Goal: Task Accomplishment & Management: Complete application form

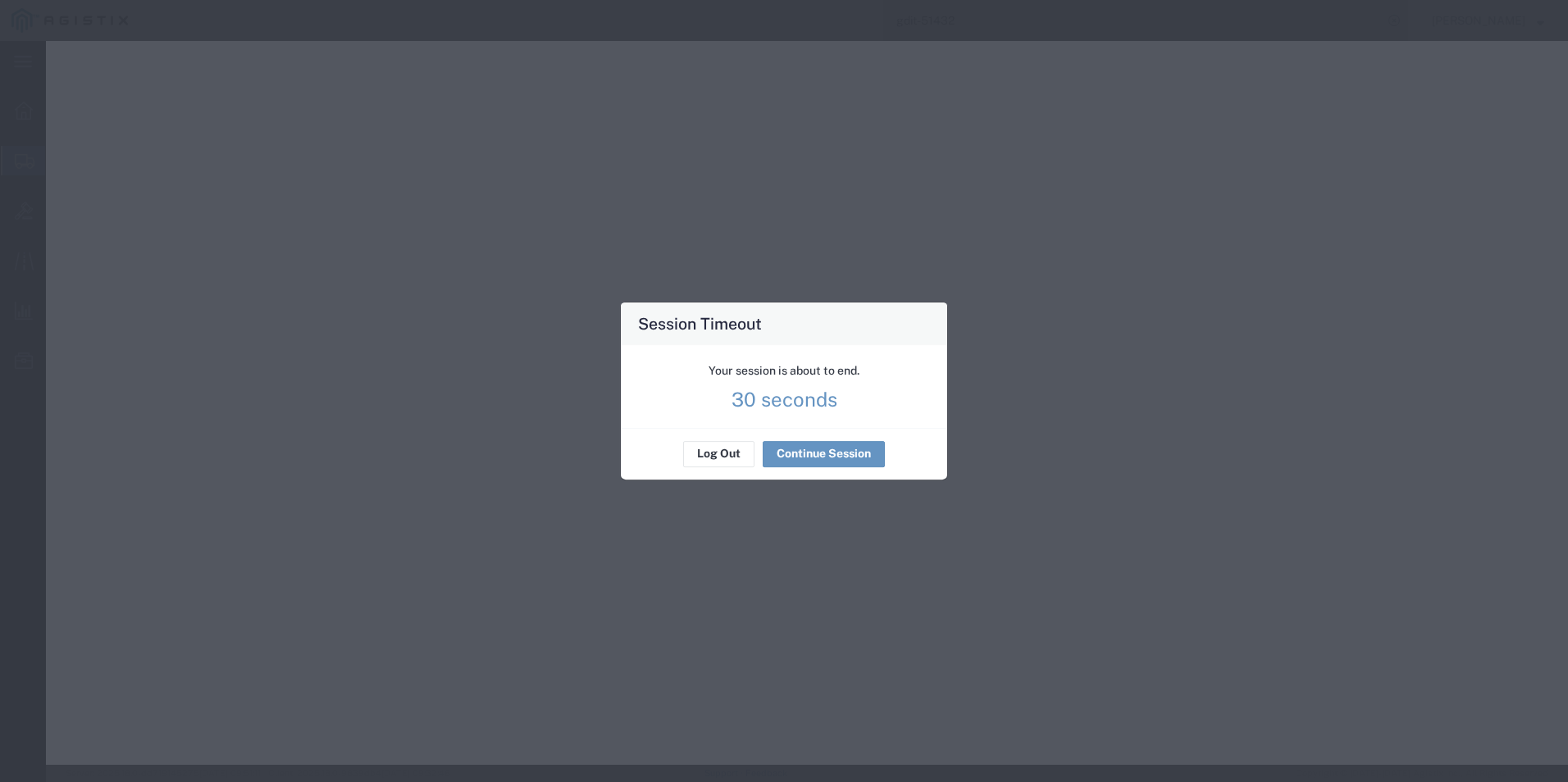
select select "PSNS"
select select "92.5"
select select "US"
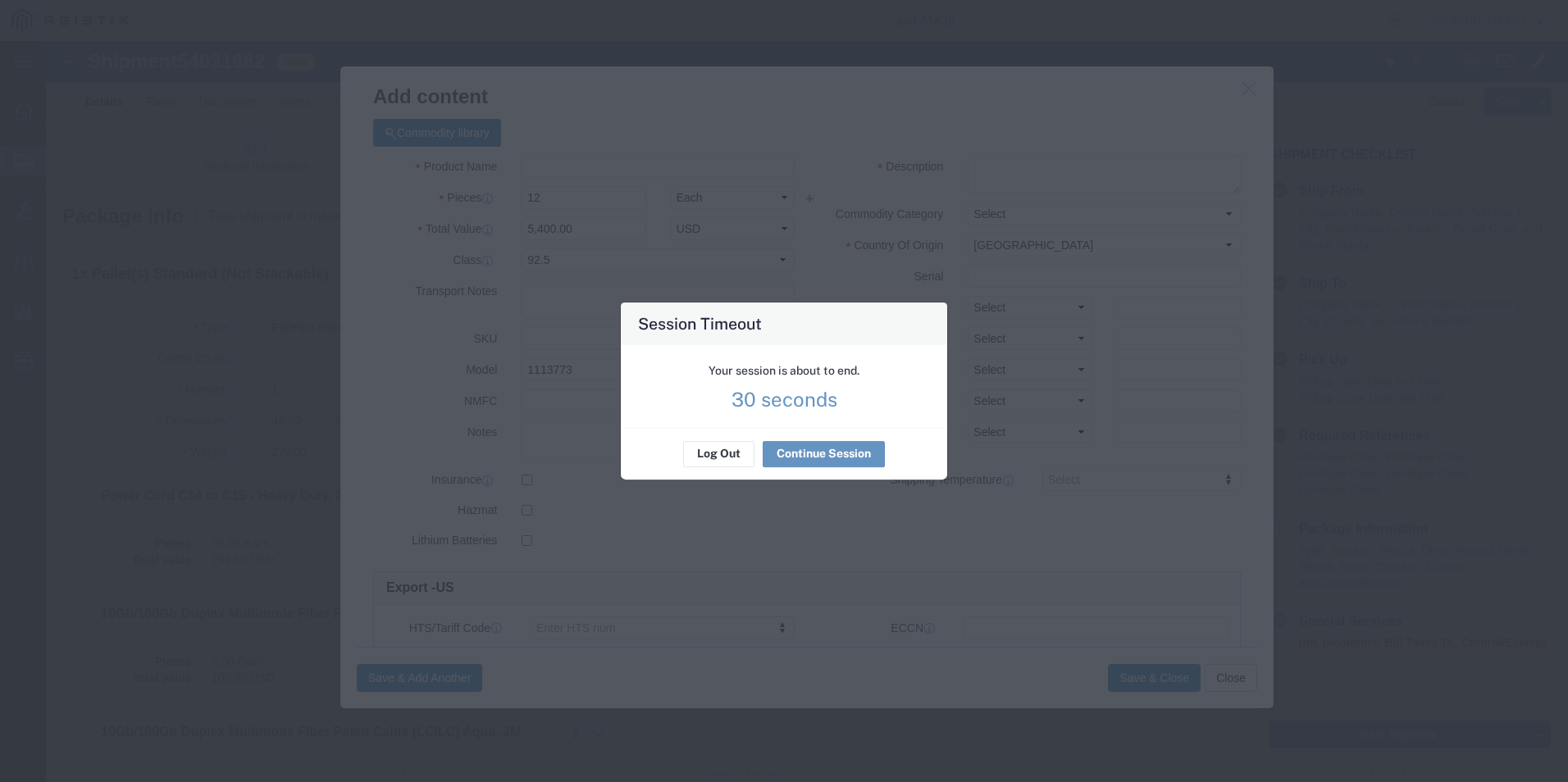
scroll to position [1547, 0]
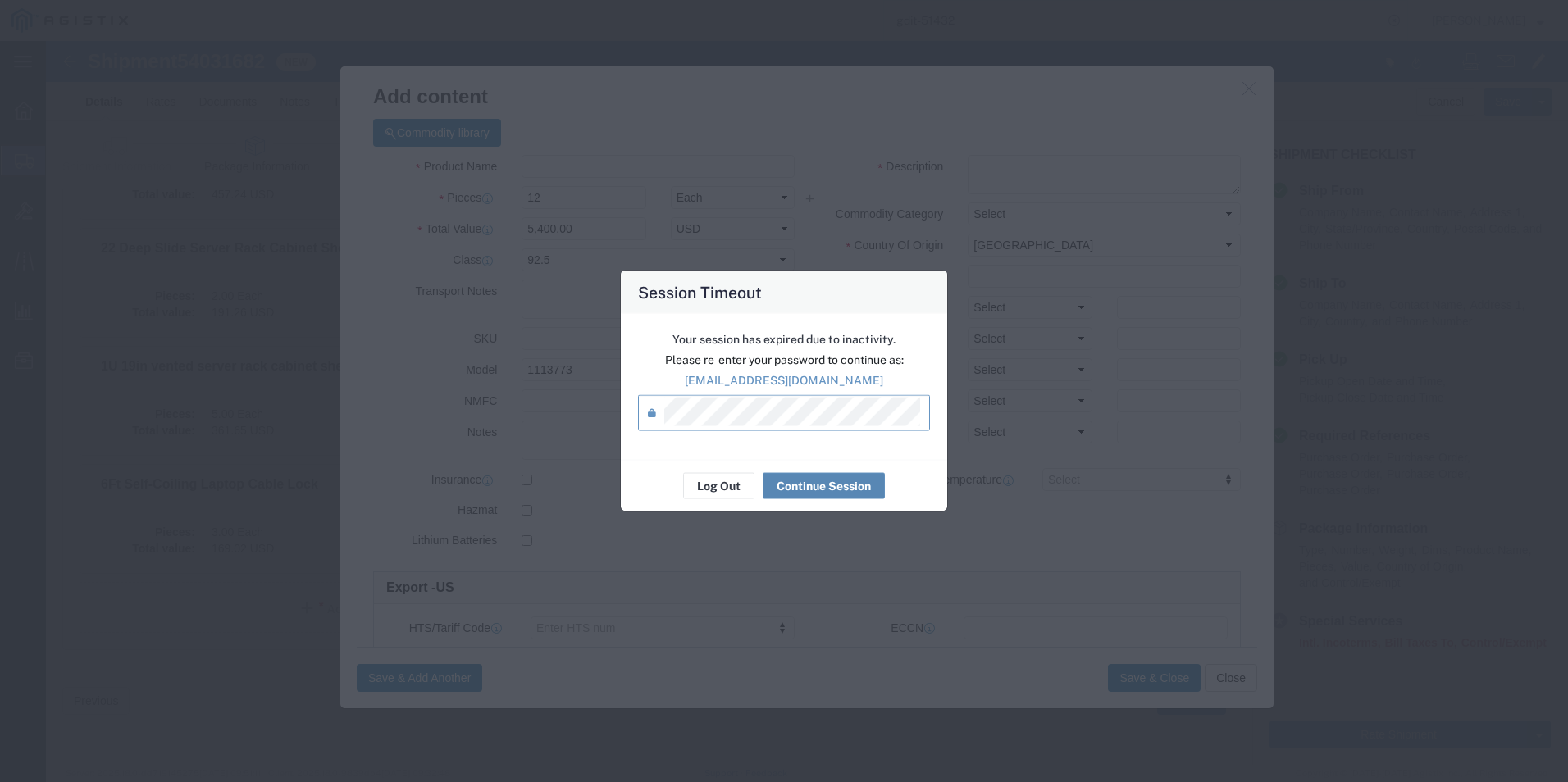
click at [821, 480] on button "Continue Session" at bounding box center [824, 486] width 122 height 26
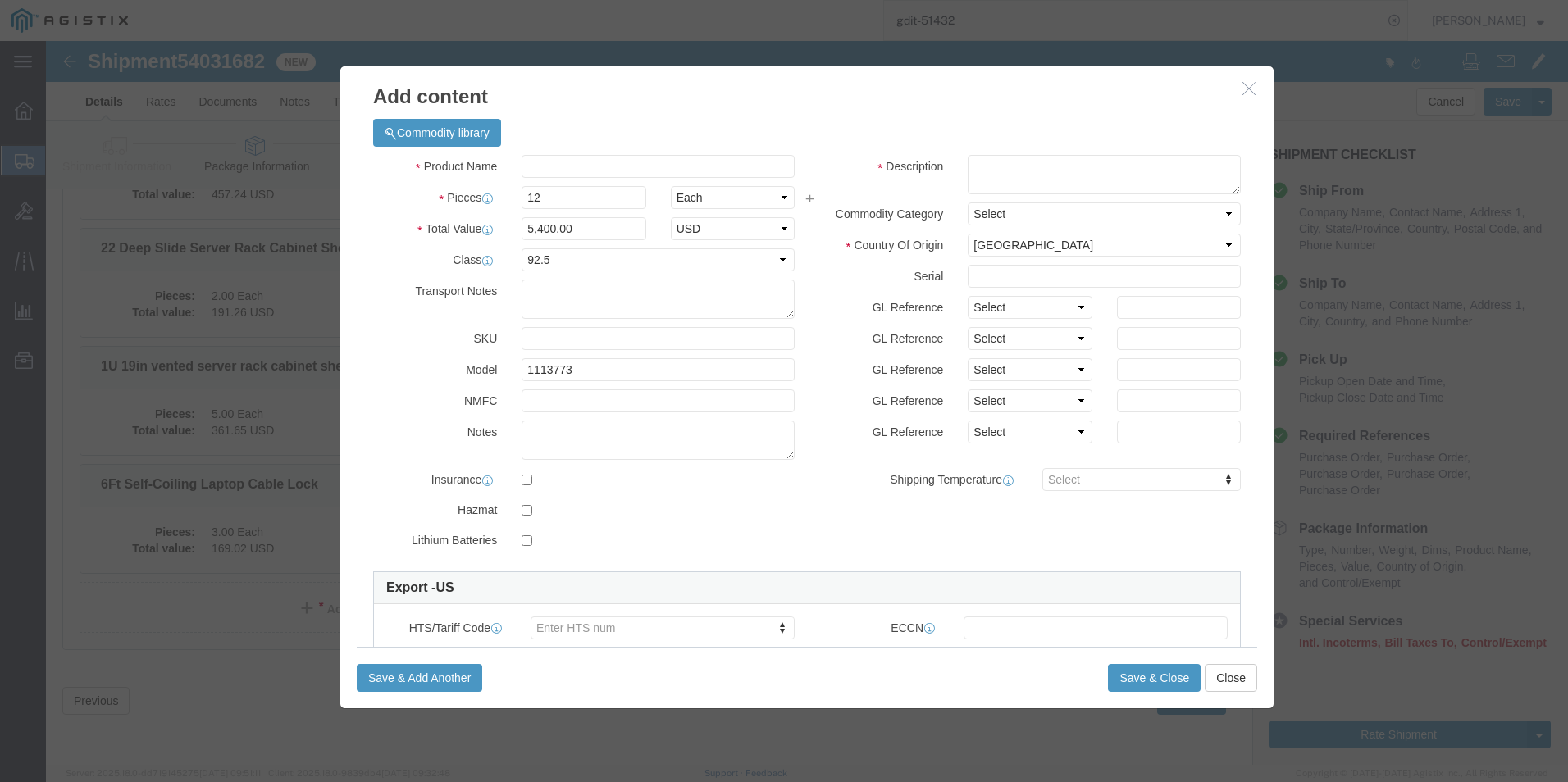
click icon "button"
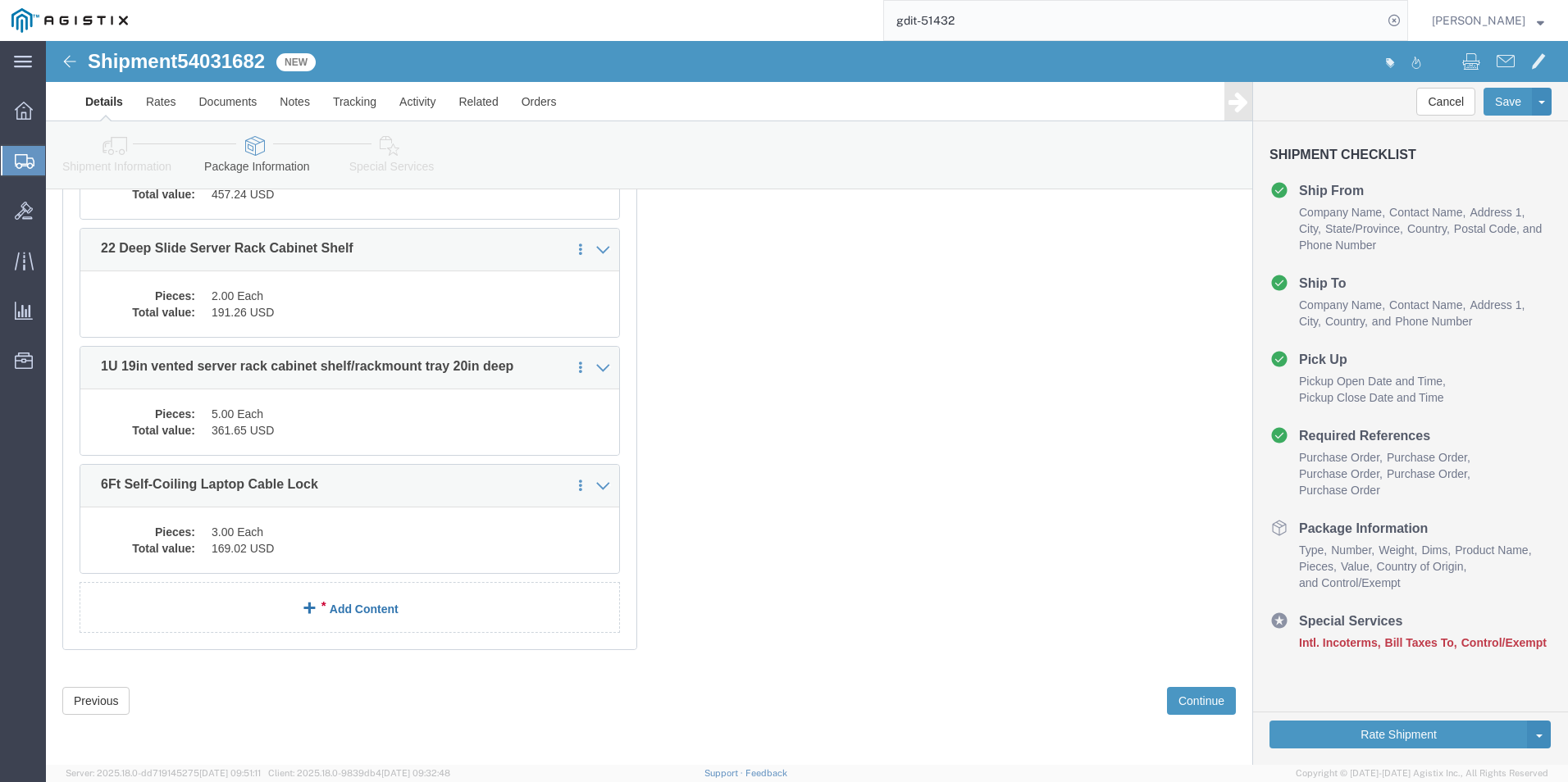
click link "Add Content"
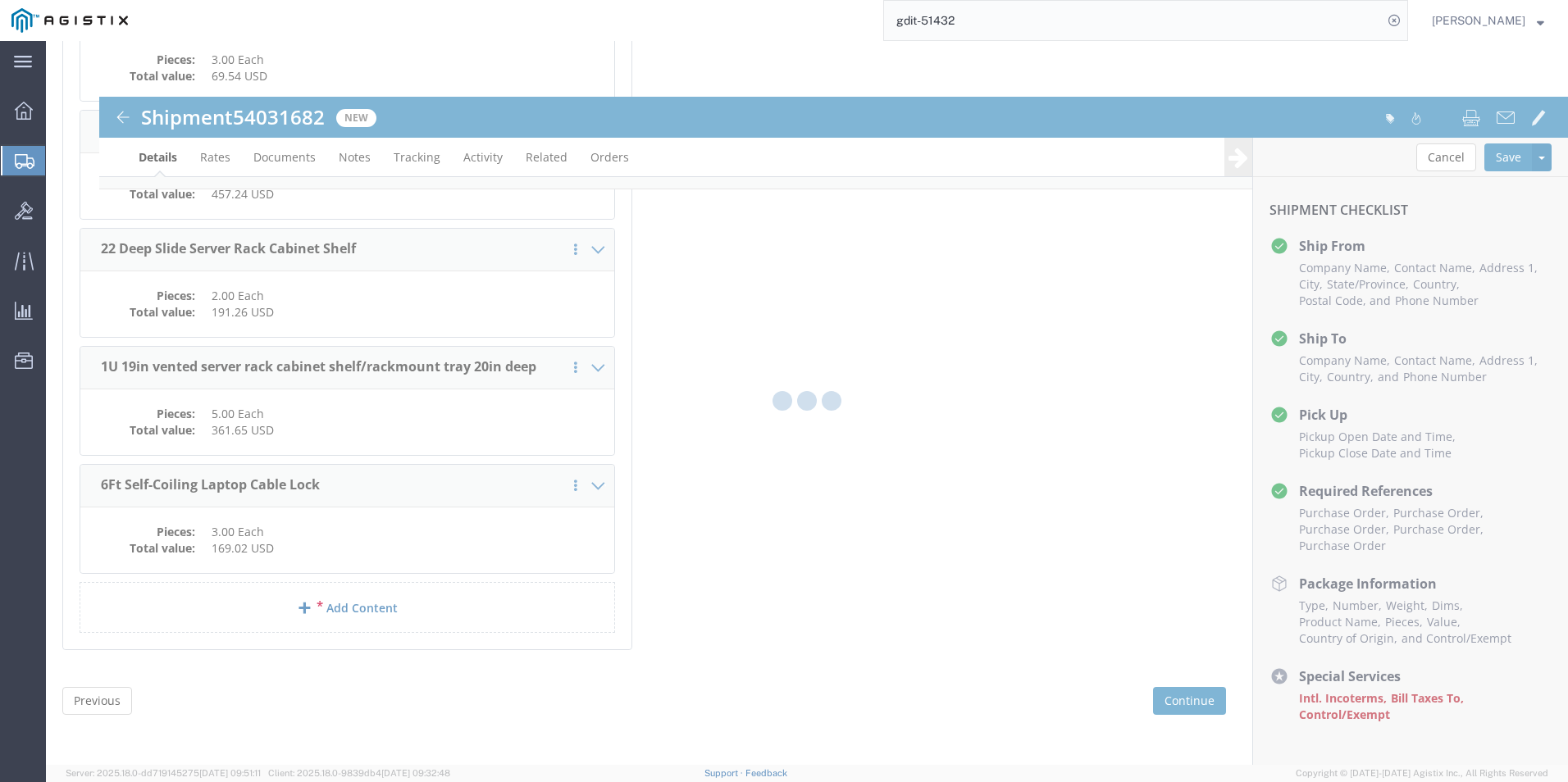
scroll to position [1559, 0]
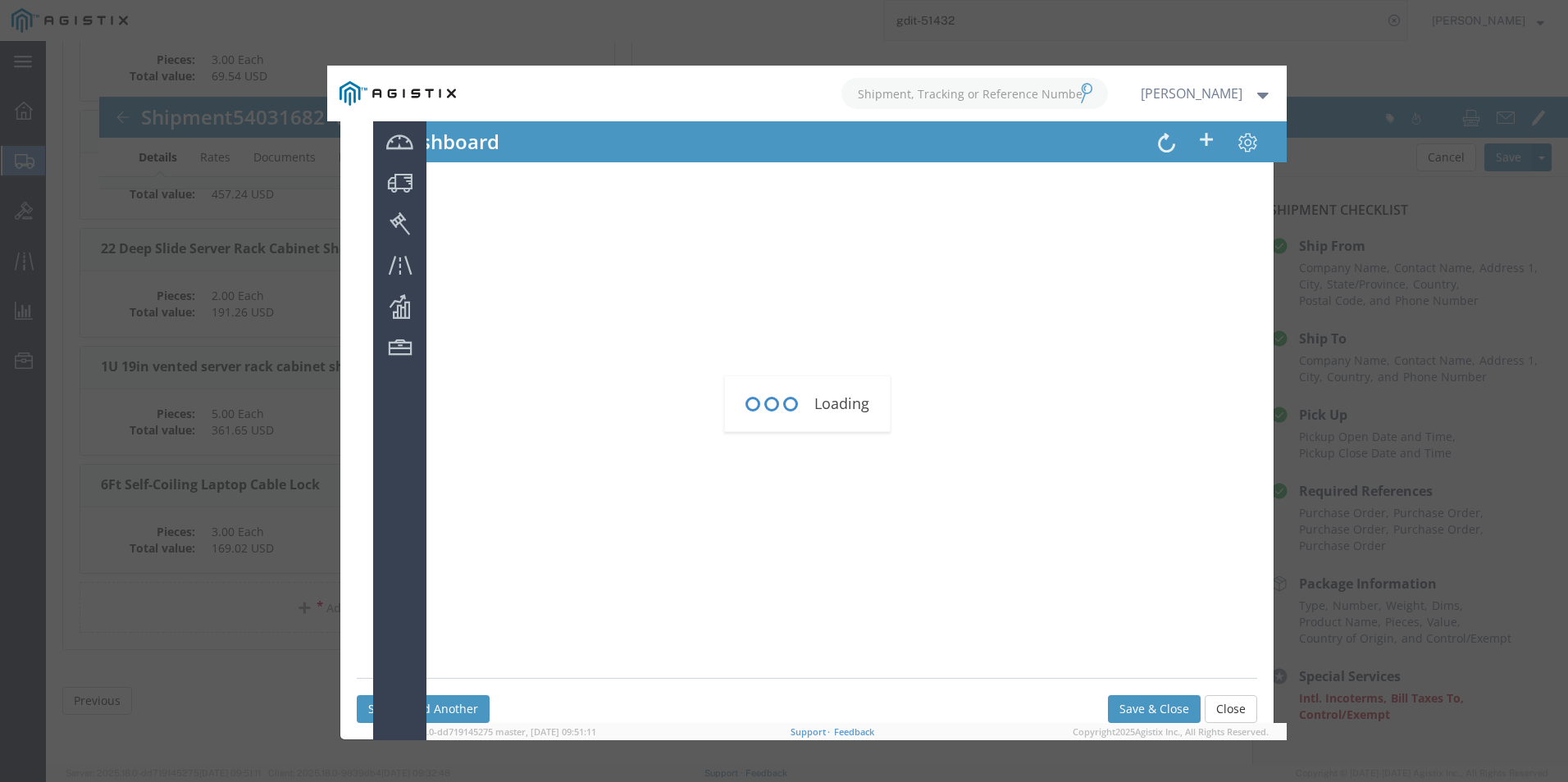
click div
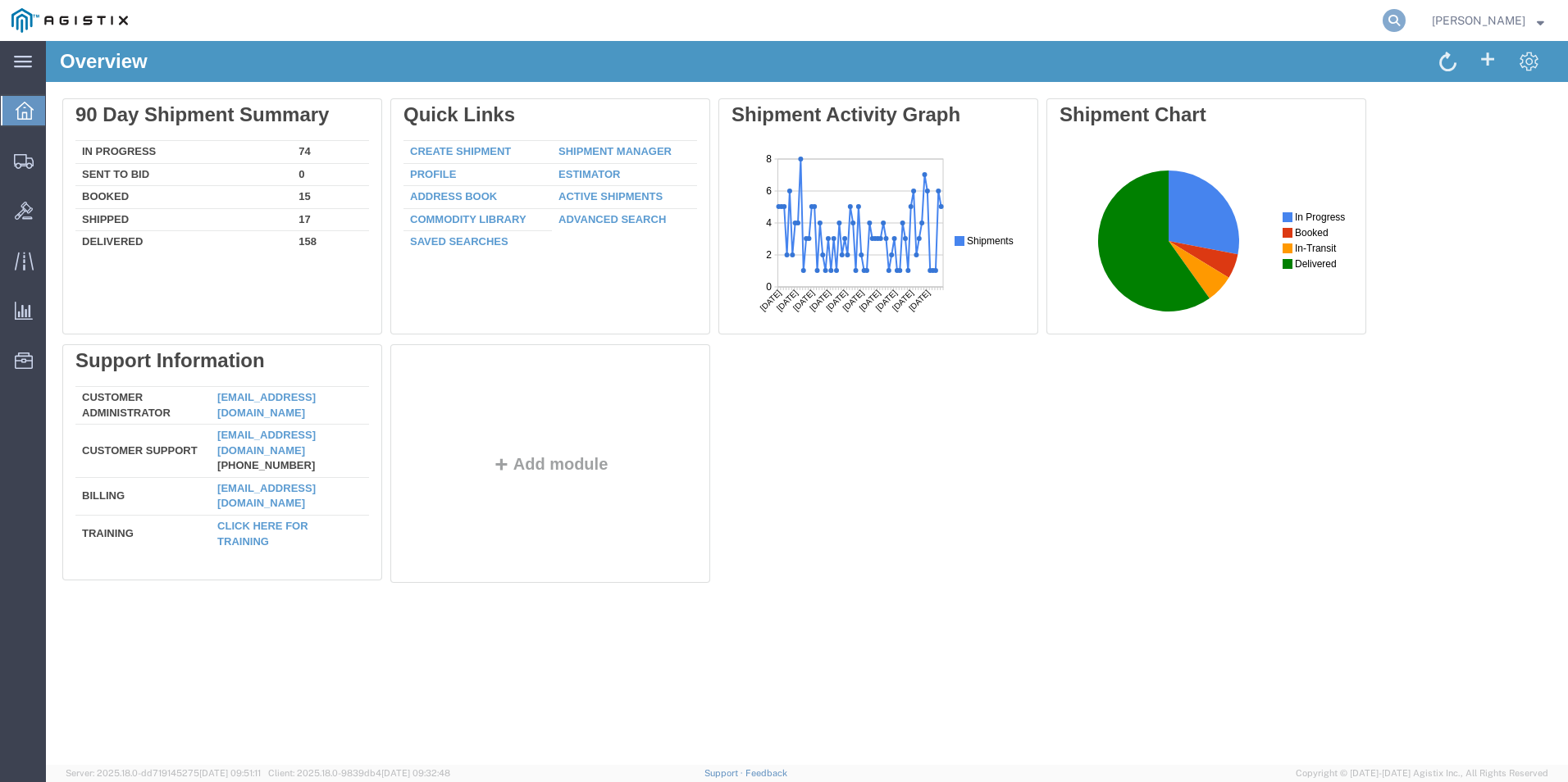
click at [1395, 28] on icon at bounding box center [1394, 20] width 23 height 23
type input "gdit-51355"
click at [1398, 23] on icon at bounding box center [1394, 20] width 23 height 23
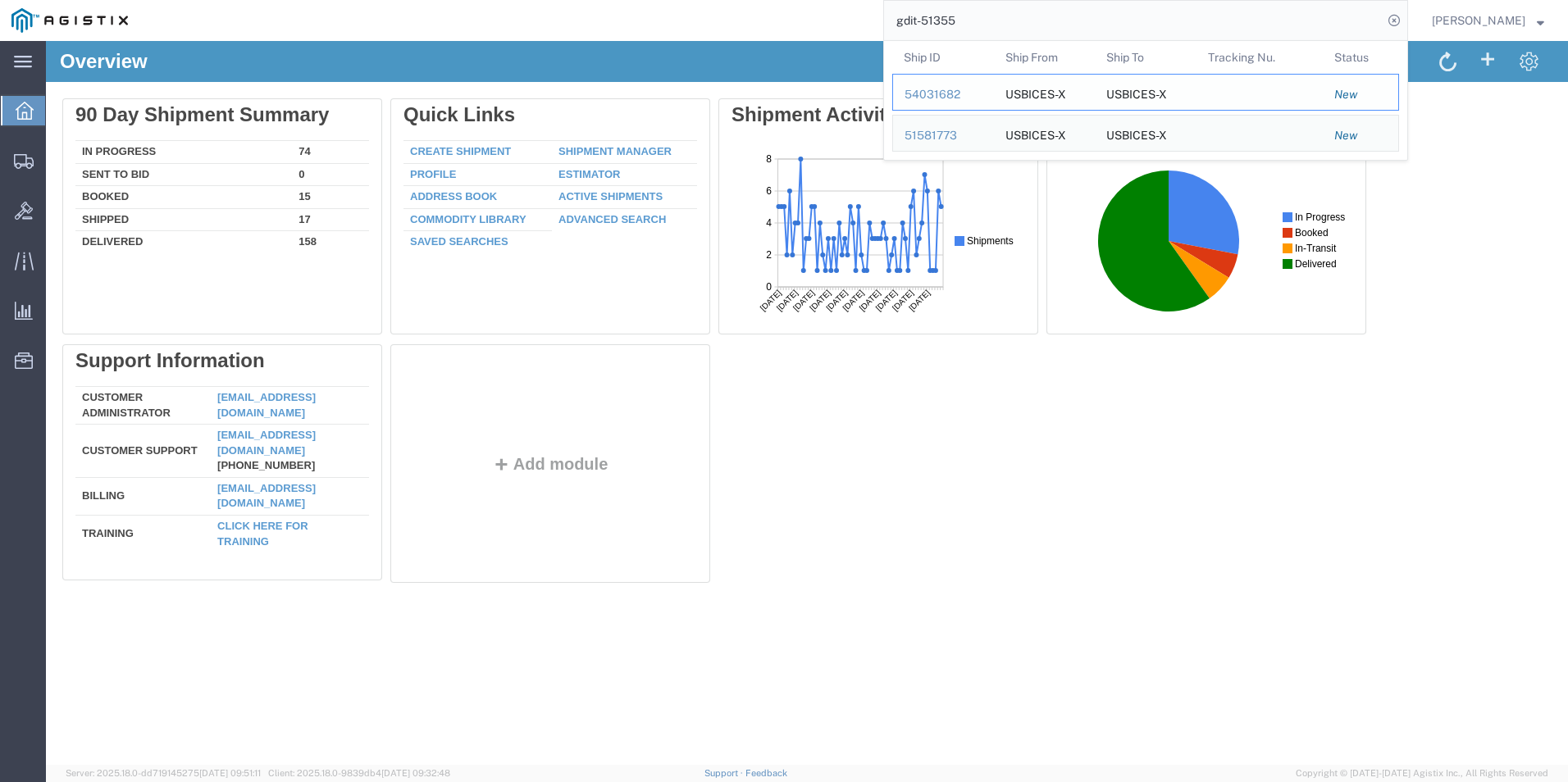
click at [940, 97] on div "54031682" at bounding box center [944, 94] width 78 height 17
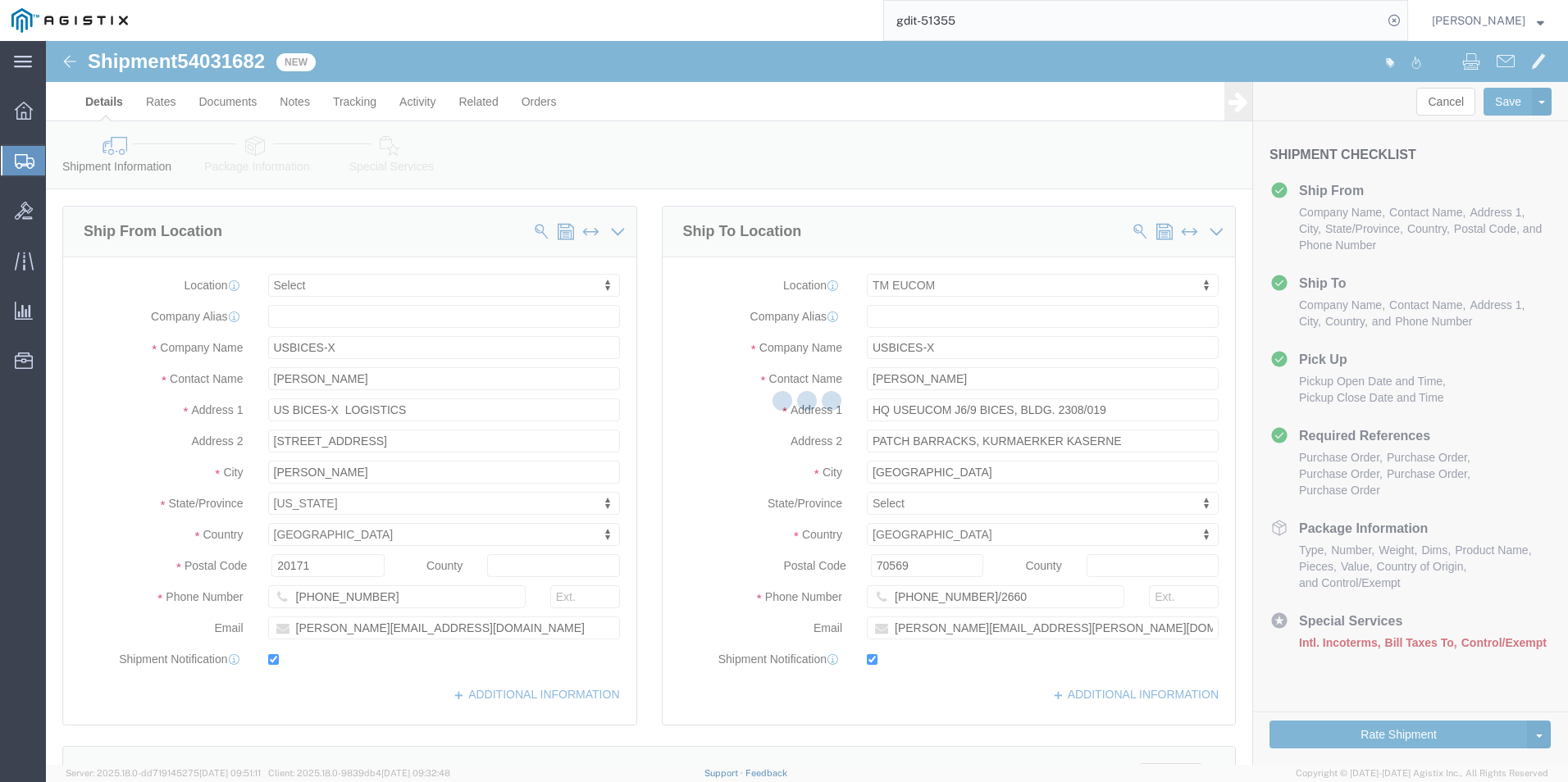
select select
select select "34238"
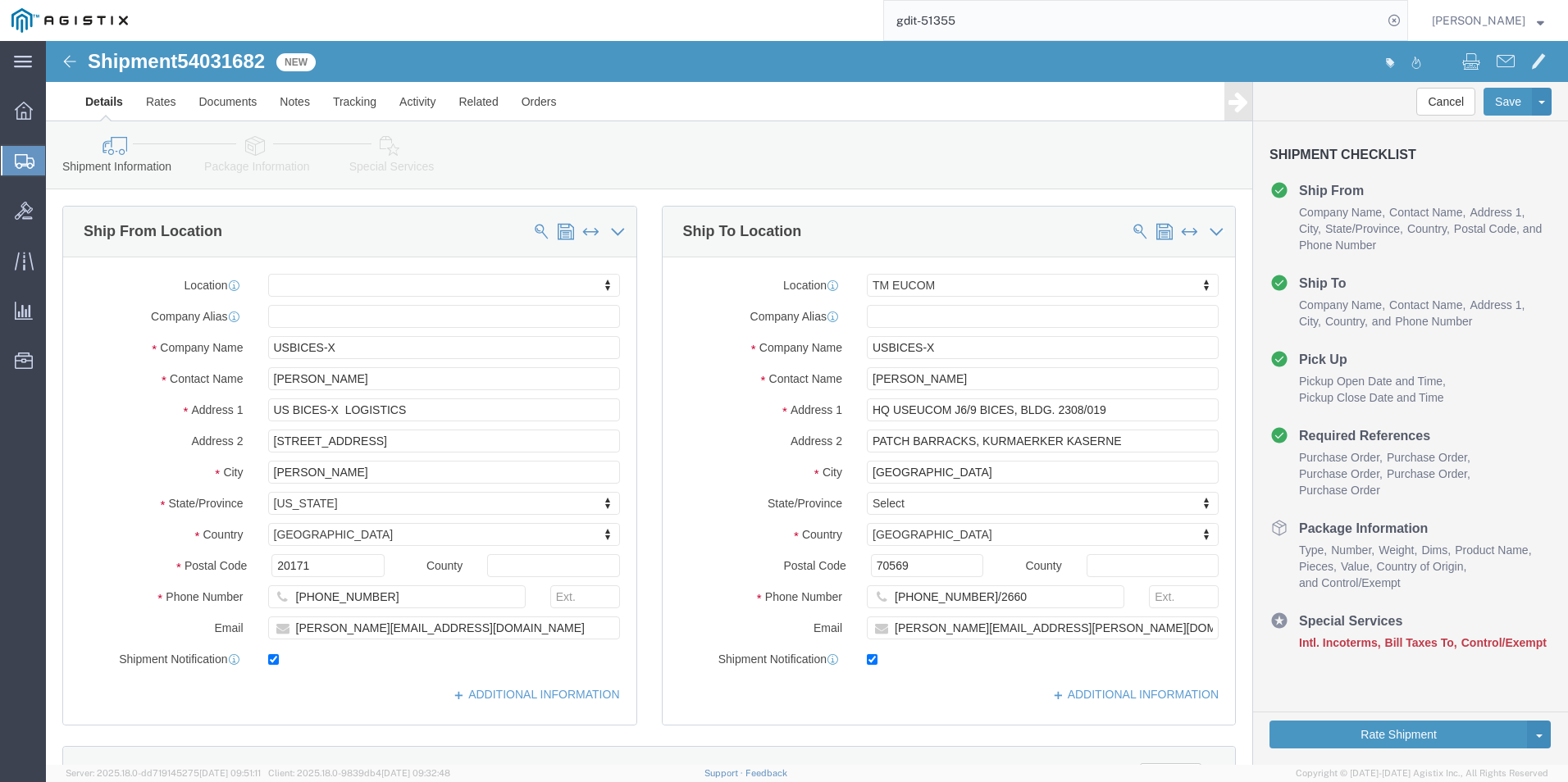
click icon
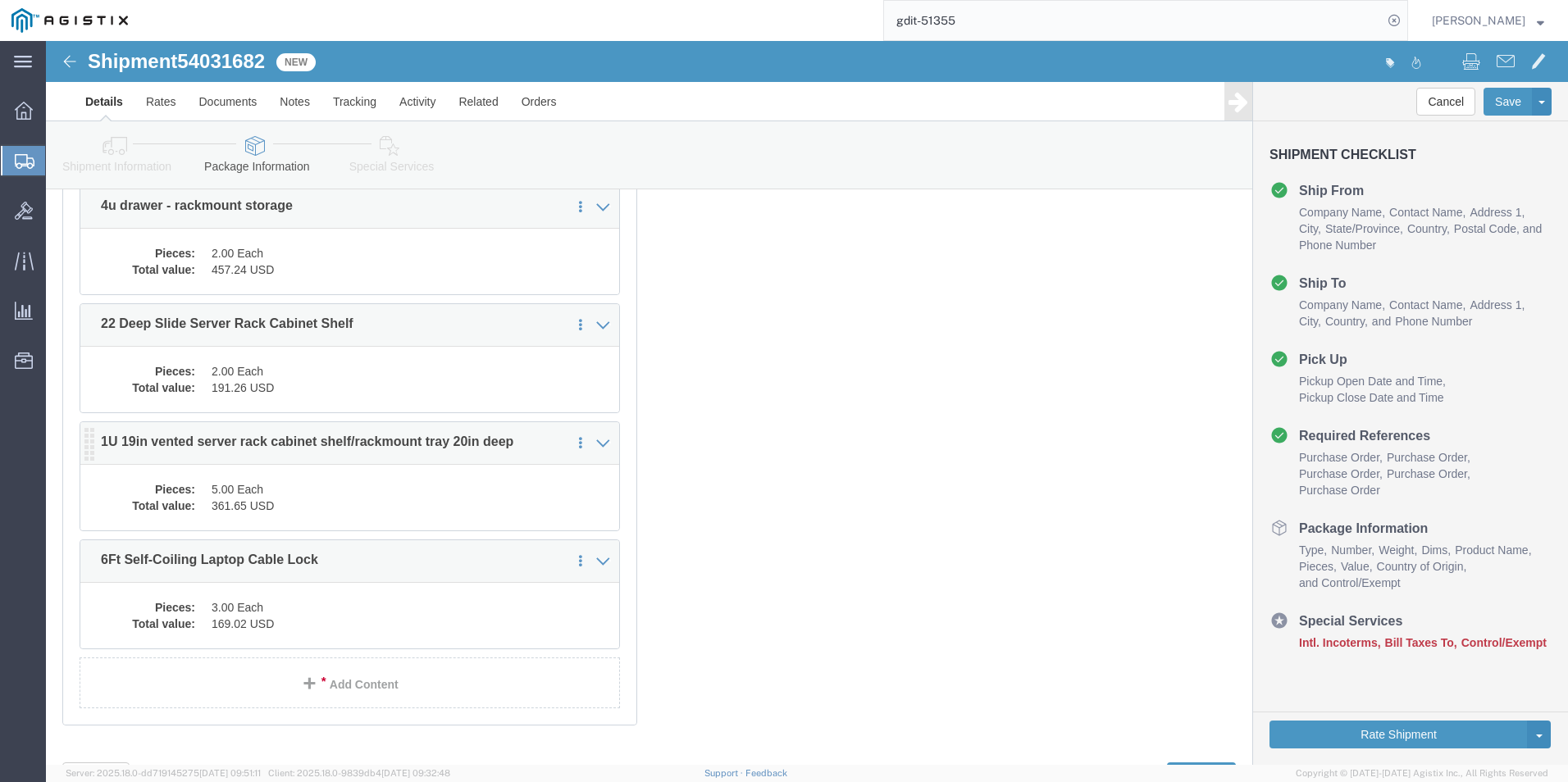
scroll to position [1547, 0]
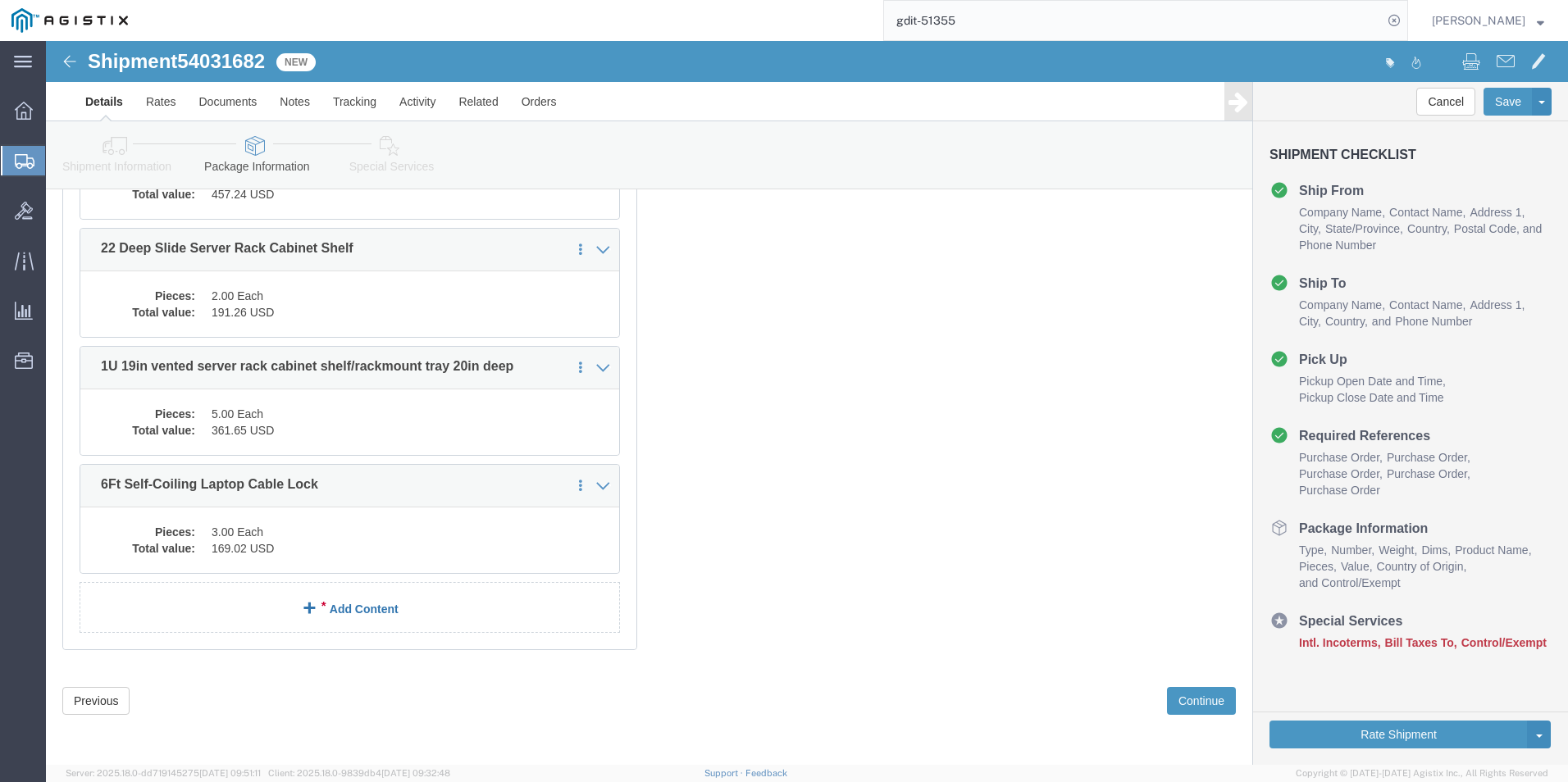
click link "Add Content"
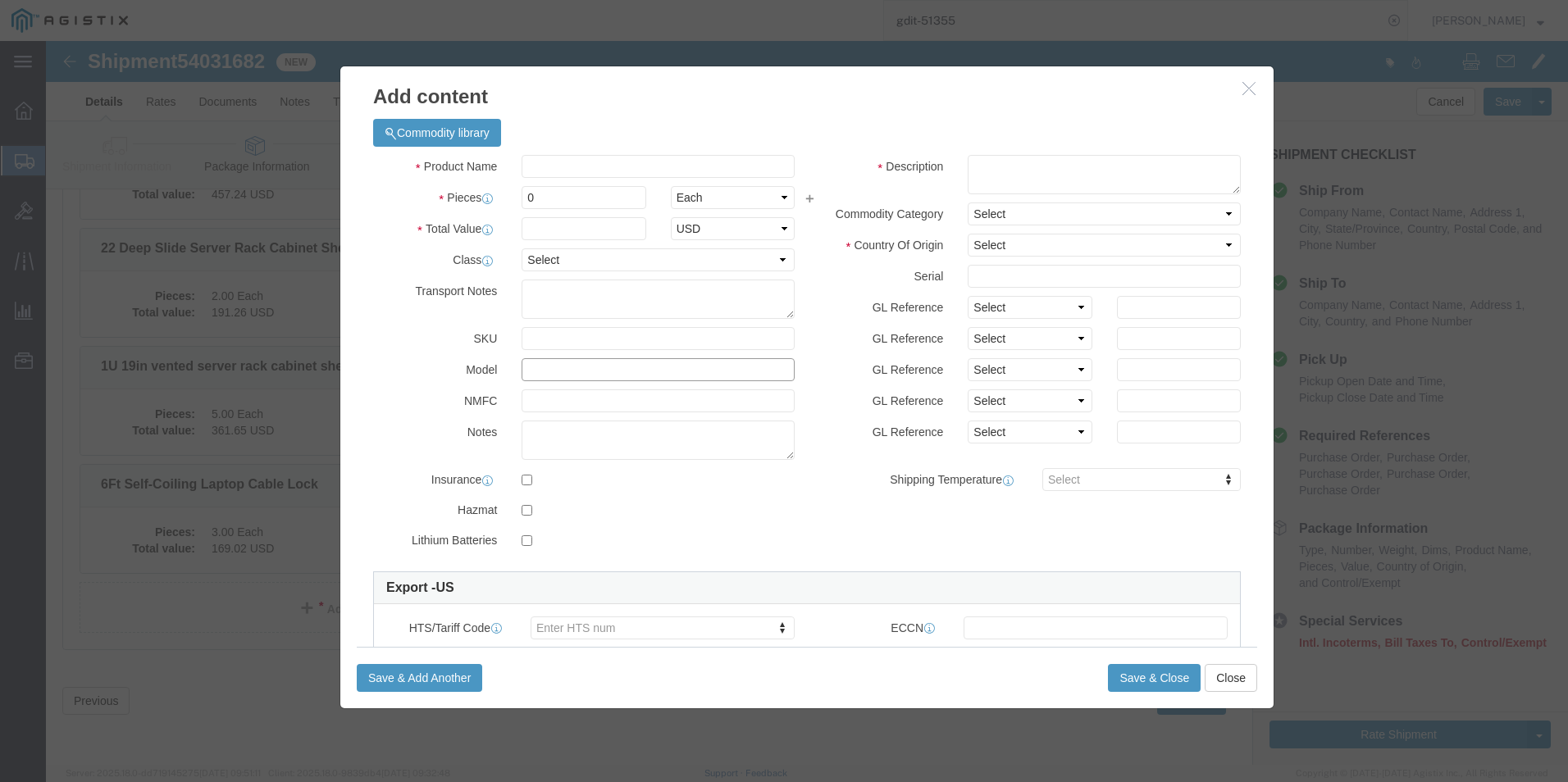
click input "text"
paste input "1113773"
type input "1113773"
click select "Select 50 55 60 65 70 85 92.5 100 125 175 250 300 400"
select select "92.5"
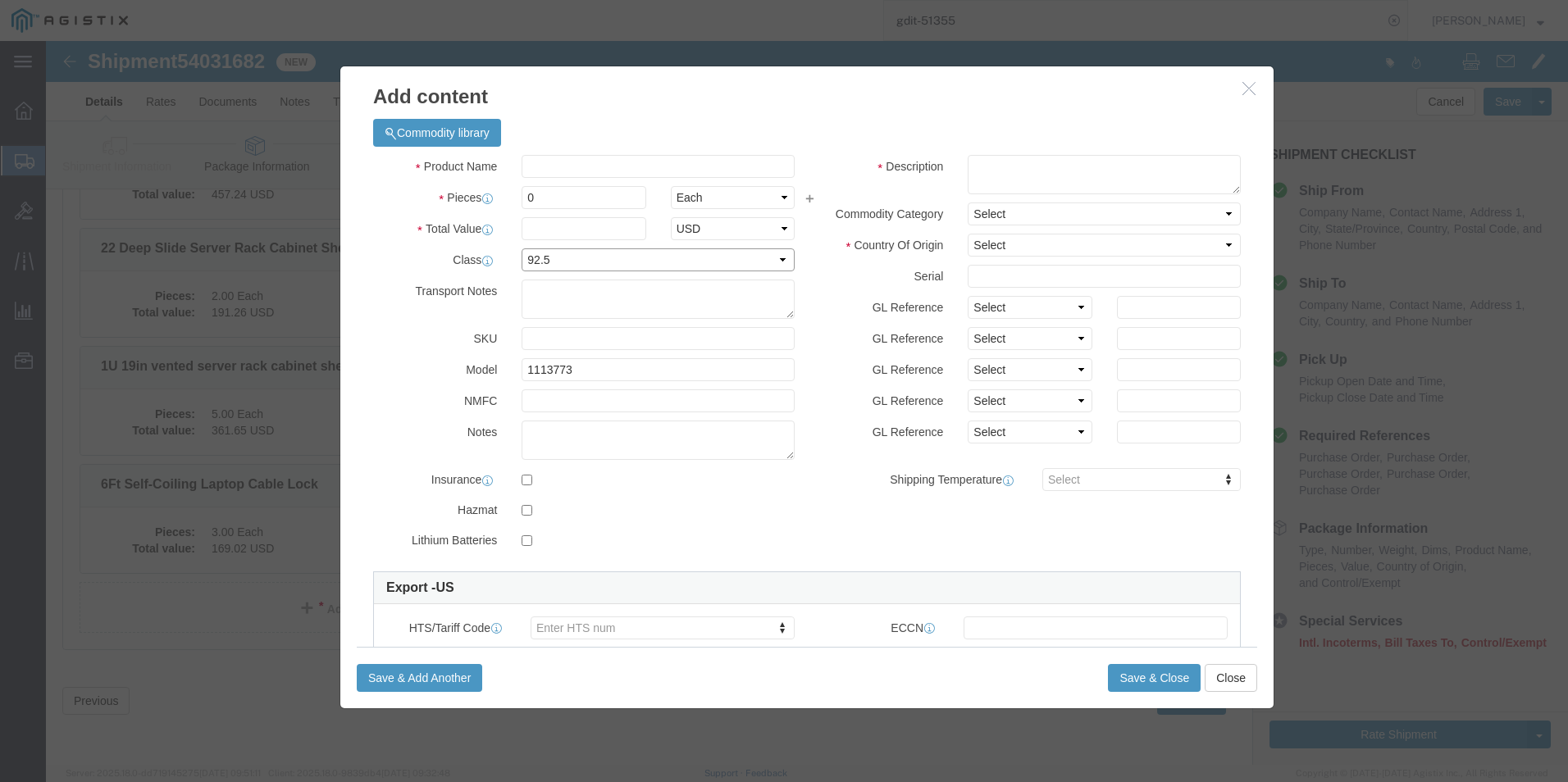
click select "Select 50 55 60 65 70 85 92.5 100 125 175 250 300 400"
click input "0"
type input "12"
click textarea
paste textarea "KG-250X and IPS-250X Brick Style 12VDC Power Supply"
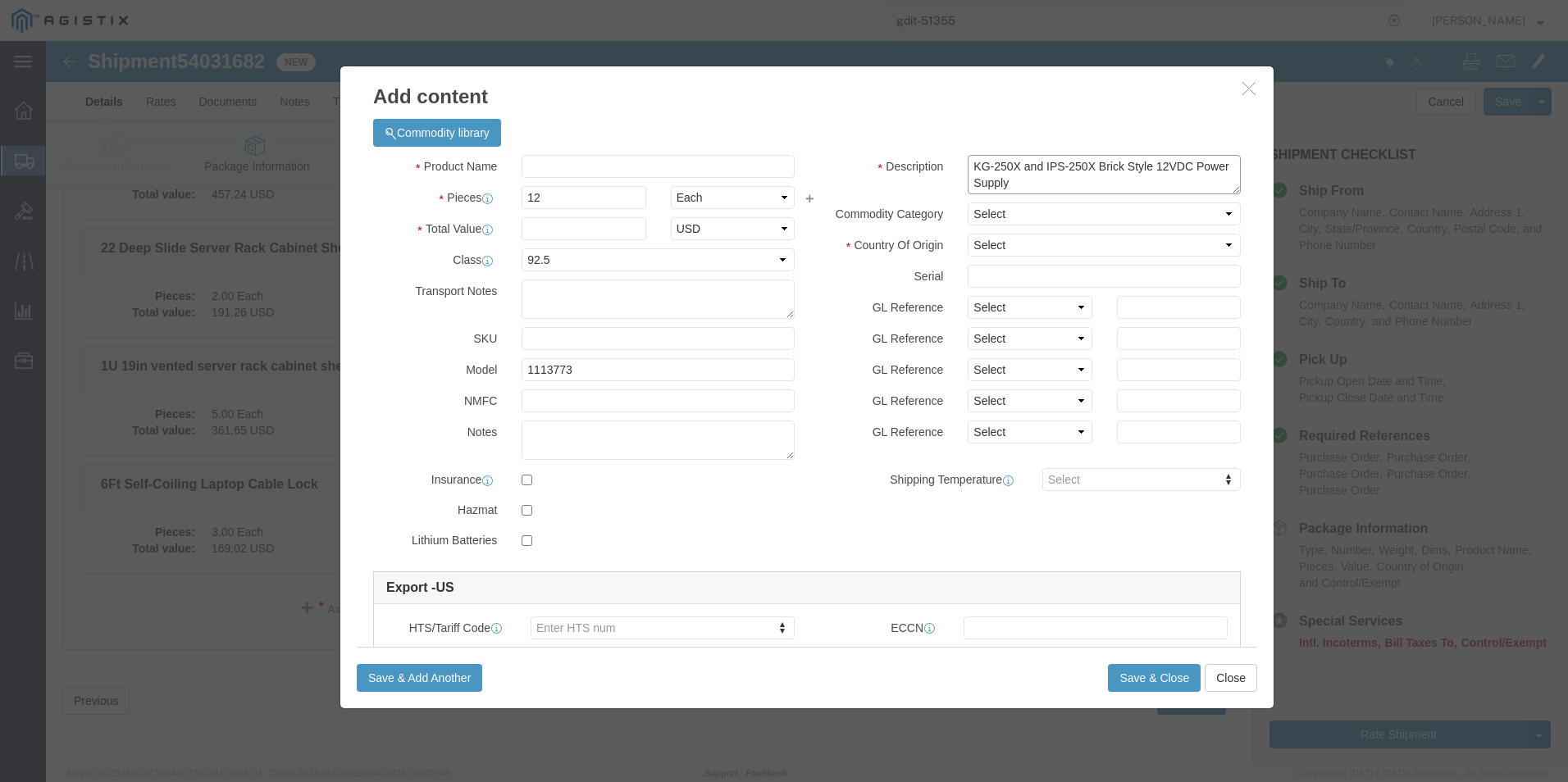
type textarea "KG-250X and IPS-250X Brick Style 12VDC Power Supply"
click input "text"
paste input "KG-250X and IPS-250X Brick Style 12VDC Power Supply"
type input "KG-250X and IPS-250X Brick Style 12VDC Power Supply"
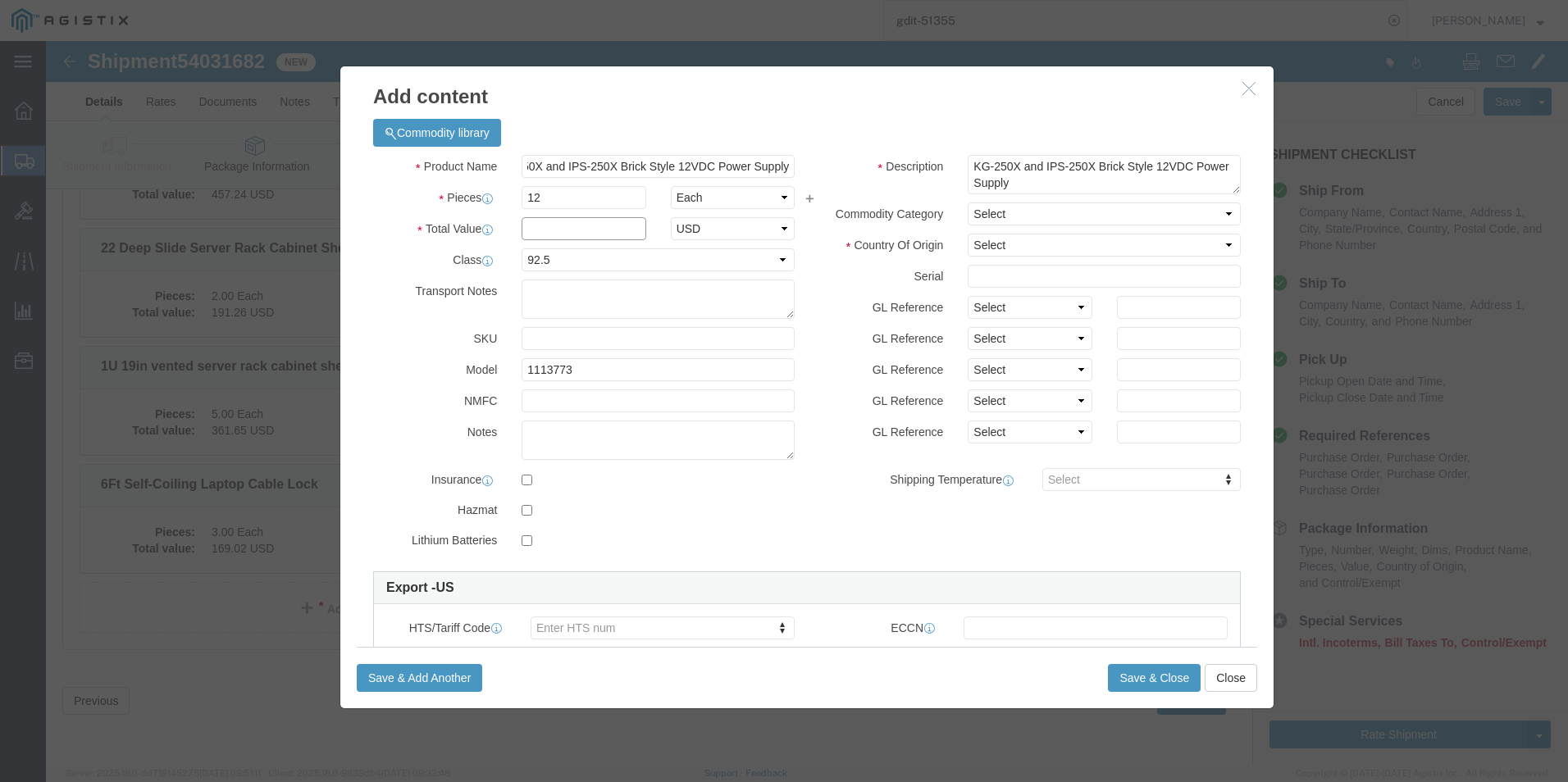
scroll to position [0, 0]
click input "text"
click div "Product Name KG-250X and IPS-250X Brick Style 12VDC Power Supply Pieces 12 Sele…"
click input "text"
type input "5,400"
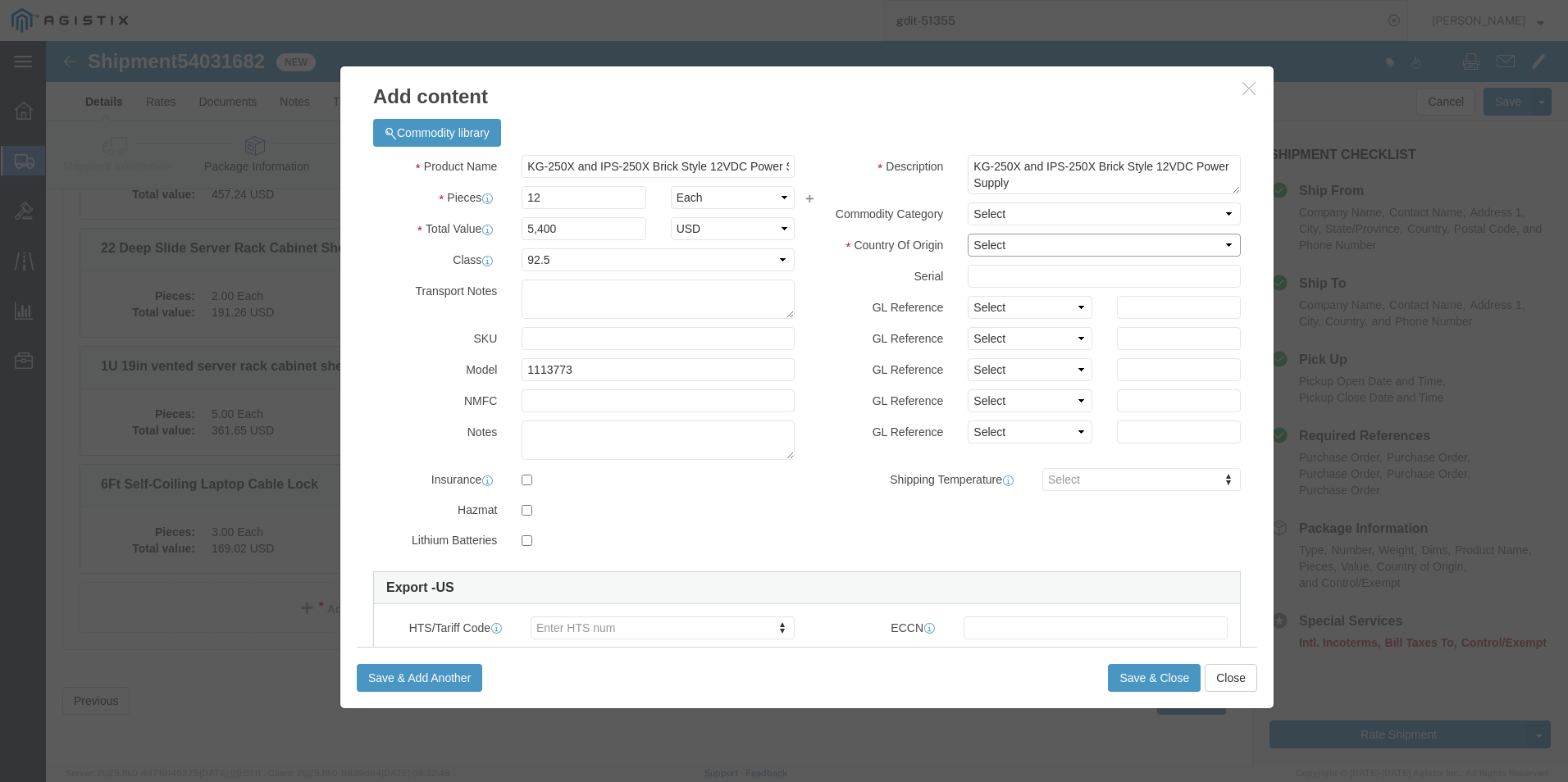
click select "Select [GEOGRAPHIC_DATA] [GEOGRAPHIC_DATA] [GEOGRAPHIC_DATA] [GEOGRAPHIC_DATA] …"
select select "US"
click select "Select [GEOGRAPHIC_DATA] [GEOGRAPHIC_DATA] [GEOGRAPHIC_DATA] [GEOGRAPHIC_DATA] …"
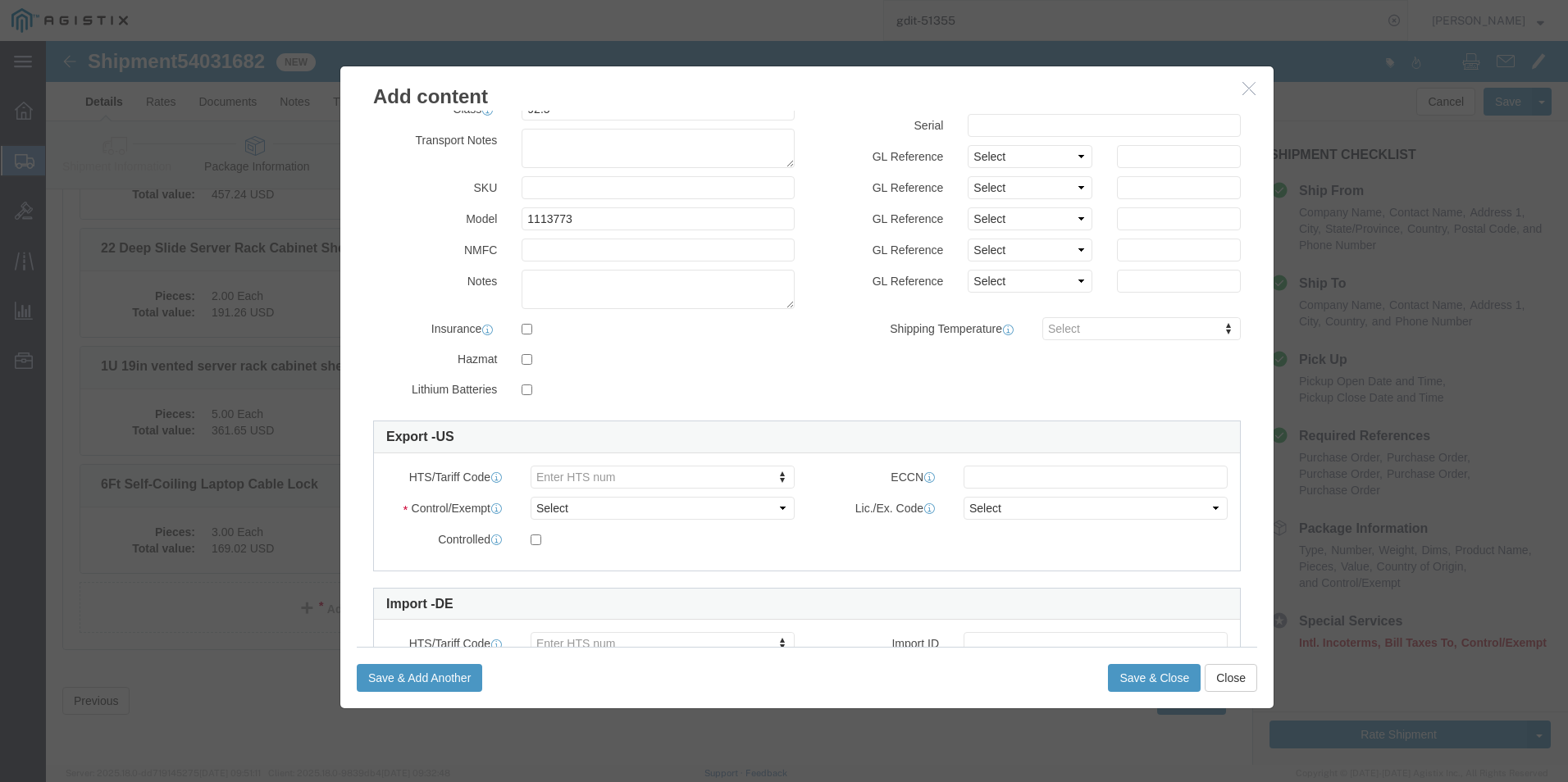
scroll to position [164, 0]
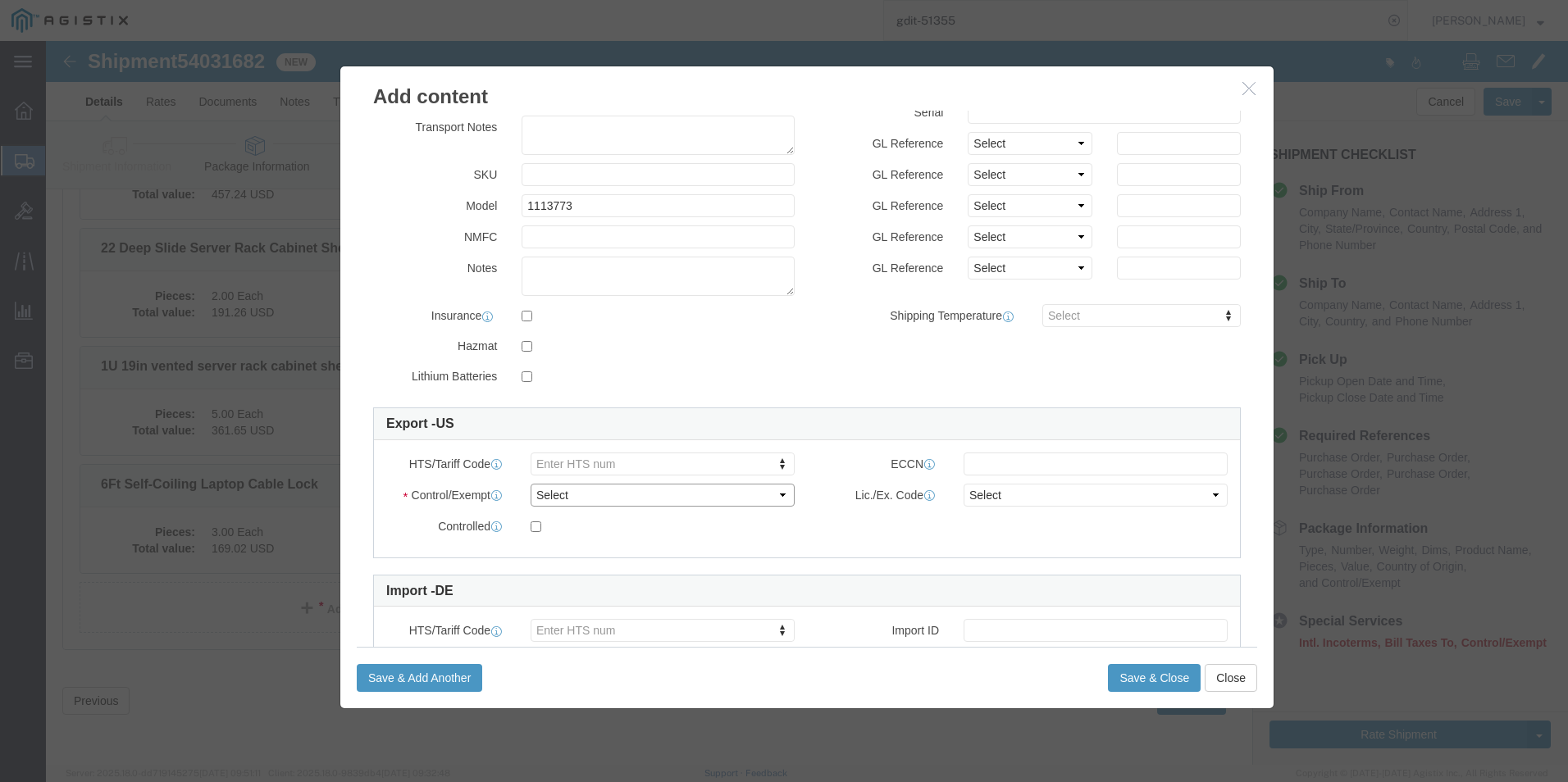
click select "Select ATF BIS DEA EPA FDA FTR ITAR OFAC Other (OPA)"
select select "BIS"
click select "Select ATF BIS DEA EPA FDA FTR ITAR OFAC Other (OPA)"
click select "Select AGR-Agricultural APP-Computers APR-Additional Permissive Exports AVS-Air…"
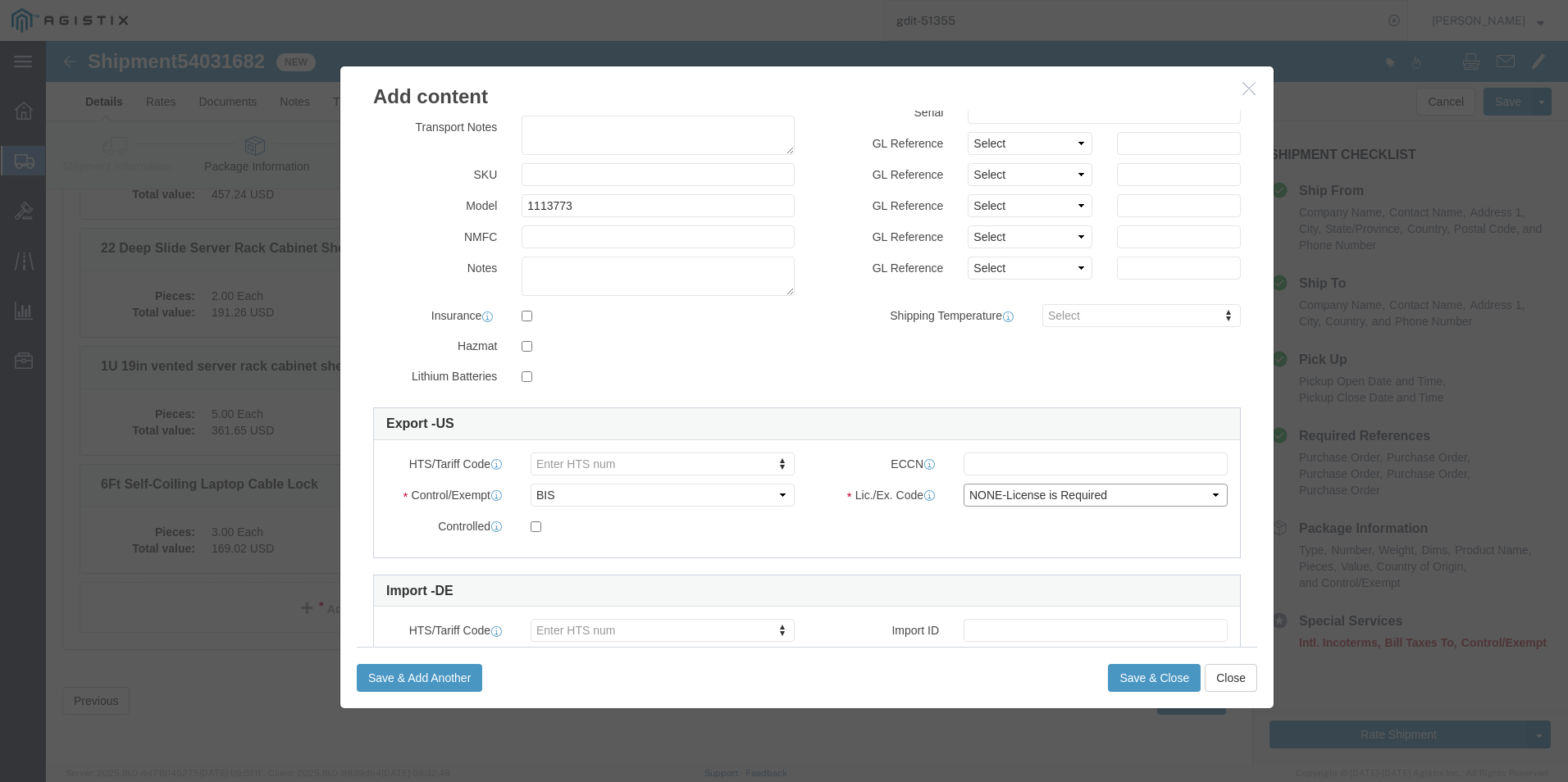
click select "Select AGR-Agricultural APP-Computers APR-Additional Permissive Exports AVS-Air…"
select select "NLR"
click select "Select AGR-Agricultural APP-Computers APR-Additional Permissive Exports AVS-Air…"
click button "Save & Close"
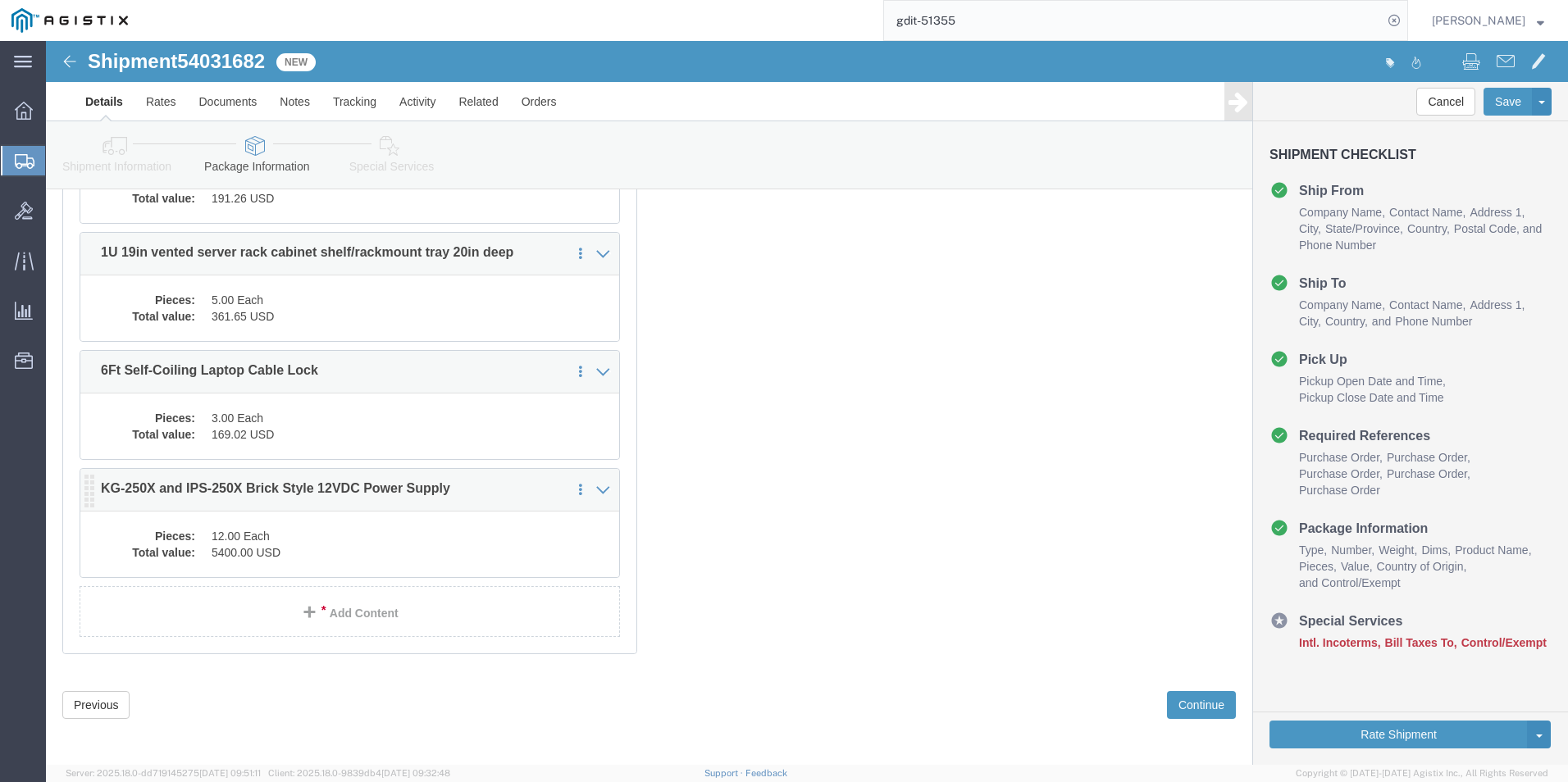
scroll to position [1665, 0]
click link "Add Content"
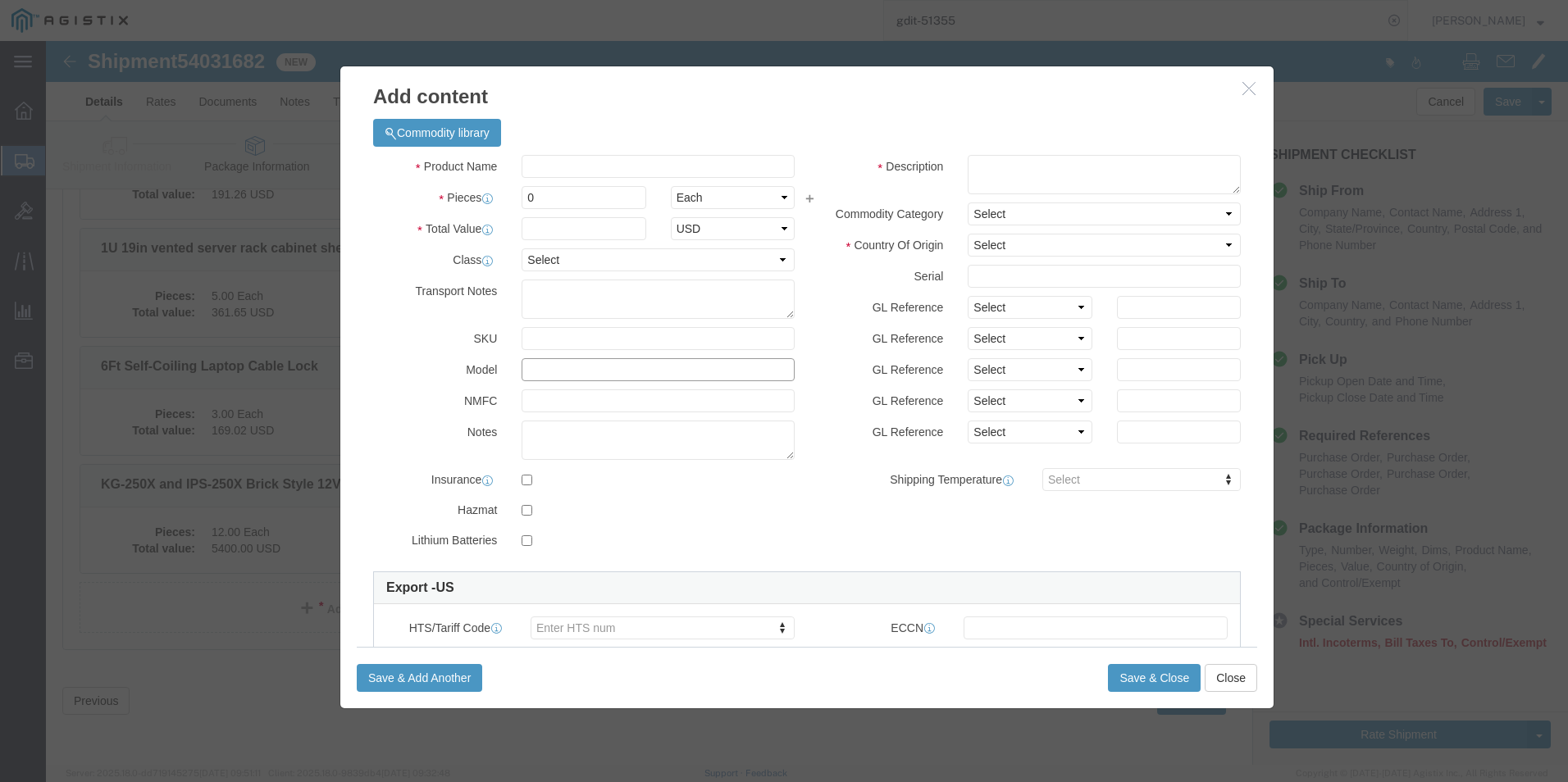
click input "text"
paste input "1410068"
type input "1410068"
click select "Select 50 55 60 65 70 85 92.5 100 125 175 250 300 400"
select select "92.5"
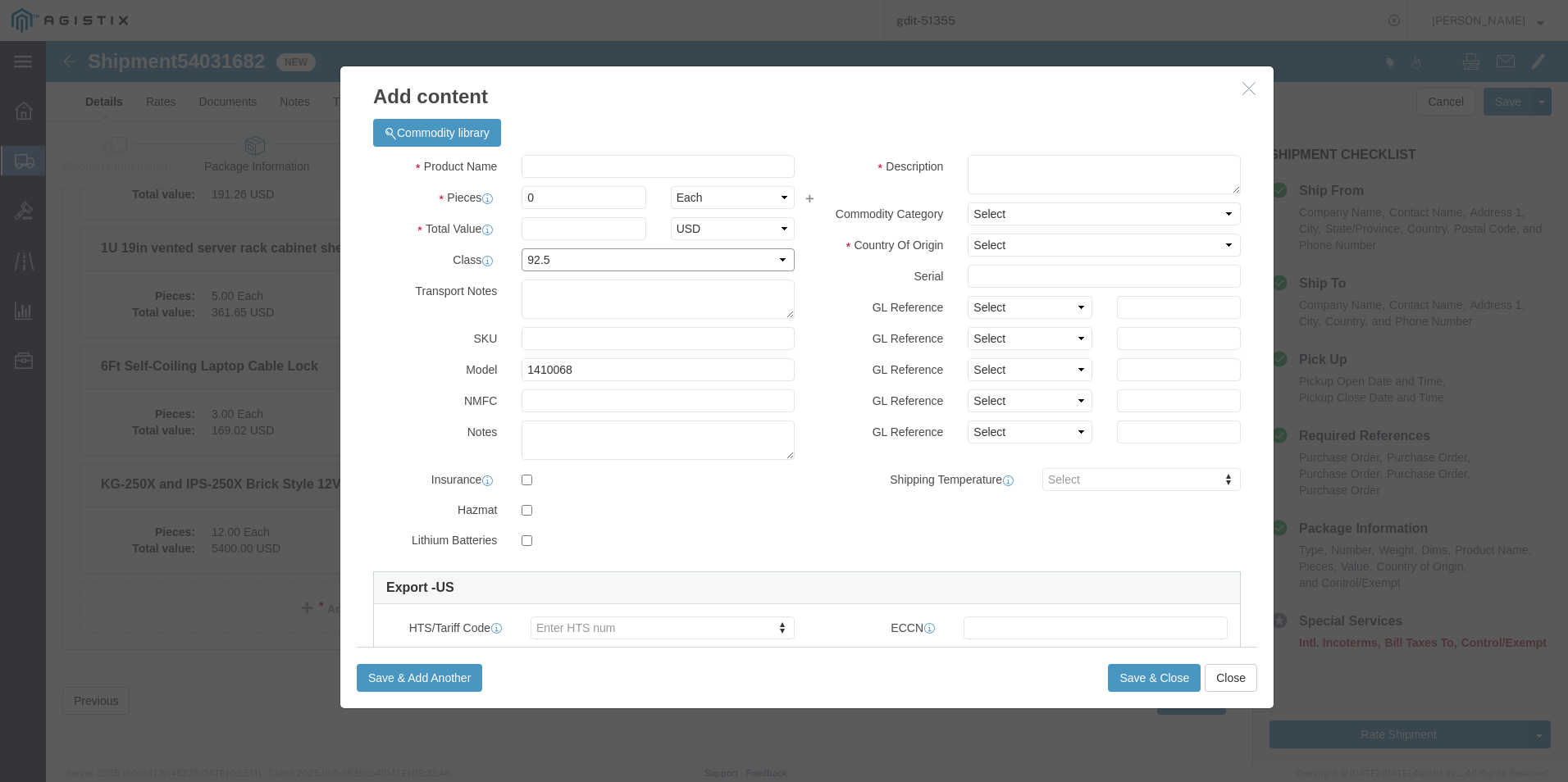
click select "Select 50 55 60 65 70 85 92.5 100 125 175 250 300 400"
click input "0"
type input "2"
click input "text"
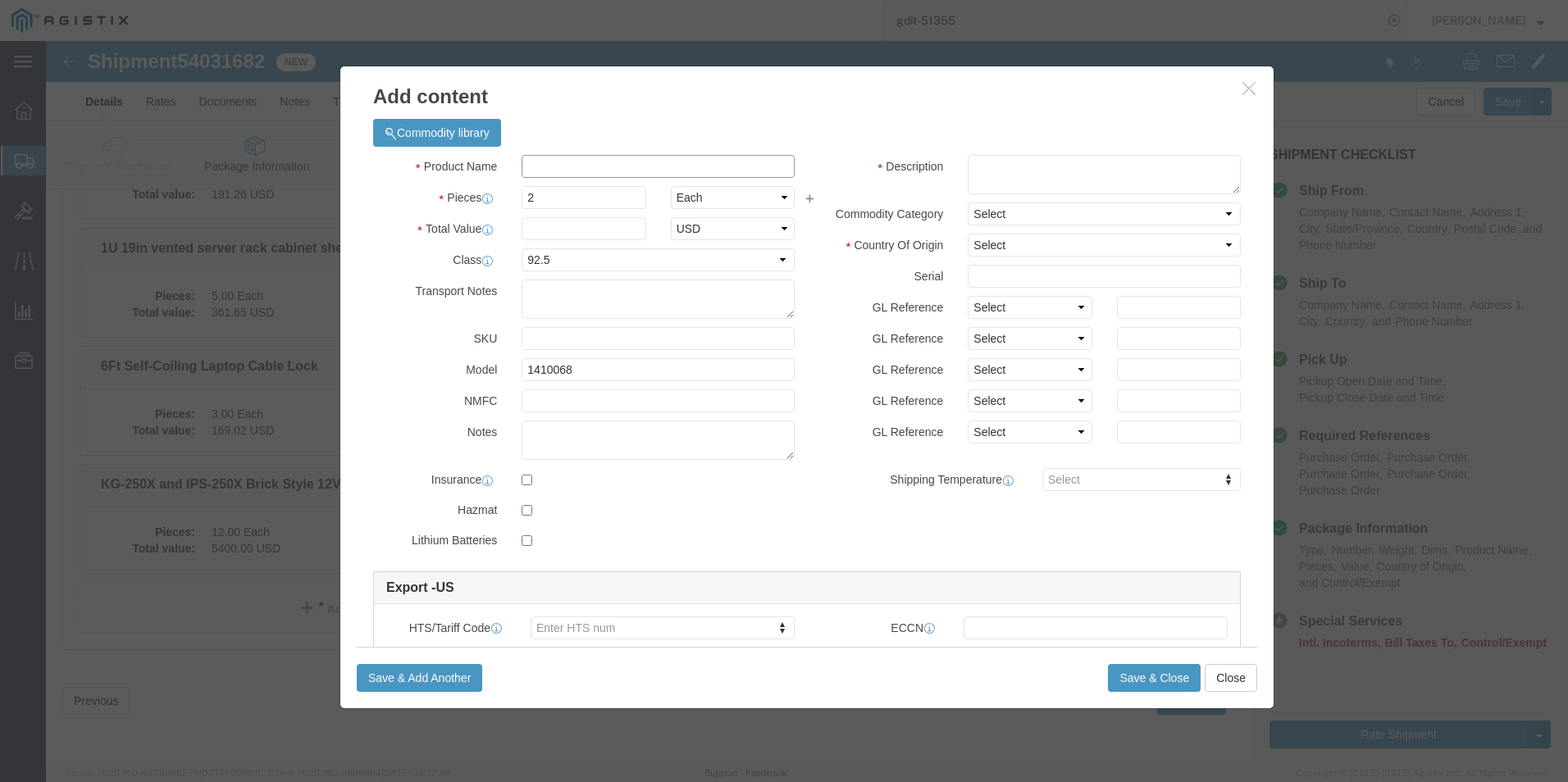
paste input "Power Supply, Switching, 12V"
type input "Power Supply, Switching, 12V"
click textarea
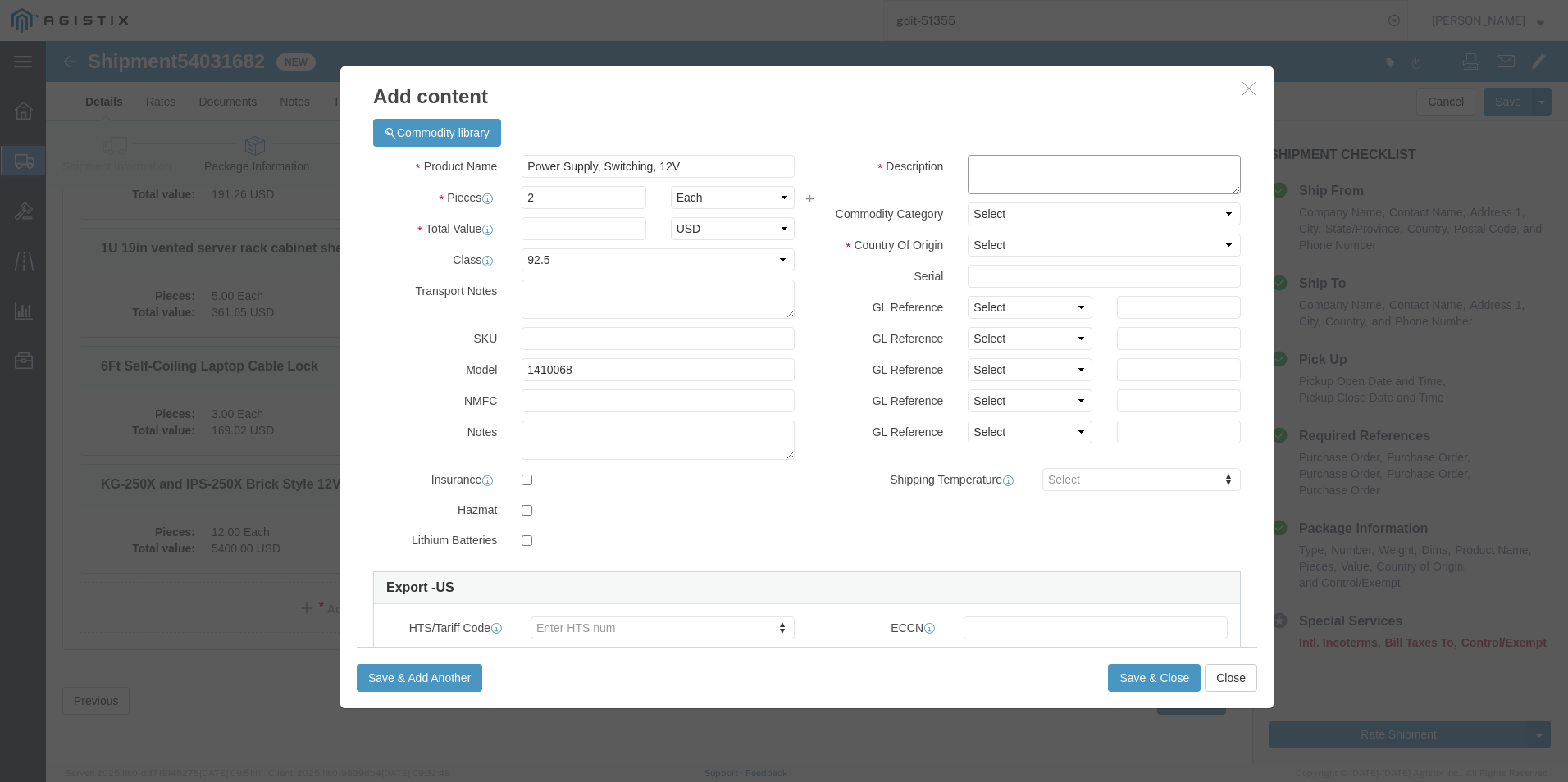
paste textarea "Power Supply, Switching, 12V"
type textarea "Power Supply, Switching, 12V"
click select "Select [GEOGRAPHIC_DATA] [GEOGRAPHIC_DATA] [GEOGRAPHIC_DATA] [GEOGRAPHIC_DATA] …"
select select "US"
click select "Select [GEOGRAPHIC_DATA] [GEOGRAPHIC_DATA] [GEOGRAPHIC_DATA] [GEOGRAPHIC_DATA] …"
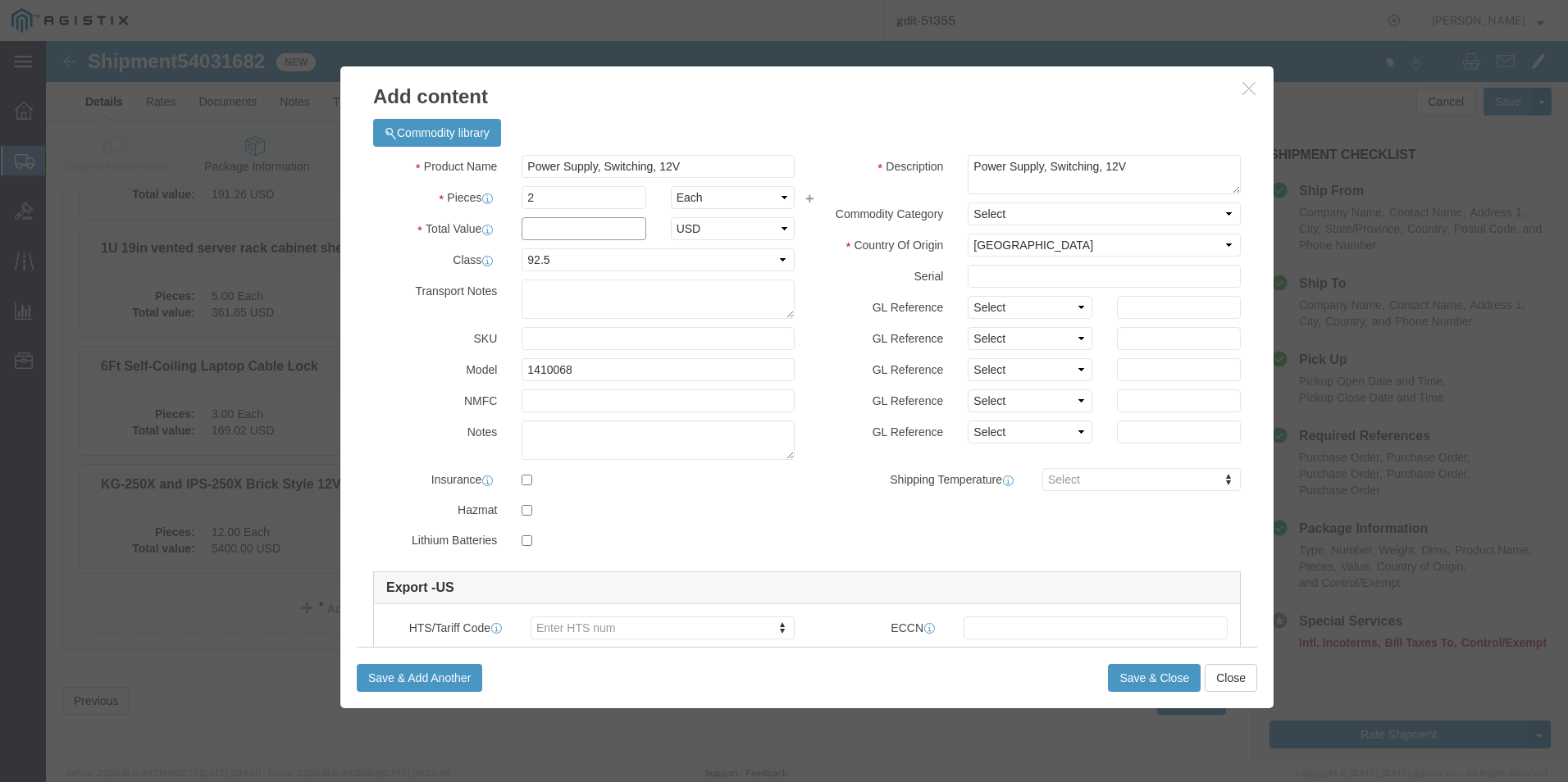
click input "text"
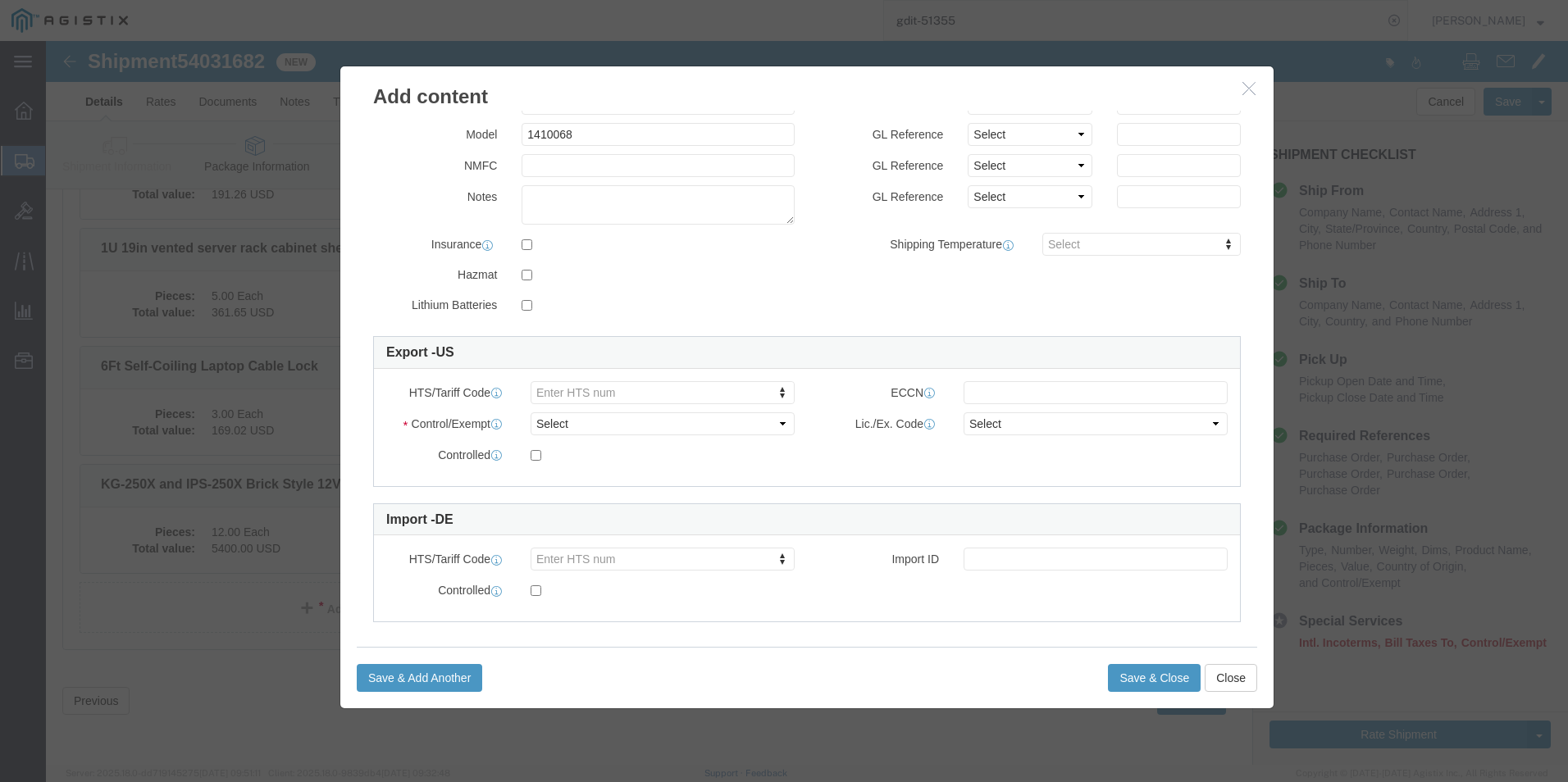
scroll to position [246, 0]
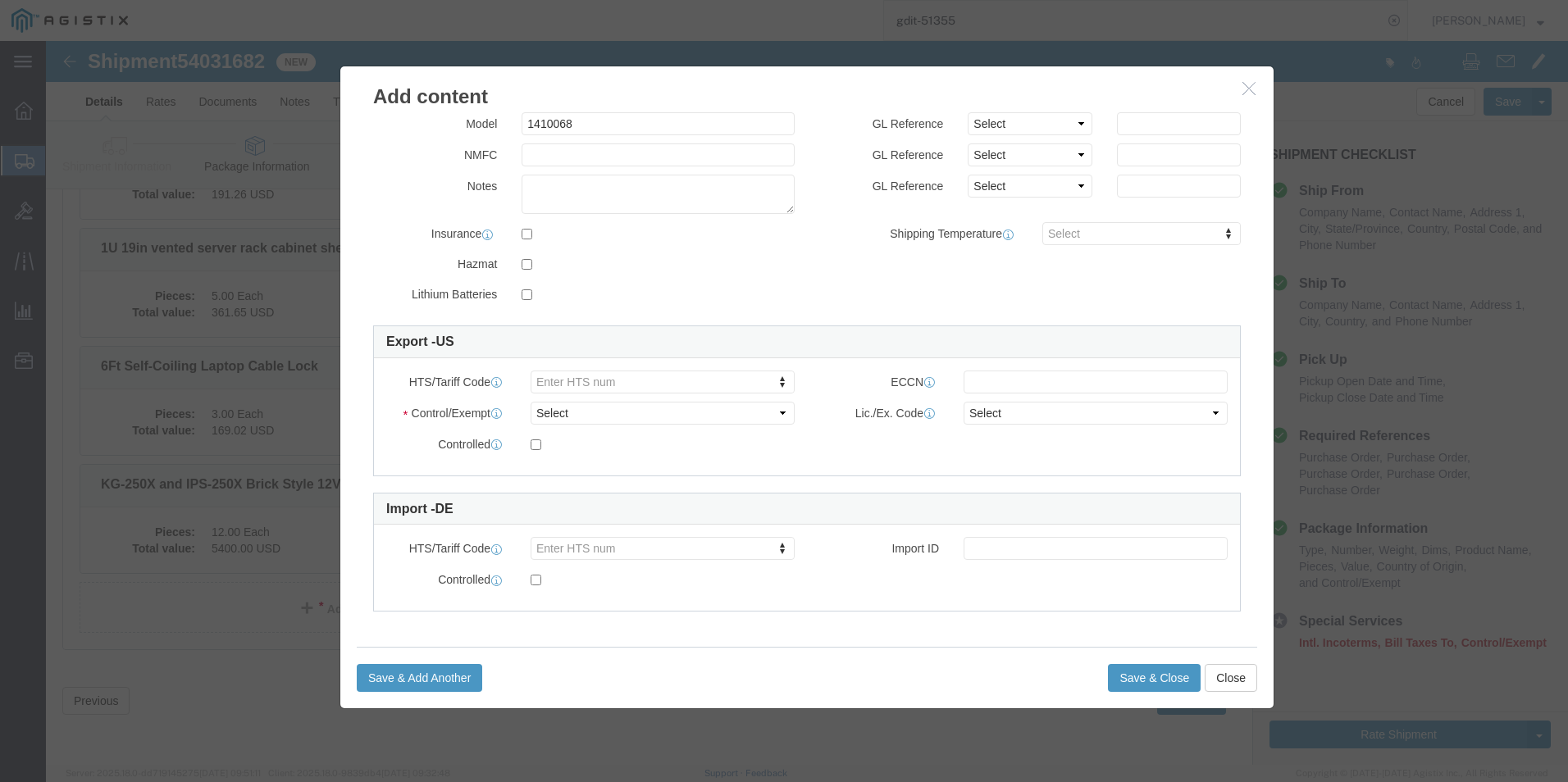
type input "990.00"
click select "Select ATF BIS DEA EPA FDA FTR ITAR OFAC Other (OPA)"
select select "BIS"
click select "Select ATF BIS DEA EPA FDA FTR ITAR OFAC Other (OPA)"
click select "Select AGR-Agricultural APP-Computers APR-Additional Permissive Exports AVS-Air…"
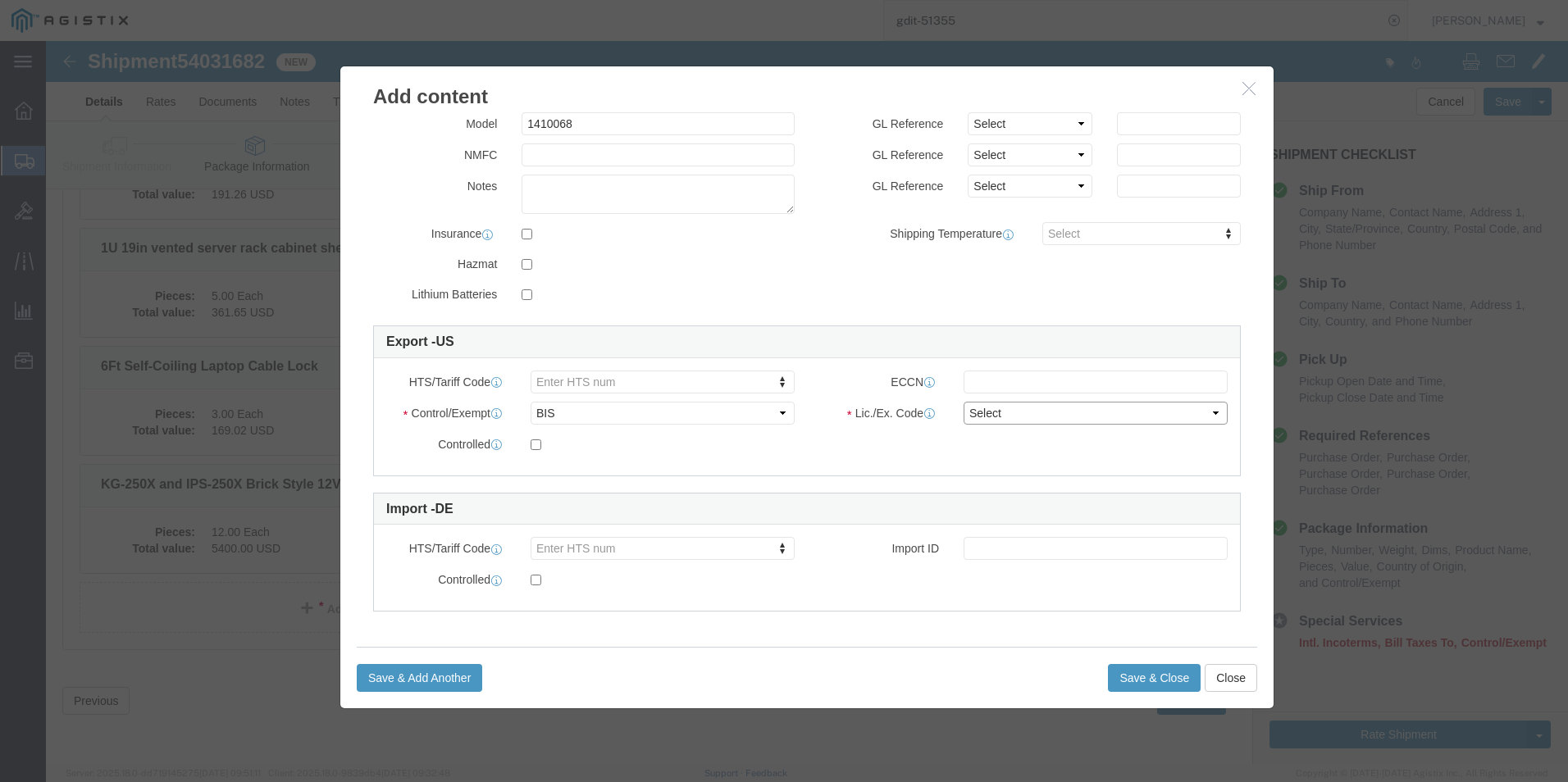
select select "NLR"
click select "Select AGR-Agricultural APP-Computers APR-Additional Permissive Exports AVS-Air…"
click button "Save & Close"
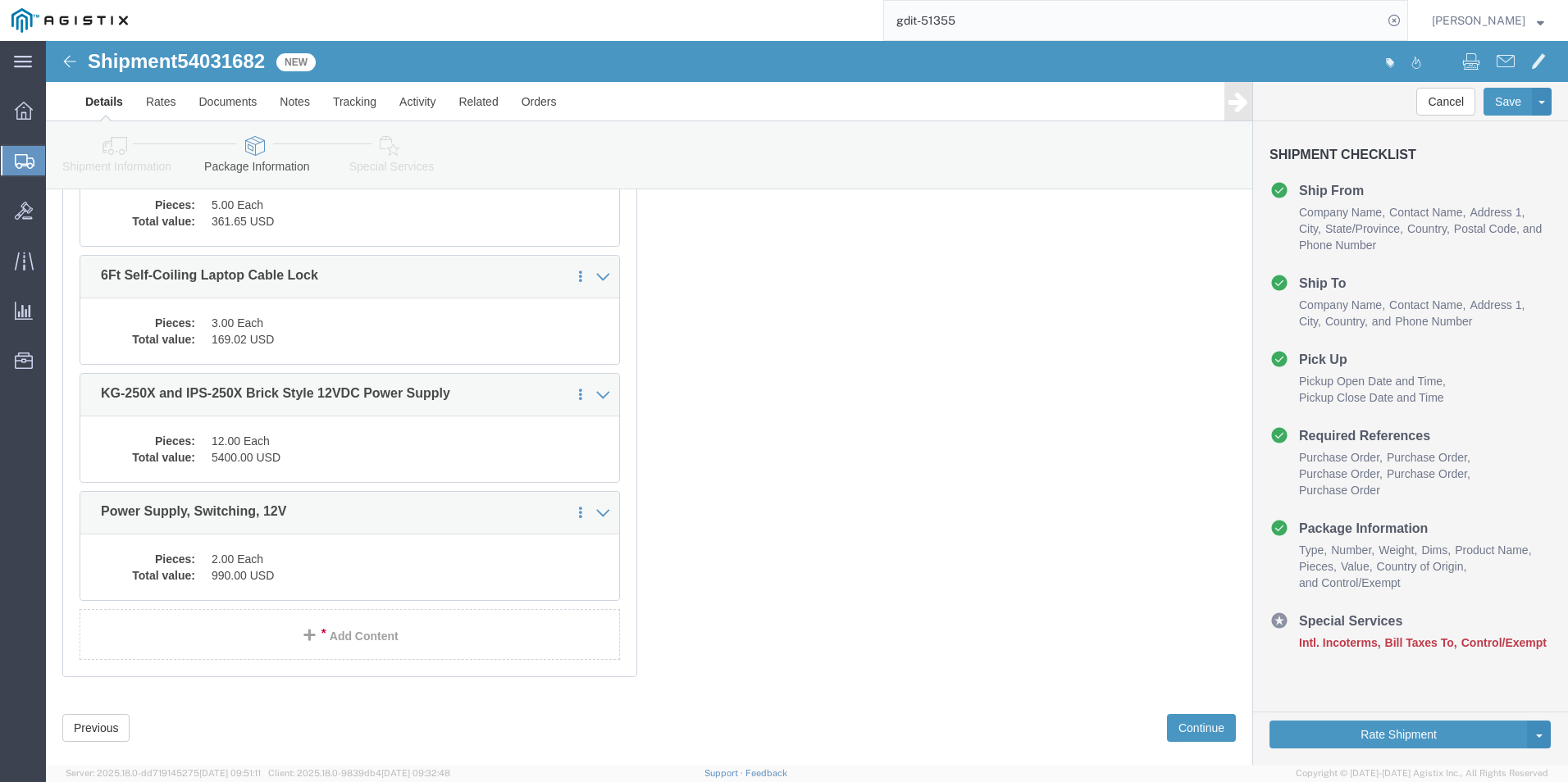
scroll to position [1783, 0]
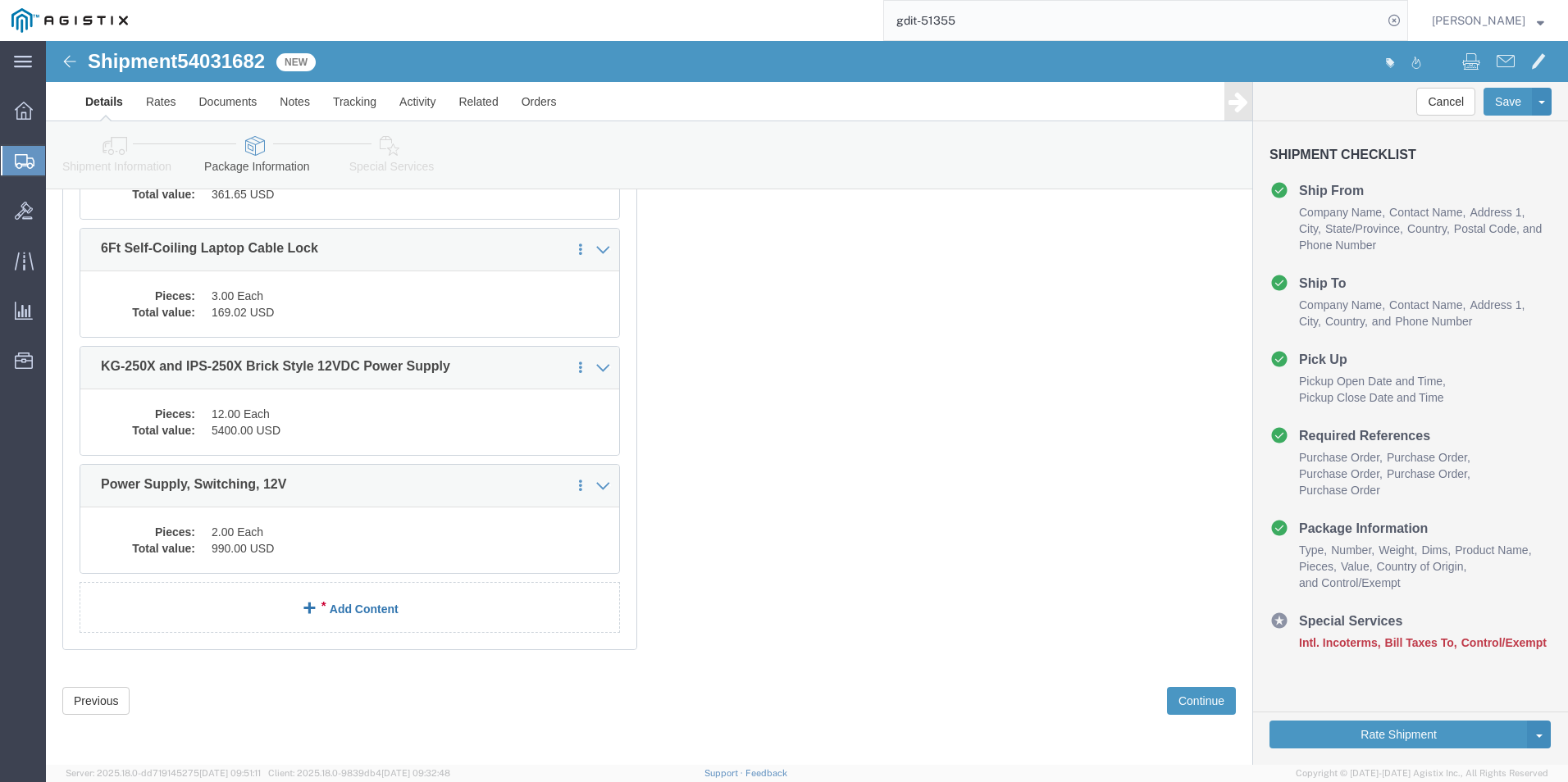
click link "Add Content"
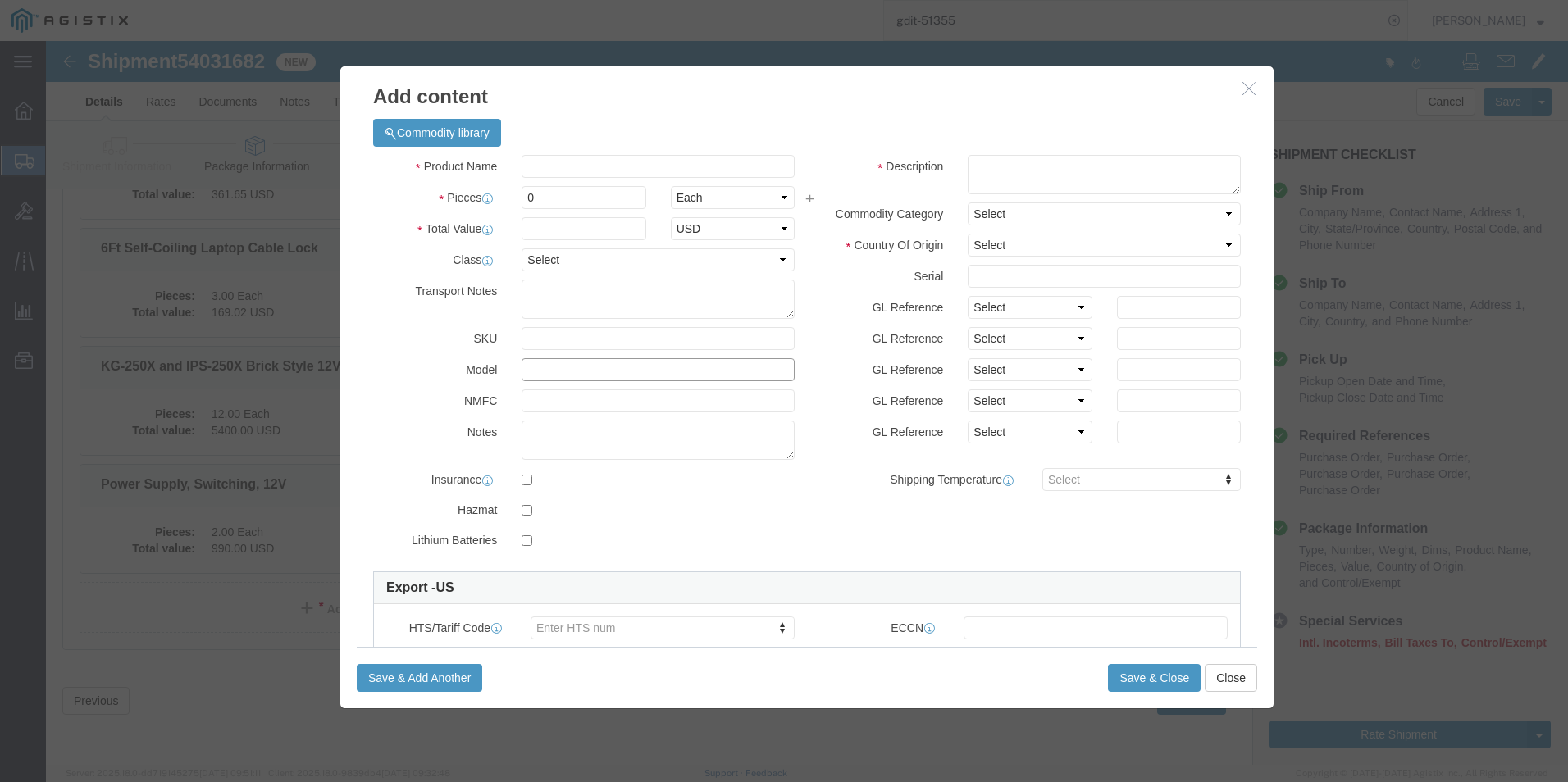
click input "text"
paste input "1000 Base-LX SFP"
type input "1000 Base-LX SFP"
click select "Select 50 55 60 65 70 85 92.5 100 125 175 250 300 400"
select select "92.5"
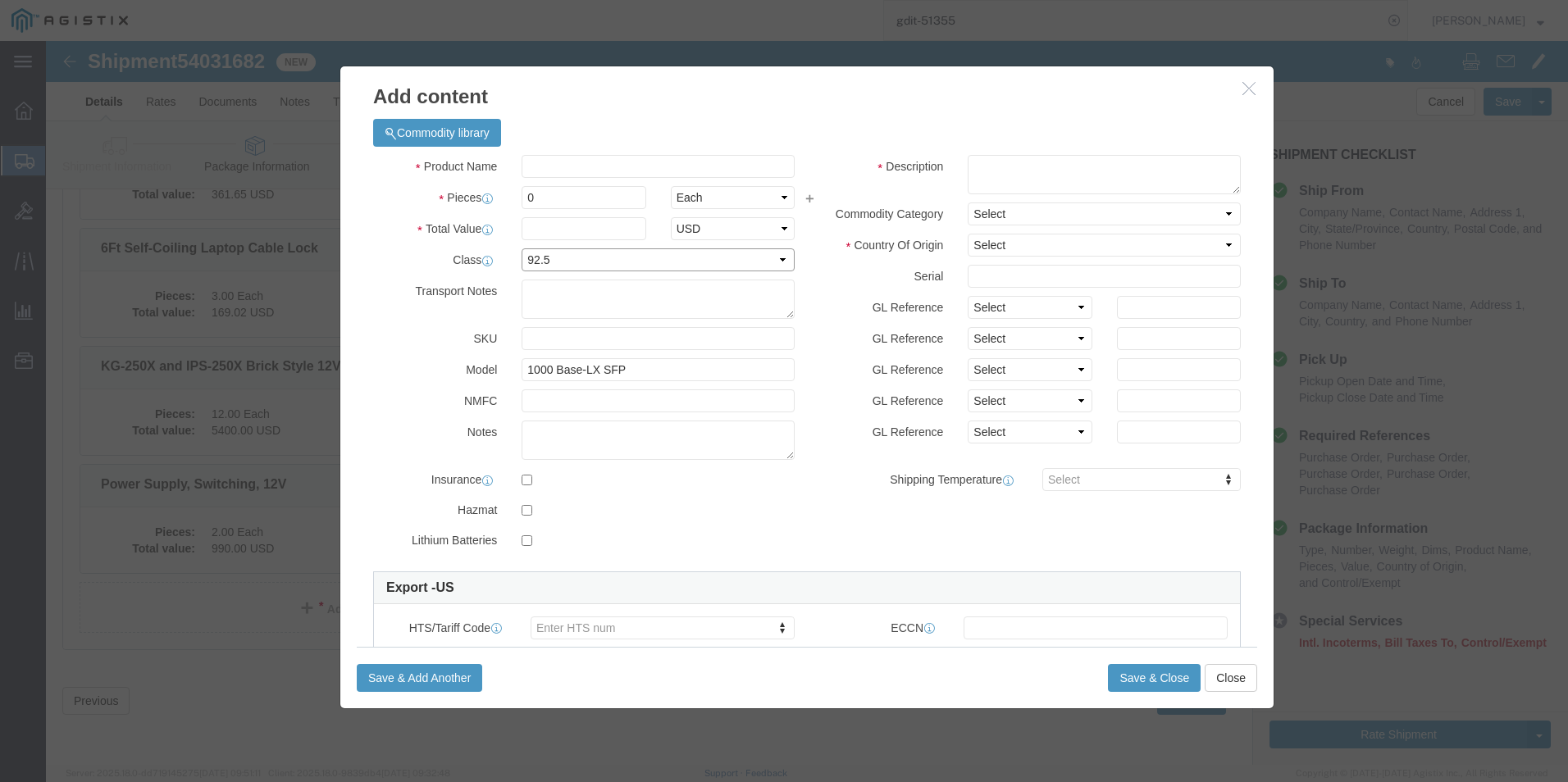
click select "Select 50 55 60 65 70 85 92.5 100 125 175 250 300 400"
click input "0"
type input "0"
type input "8"
click textarea
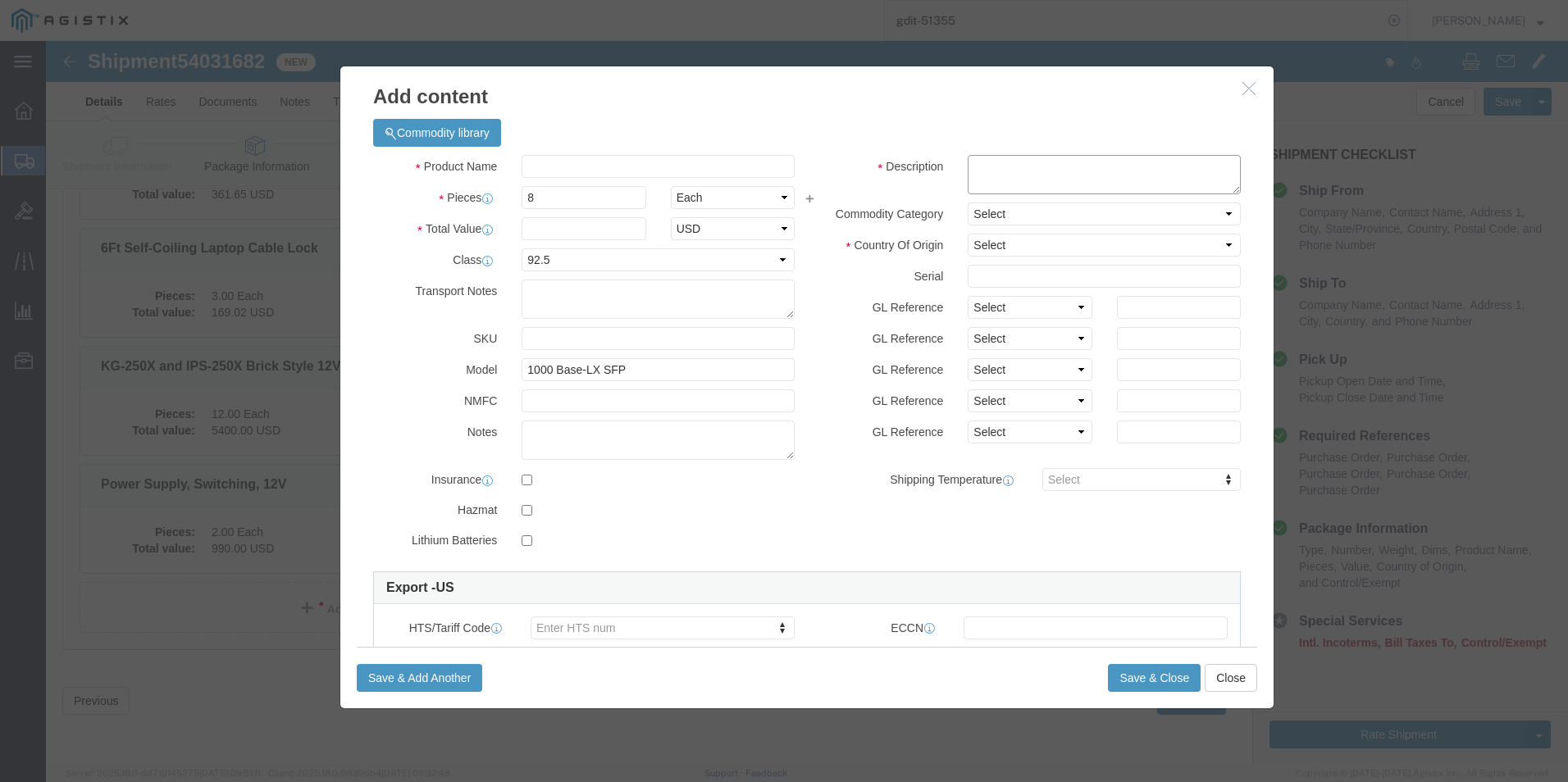
click textarea
paste textarea "1000 Base-LX SFP"
type textarea "1000 Base-LX SFP"
click input "text"
paste input "1000 Base-LX SFP"
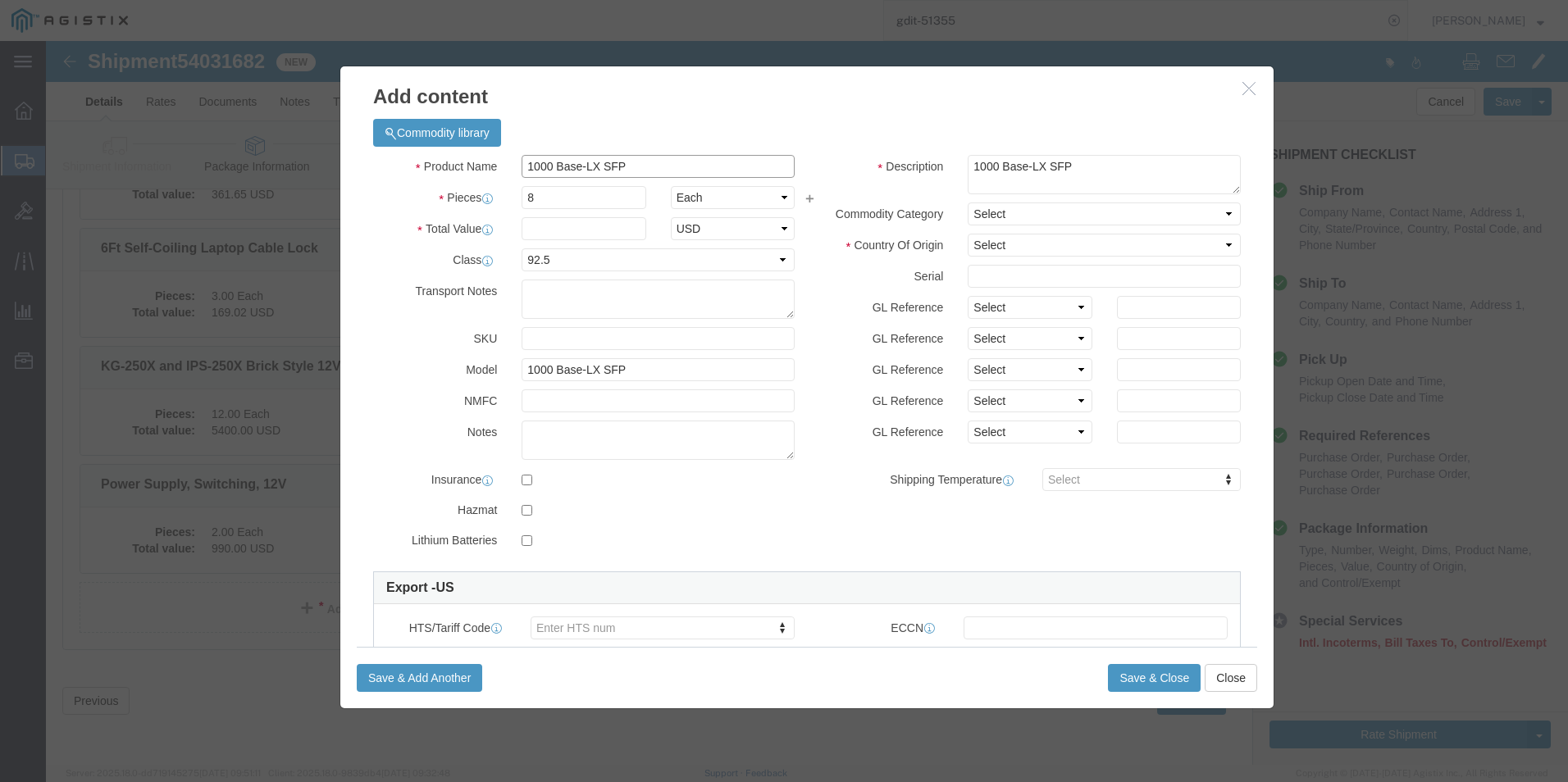
type input "1000 Base-LX SFP"
click div "Product Name 1000 Base-LX SFP Pieces 8 Select Bag Barrels 100Board Feet Bottle …"
click input "text"
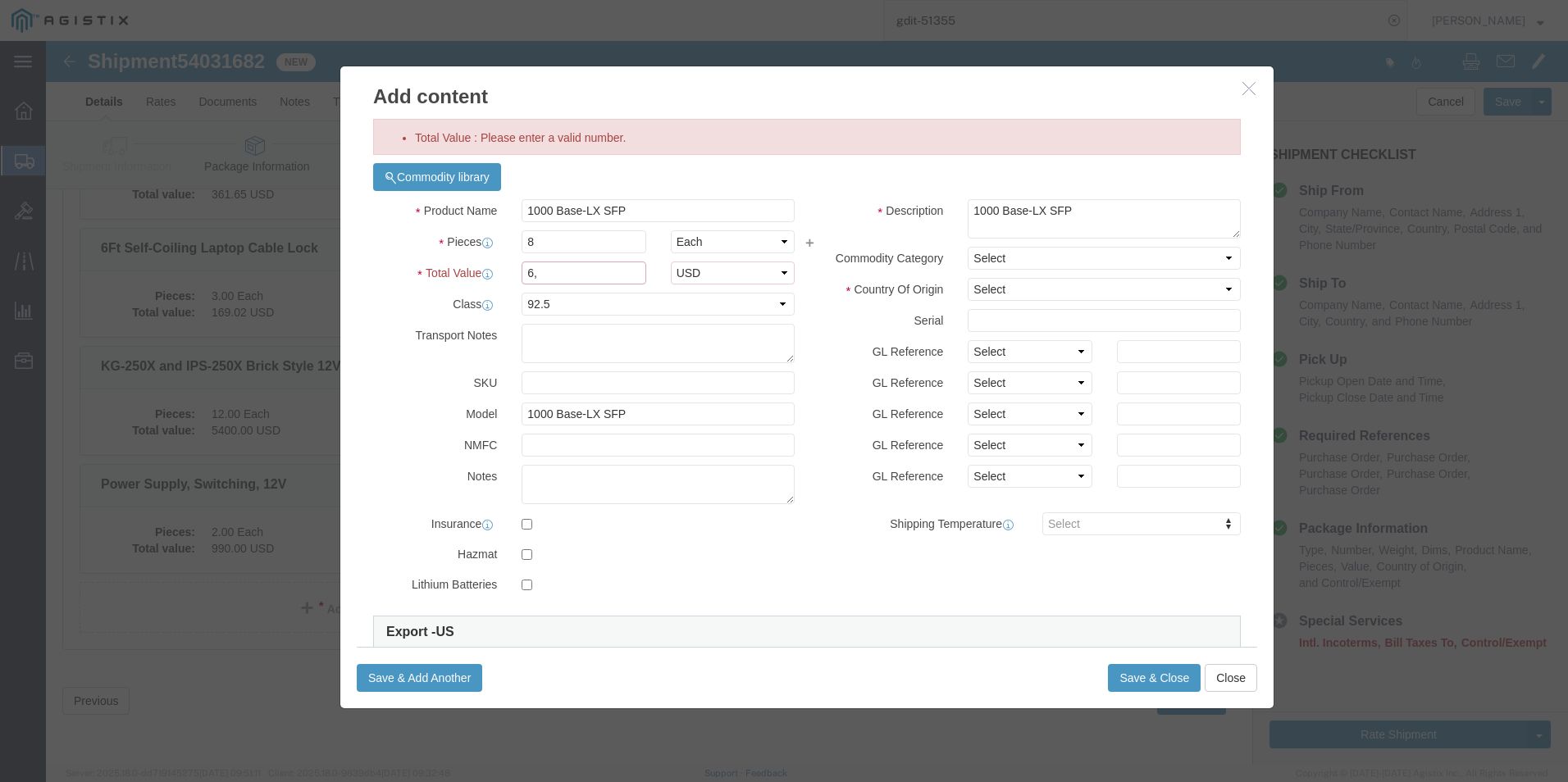
click input "6,"
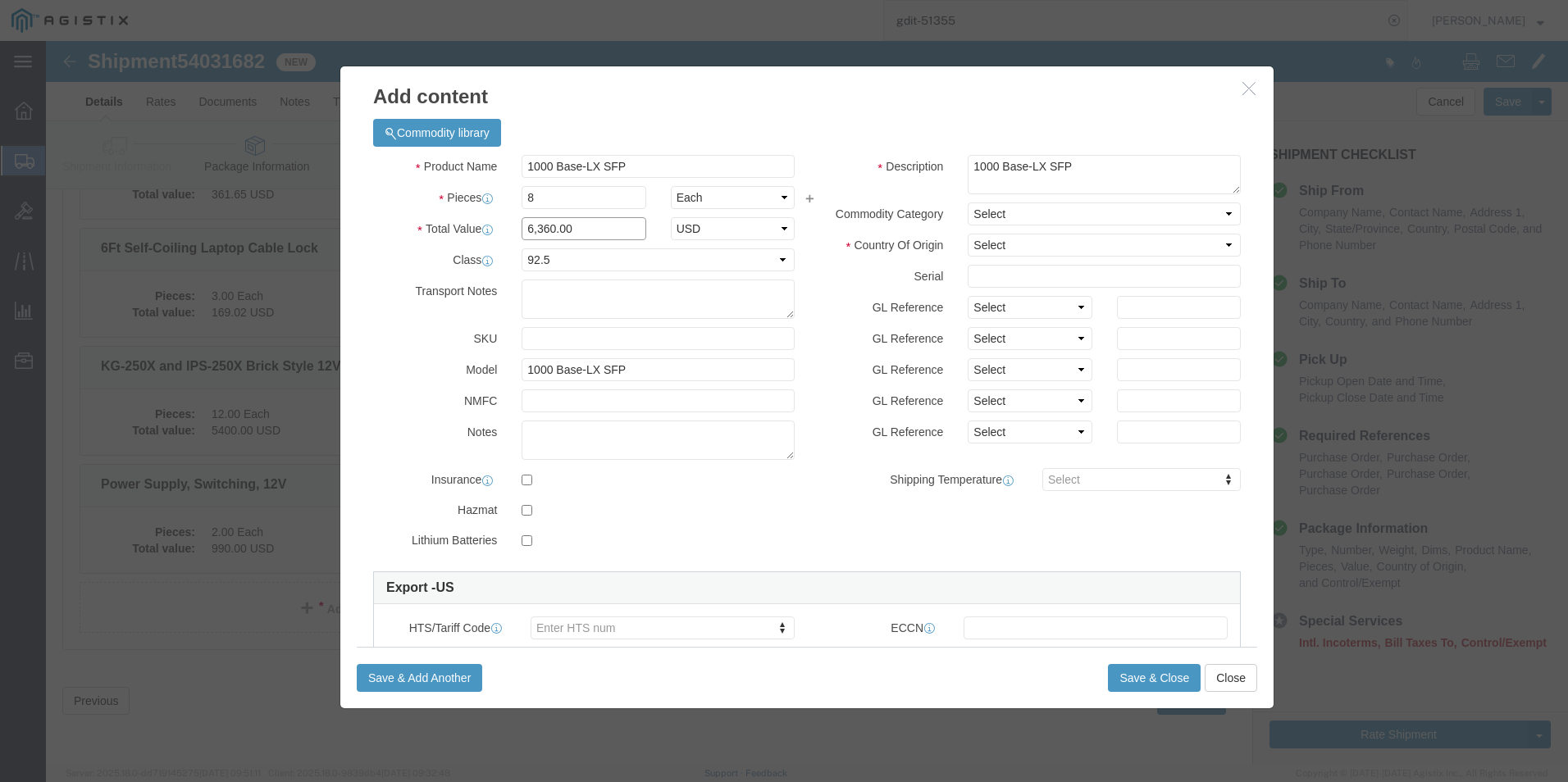
type input "6,360.00"
click select "Select [GEOGRAPHIC_DATA] [GEOGRAPHIC_DATA] [GEOGRAPHIC_DATA] [GEOGRAPHIC_DATA] …"
select select "US"
click select "Select [GEOGRAPHIC_DATA] [GEOGRAPHIC_DATA] [GEOGRAPHIC_DATA] [GEOGRAPHIC_DATA] …"
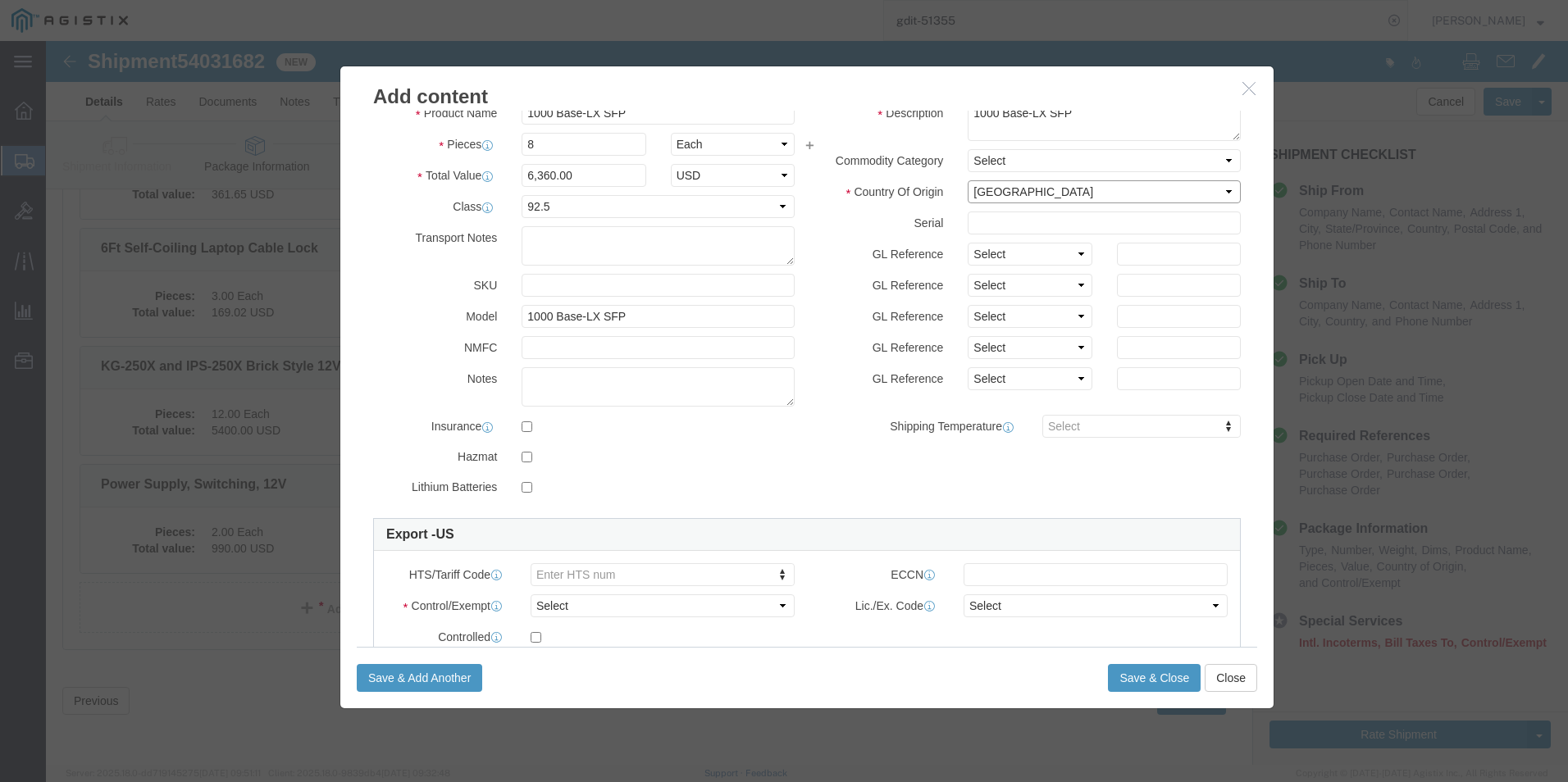
scroll to position [82, 0]
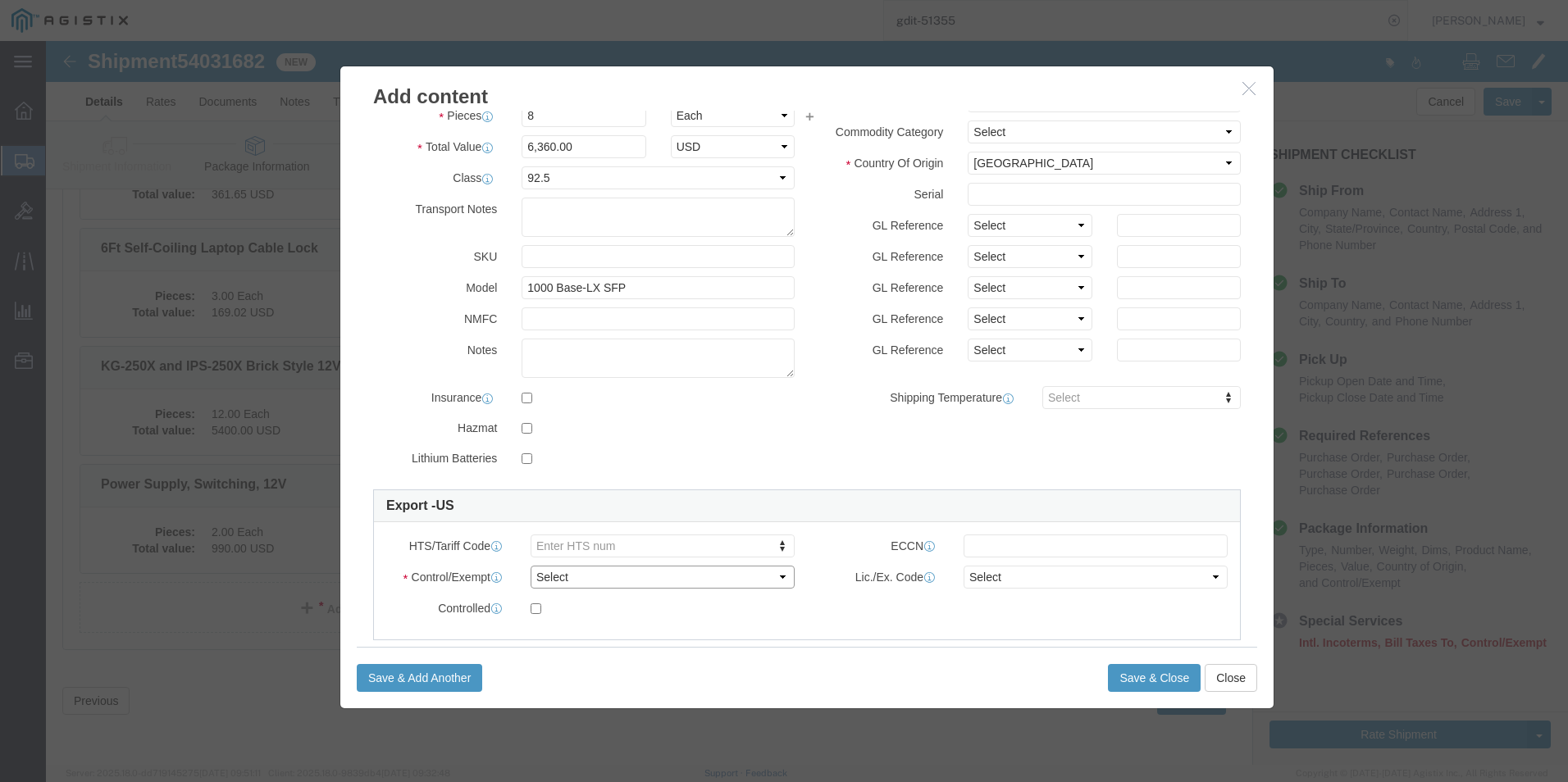
click select "Select ATF BIS DEA EPA FDA FTR ITAR OFAC Other (OPA)"
select select "BIS"
click select "Select ATF BIS DEA EPA FDA FTR ITAR OFAC Other (OPA)"
click select "Select AGR-Agricultural APP-Computers APR-Additional Permissive Exports AVS-Air…"
select select "NLR"
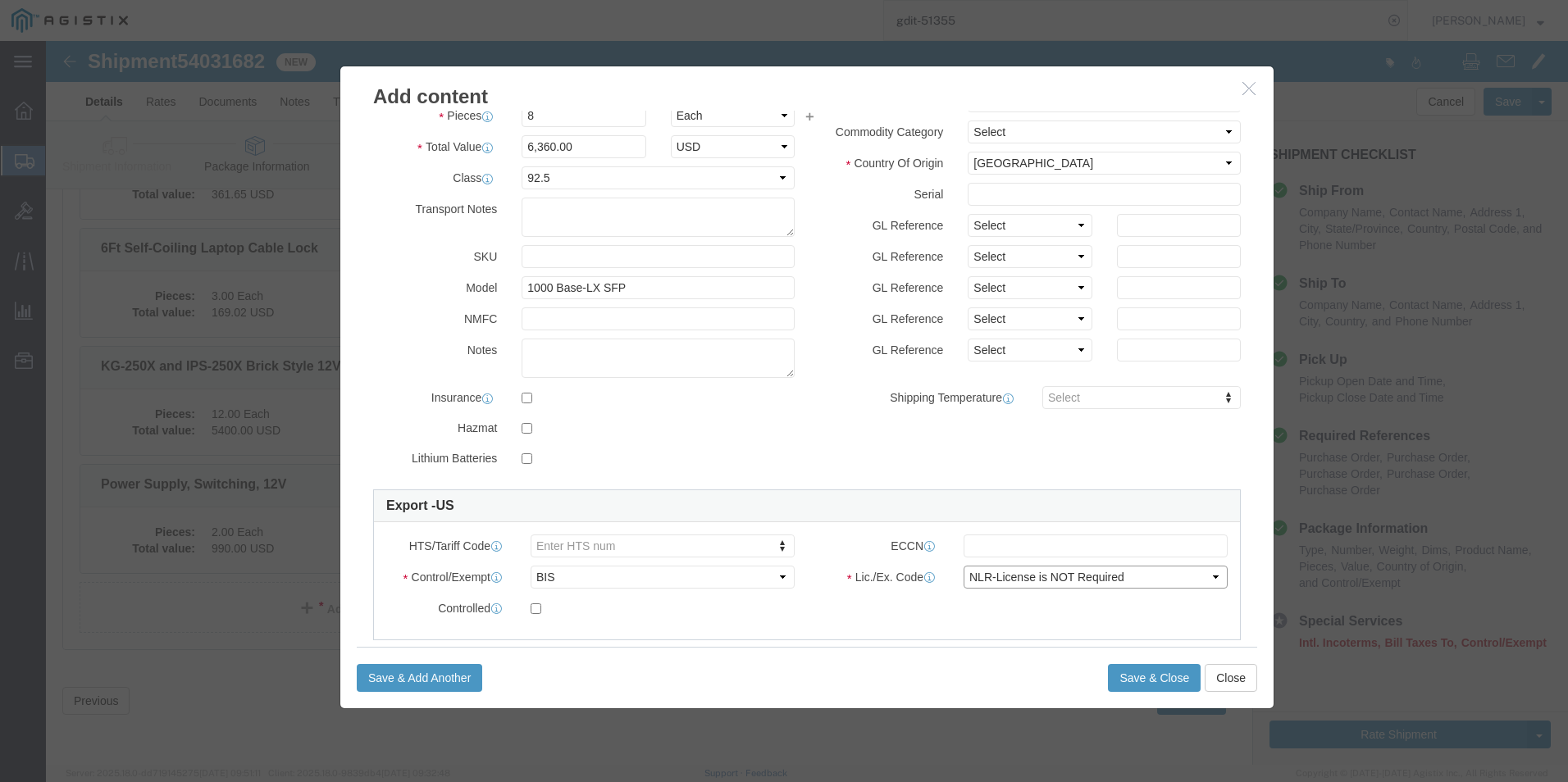
click select "Select AGR-Agricultural APP-Computers APR-Additional Permissive Exports AVS-Air…"
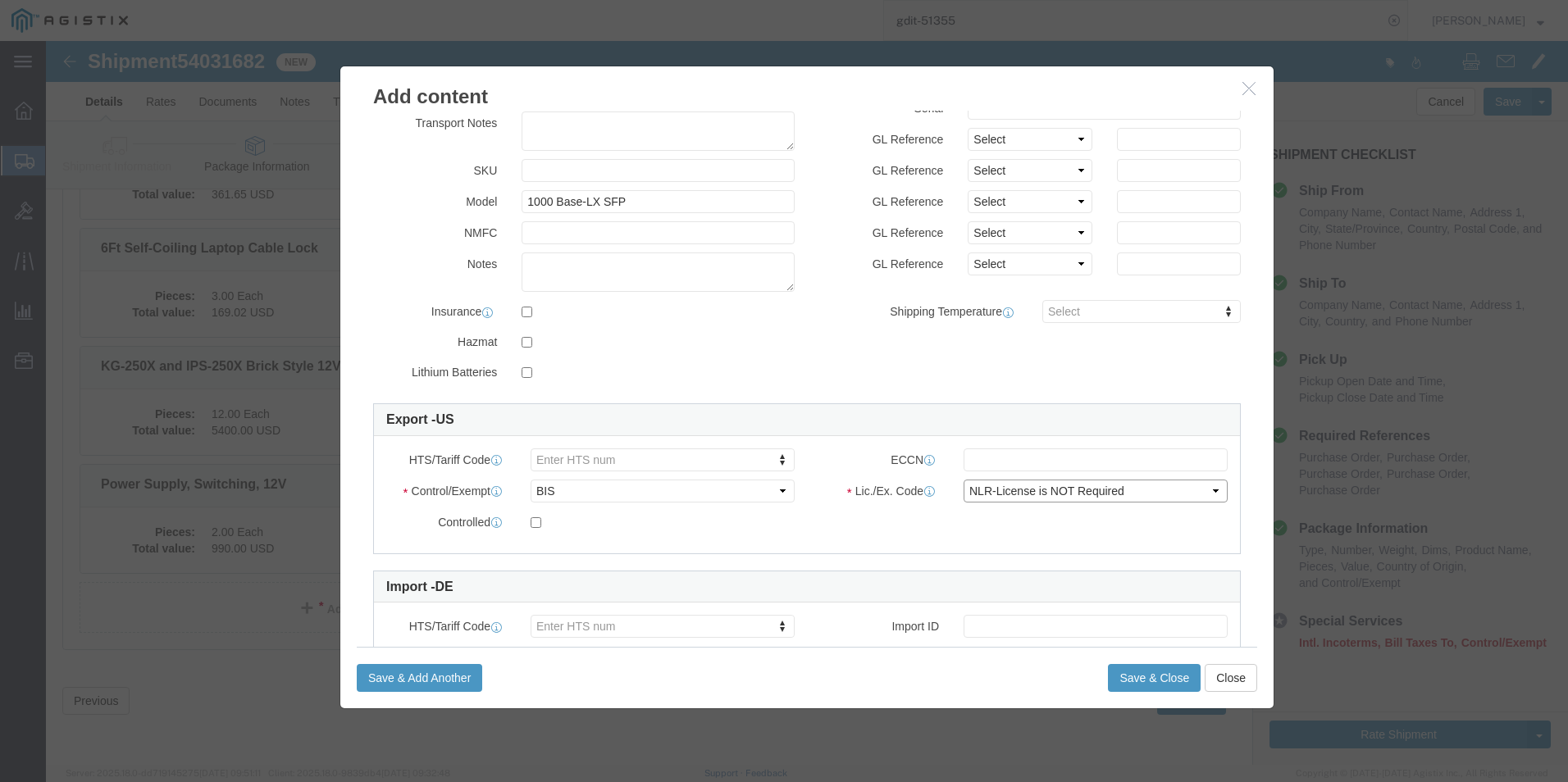
scroll to position [247, 0]
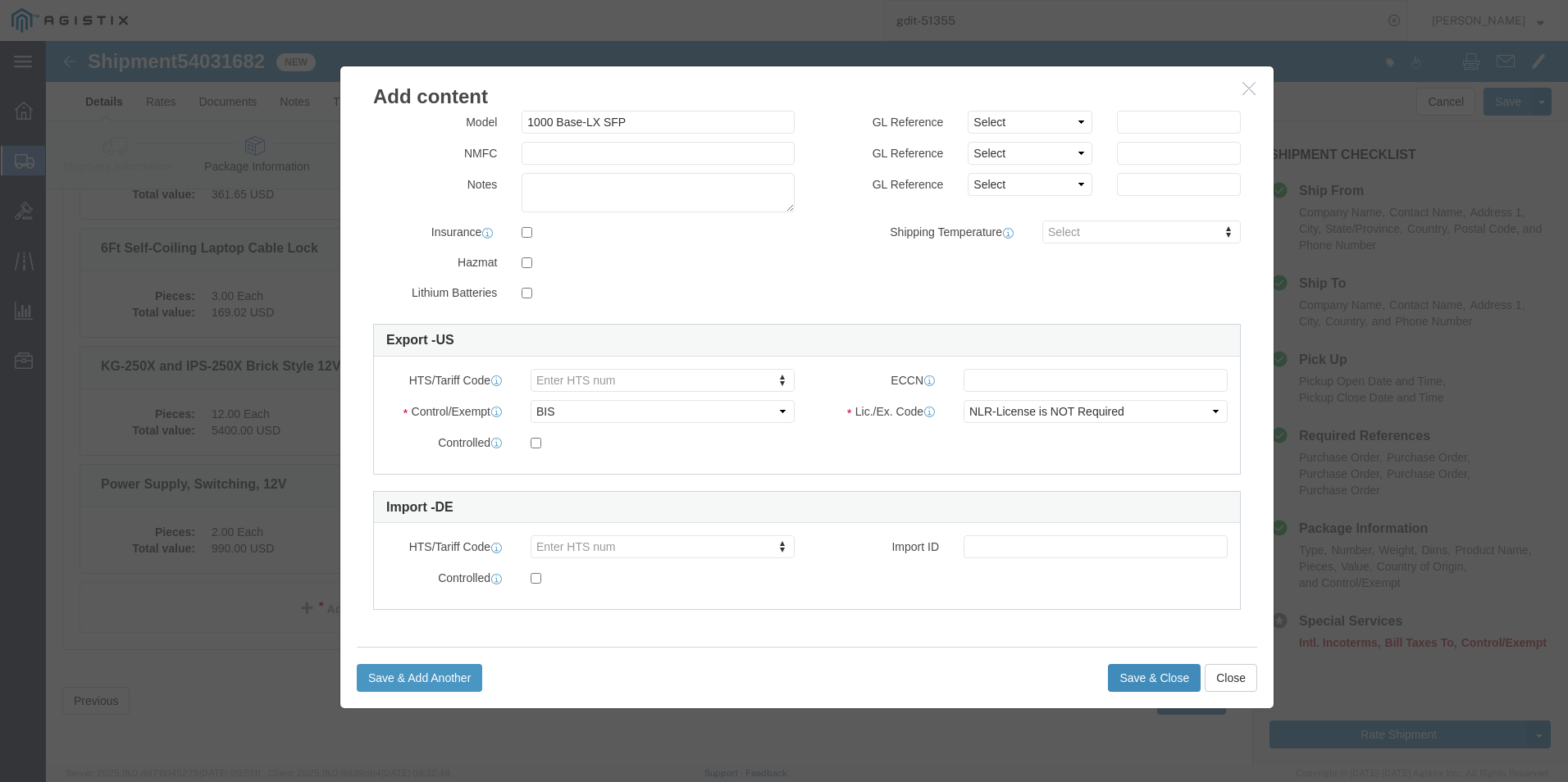
click button "Save & Close"
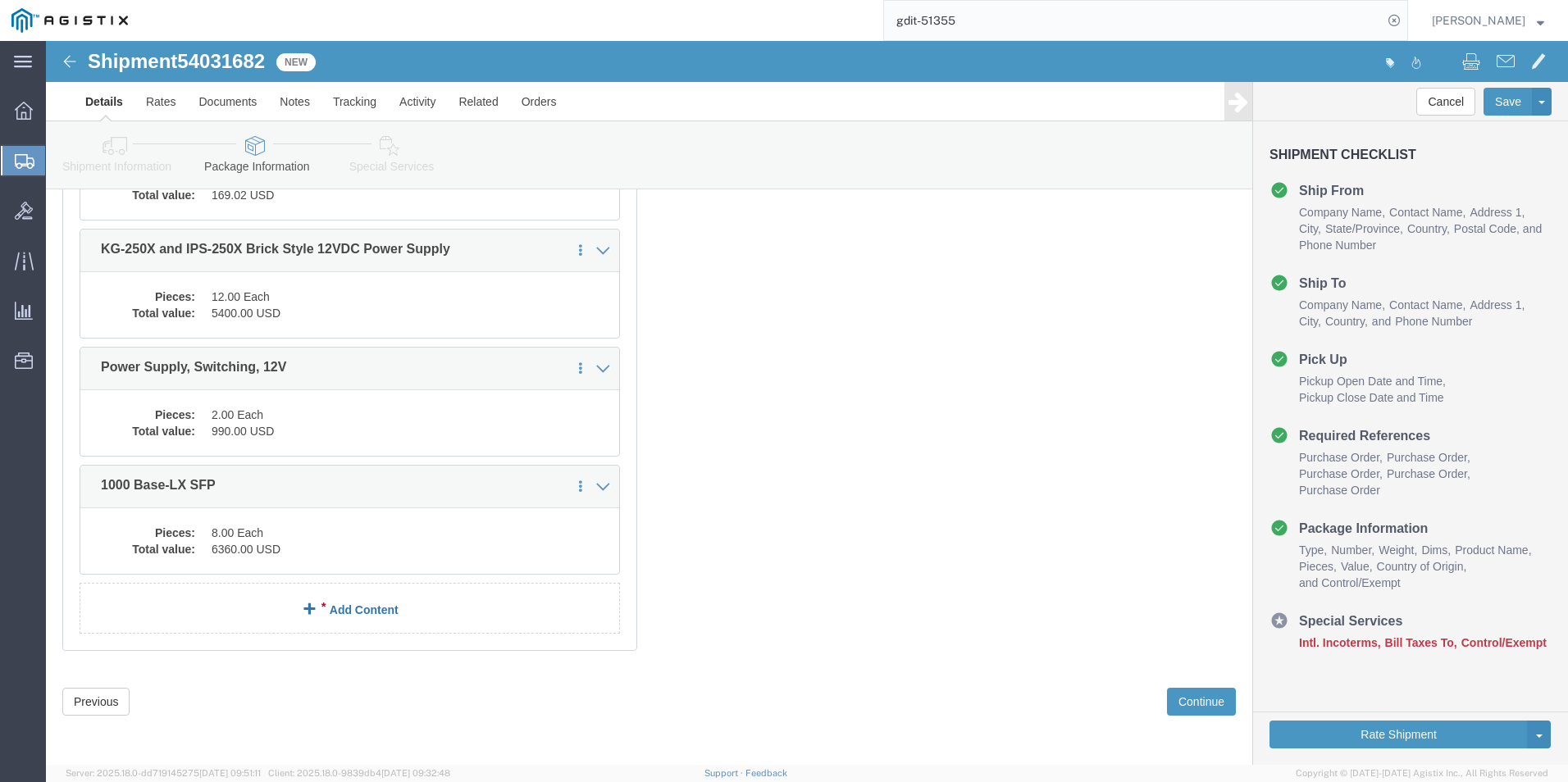
scroll to position [1901, 0]
click link "Add Content"
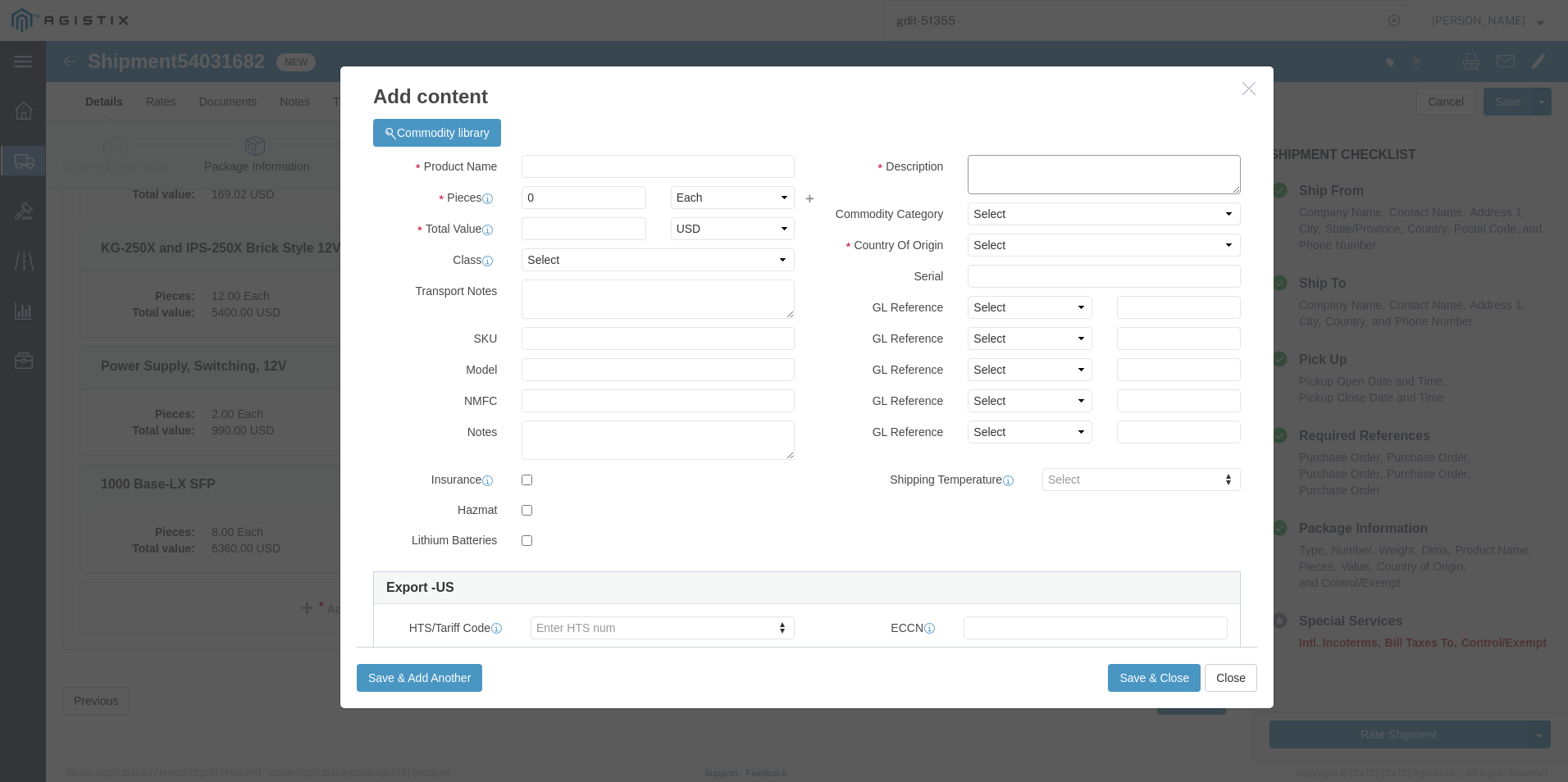
click textarea
paste textarea "1000 Base-ZX SFP"
type textarea "1000 Base-ZX SFP"
click input "text"
paste input "1000 Base-ZX SFP"
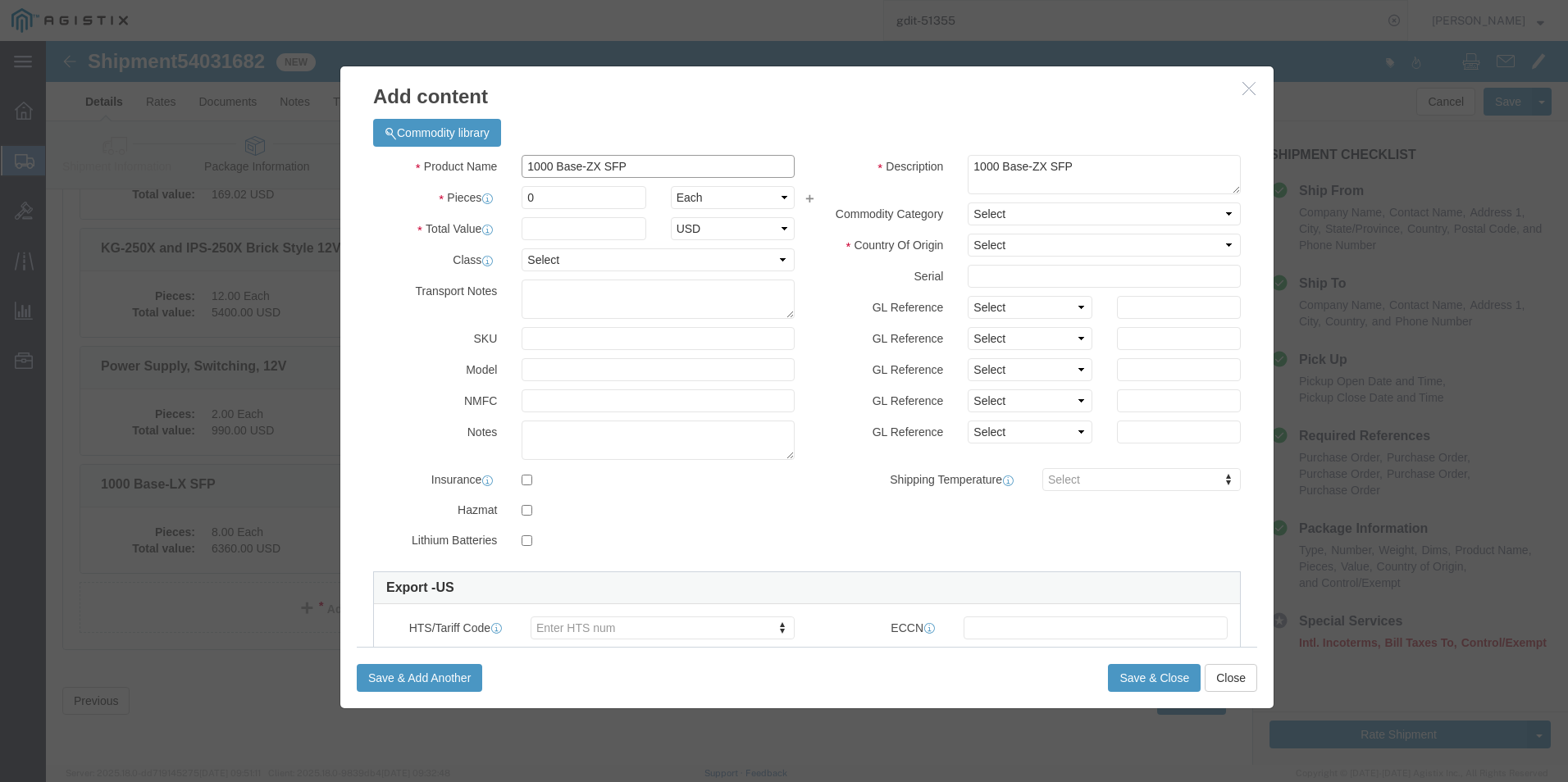
type input "1000 Base-ZX SFP"
click input "0"
type input "4"
click input "text"
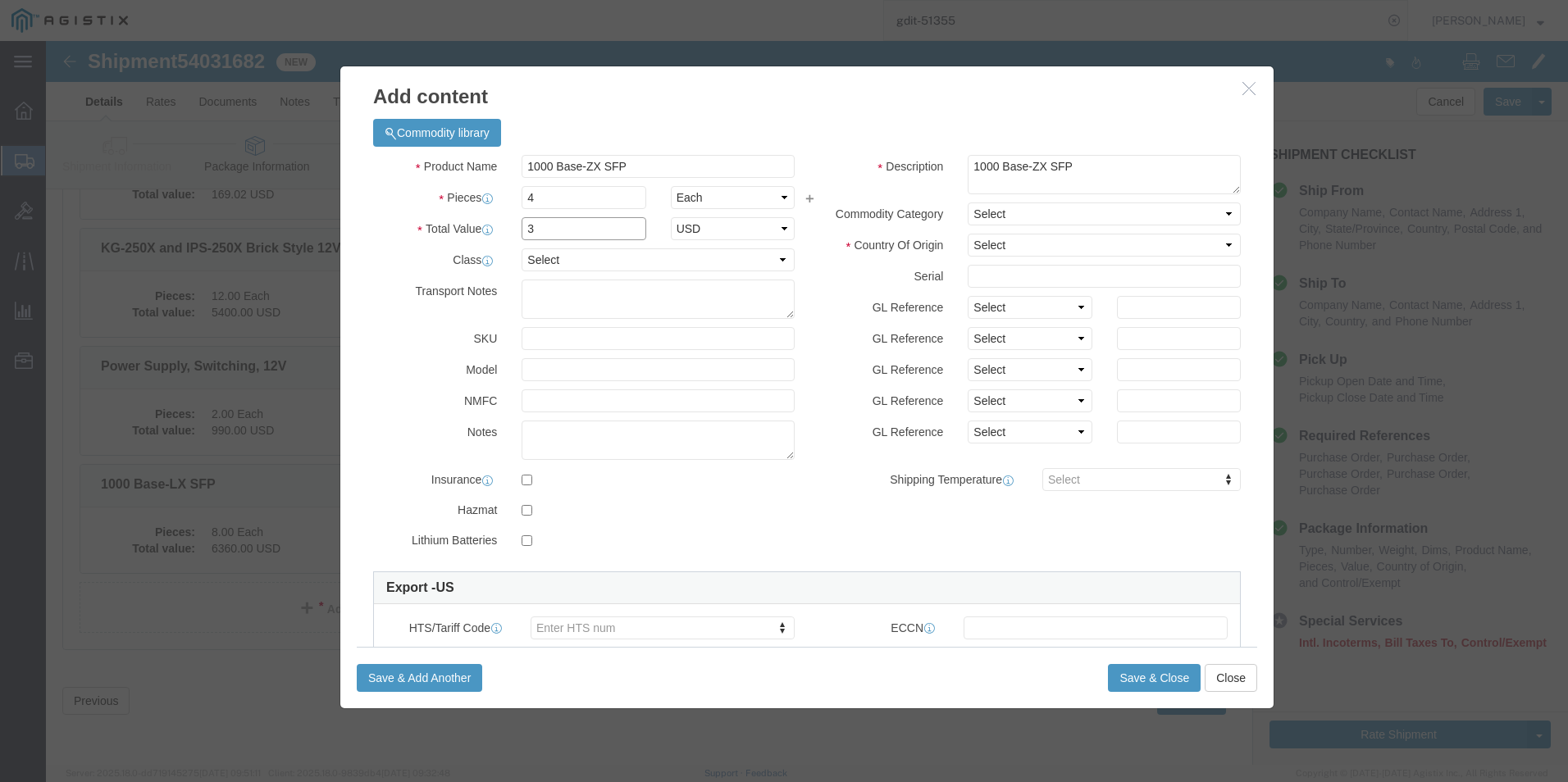
click input "3"
type input "3,980"
click select "Select 50 55 60 65 70 85 92.5 100 125 175 250 300 400"
select select "92.5"
click select "Select 50 55 60 65 70 85 92.5 100 125 175 250 300 400"
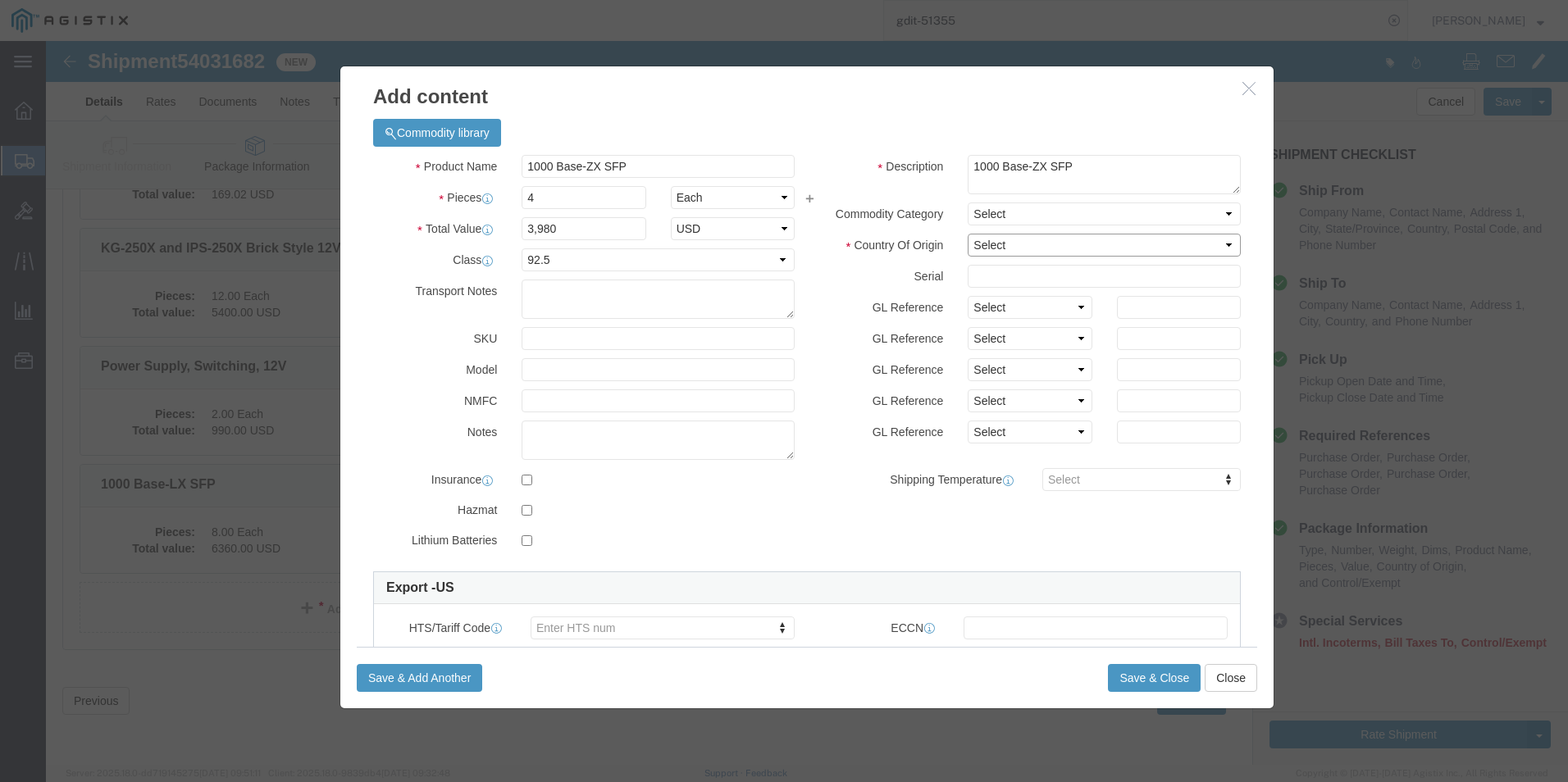
click select "Select [GEOGRAPHIC_DATA] [GEOGRAPHIC_DATA] [GEOGRAPHIC_DATA] [GEOGRAPHIC_DATA] …"
select select "US"
click select "Select [GEOGRAPHIC_DATA] [GEOGRAPHIC_DATA] [GEOGRAPHIC_DATA] [GEOGRAPHIC_DATA] …"
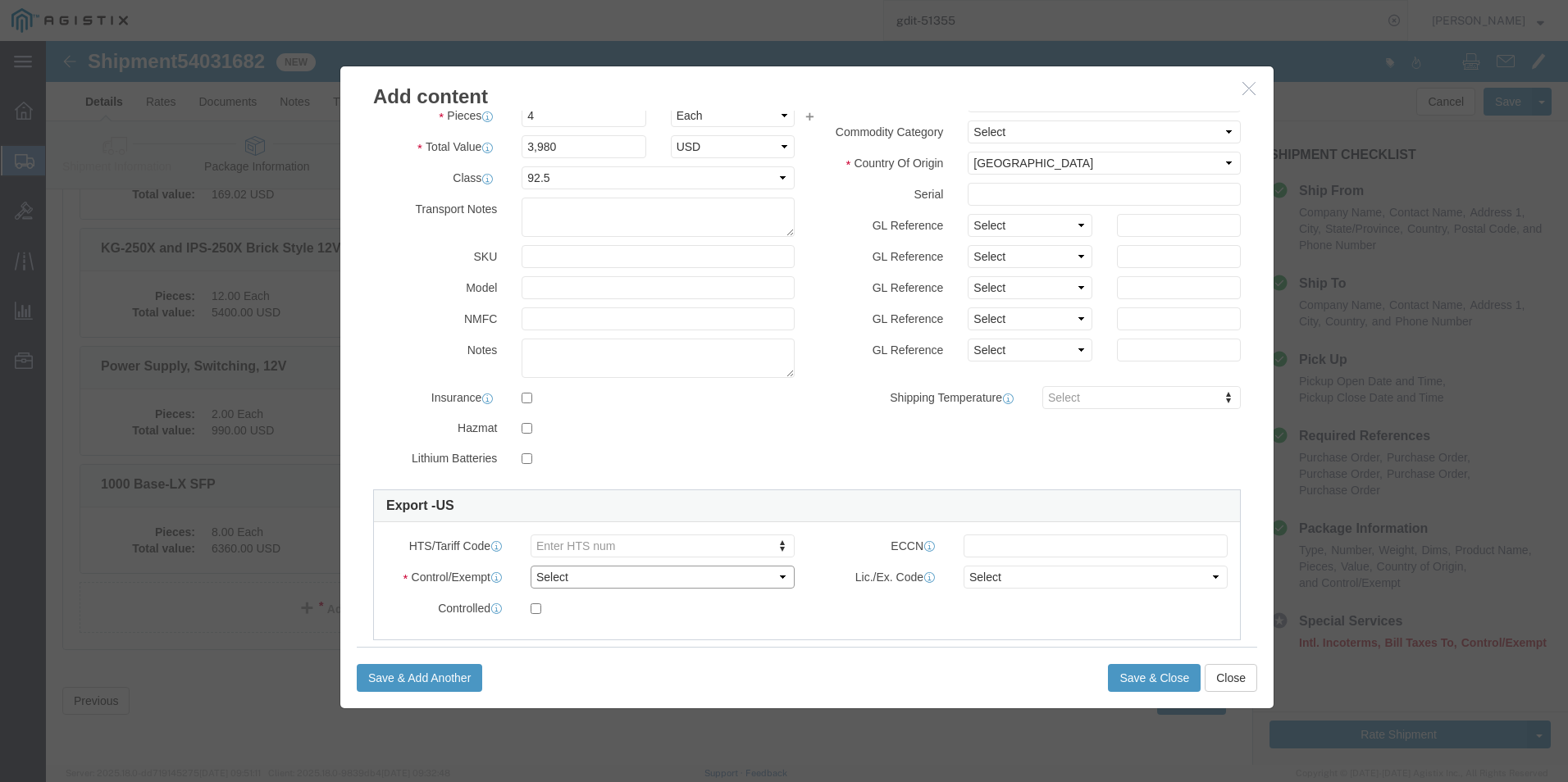
click select "Select ATF BIS DEA EPA FDA FTR ITAR OFAC Other (OPA)"
select select "BIS"
click select "Select ATF BIS DEA EPA FDA FTR ITAR OFAC Other (OPA)"
click select "Select AGR-Agricultural APP-Computers APR-Additional Permissive Exports AVS-Air…"
select select "NLR"
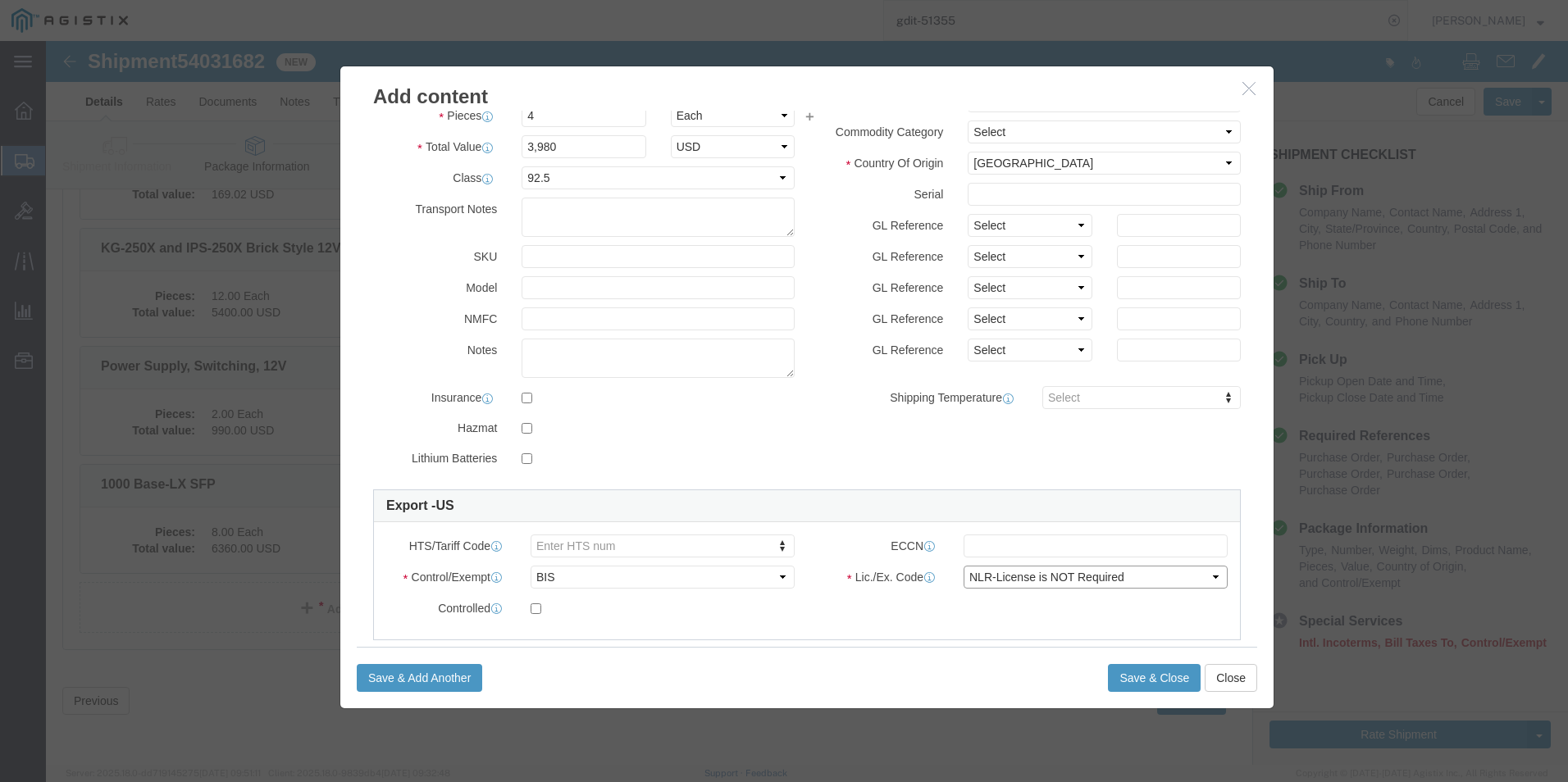
click select "Select AGR-Agricultural APP-Computers APR-Additional Permissive Exports AVS-Air…"
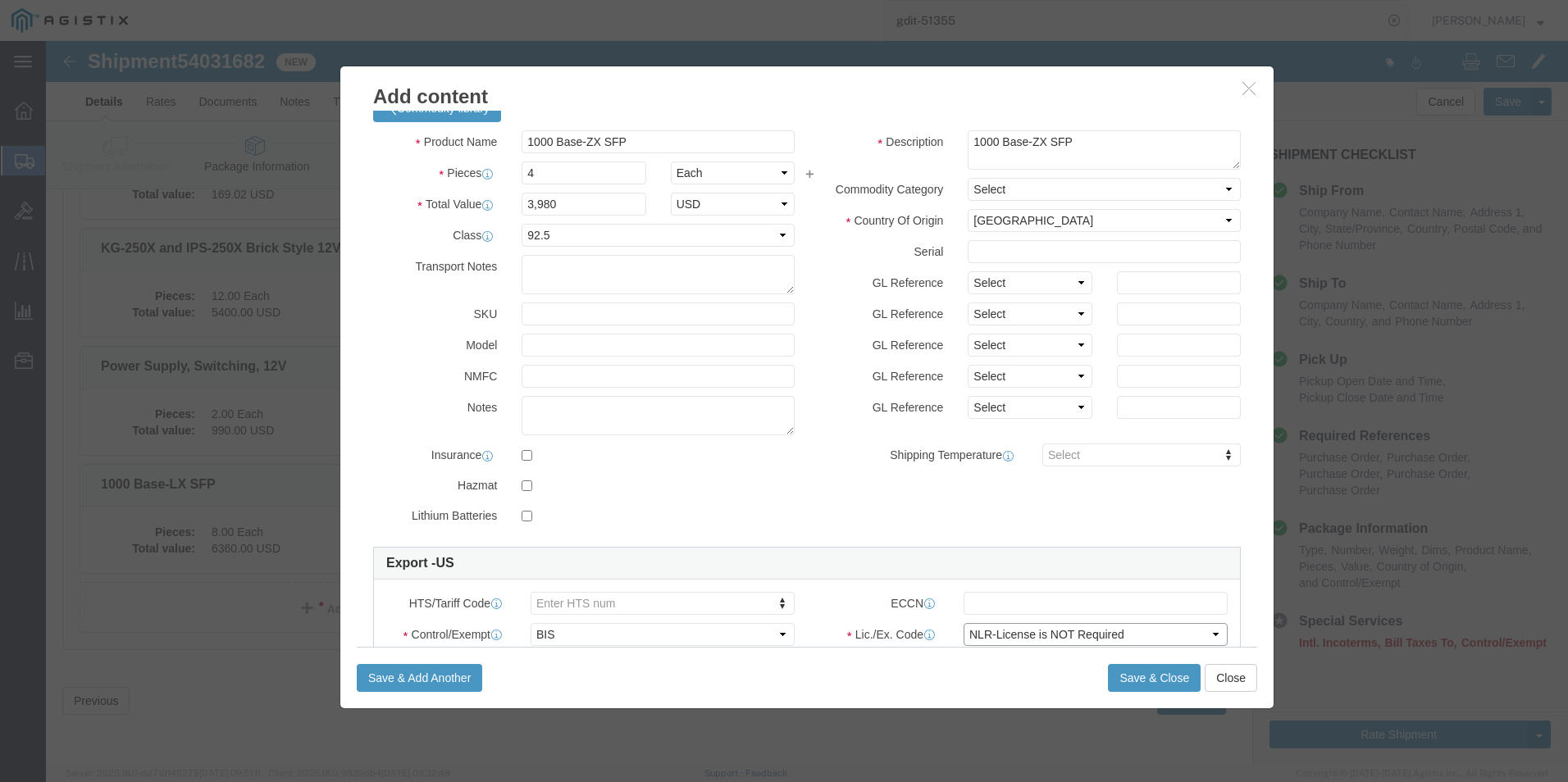
scroll to position [0, 0]
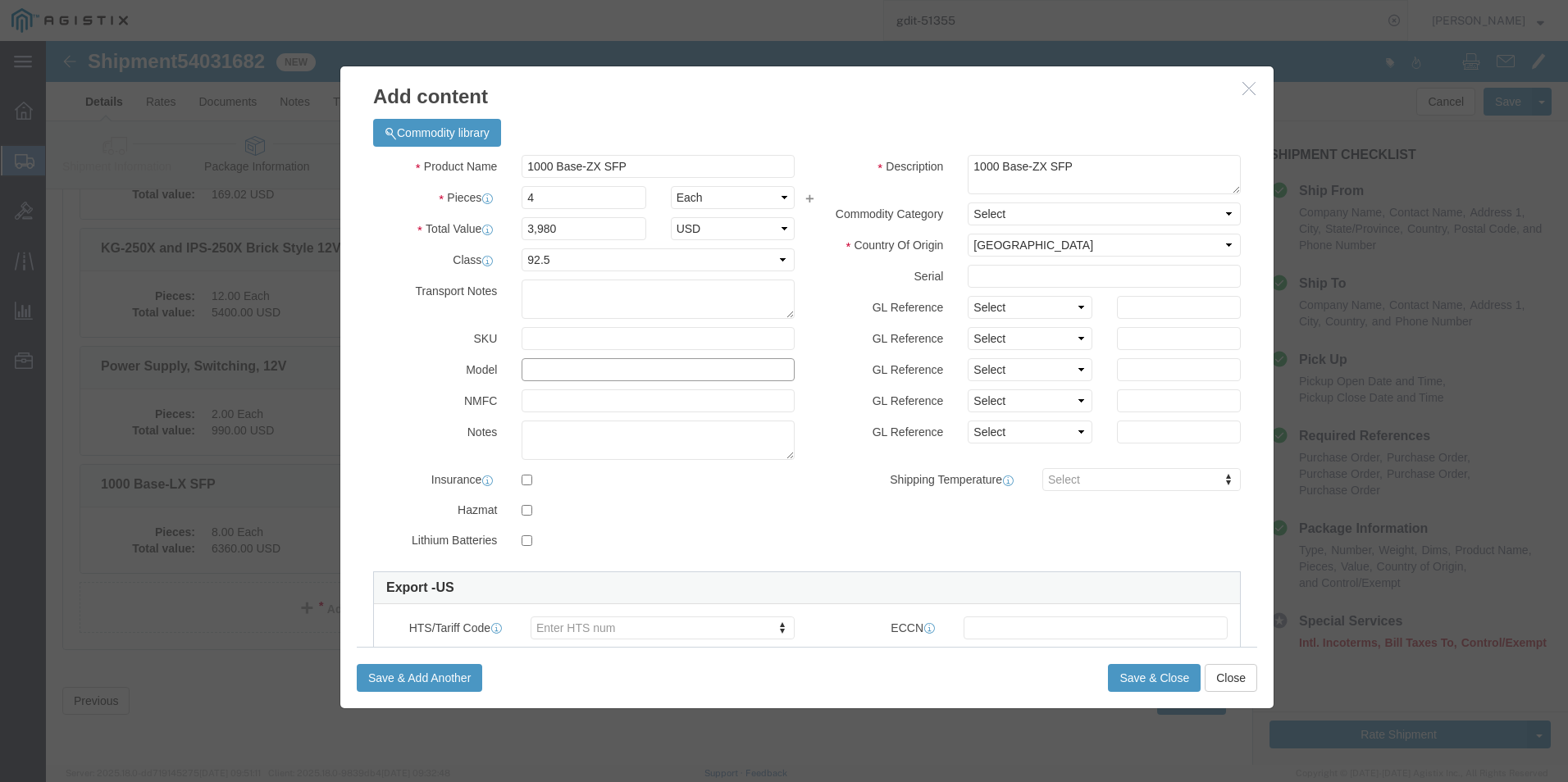
click input "text"
paste input "FX-1GLH"
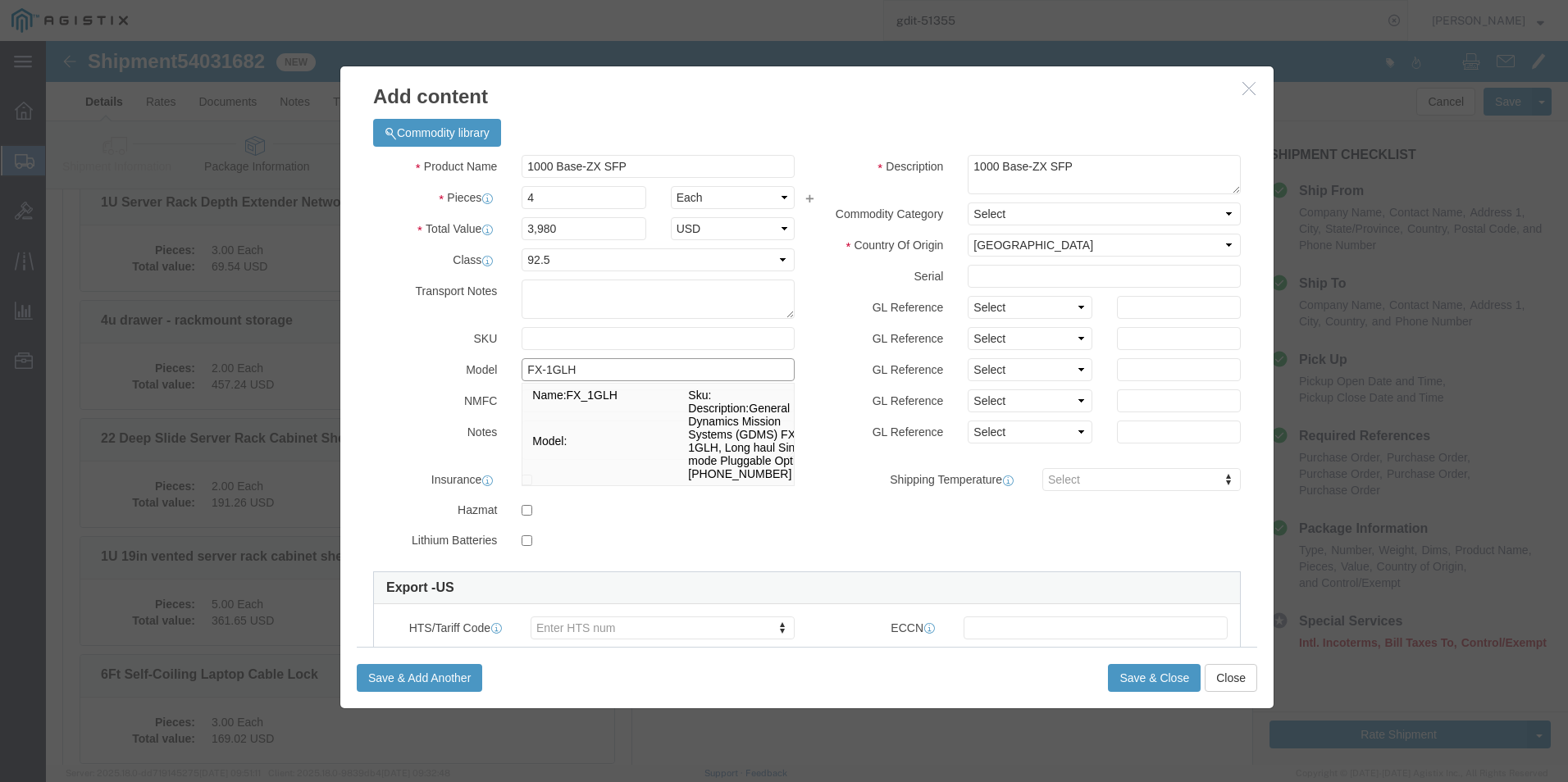
scroll to position [1327, 0]
type input "FX-1GLH"
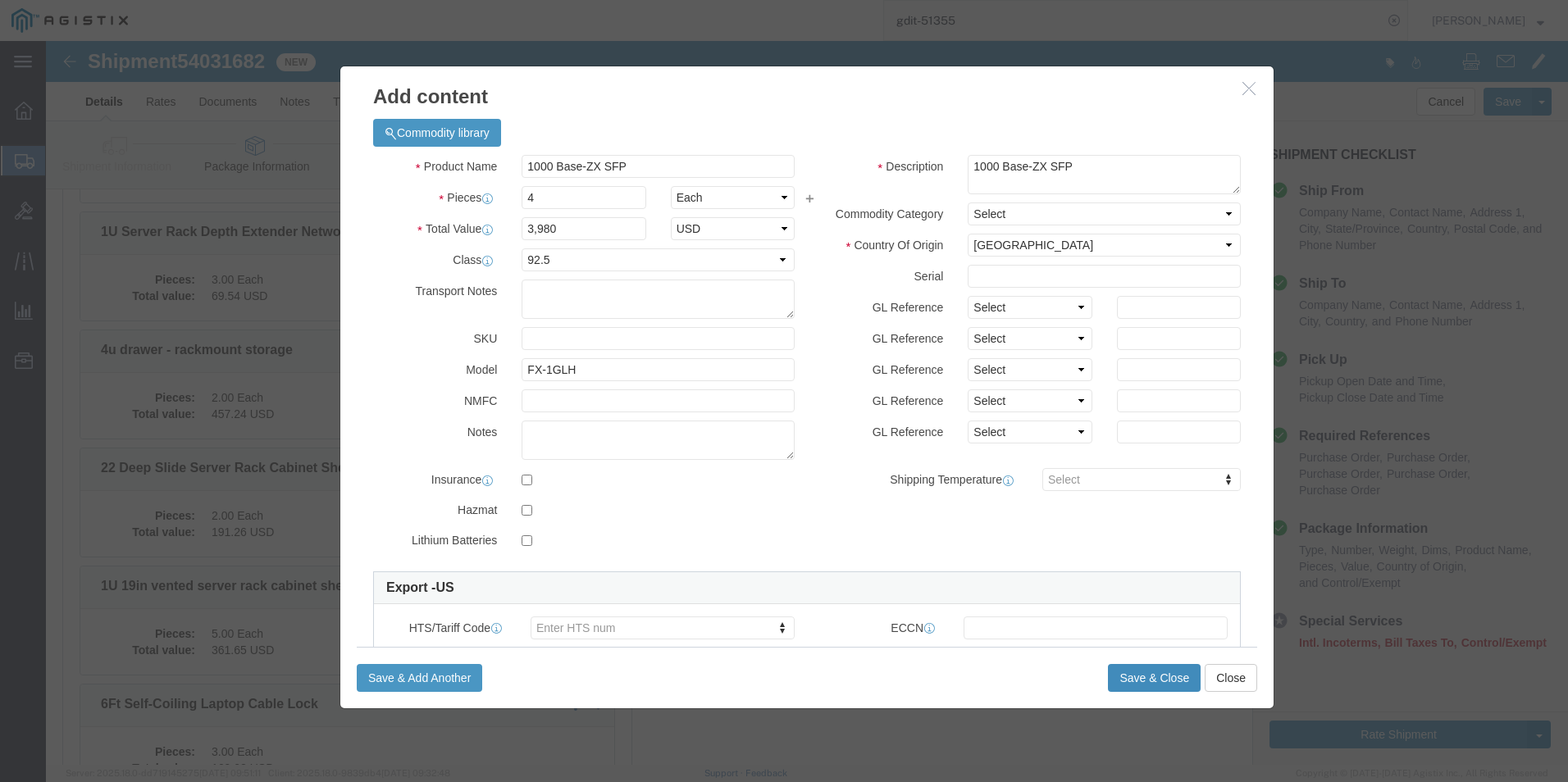
click button "Save & Close"
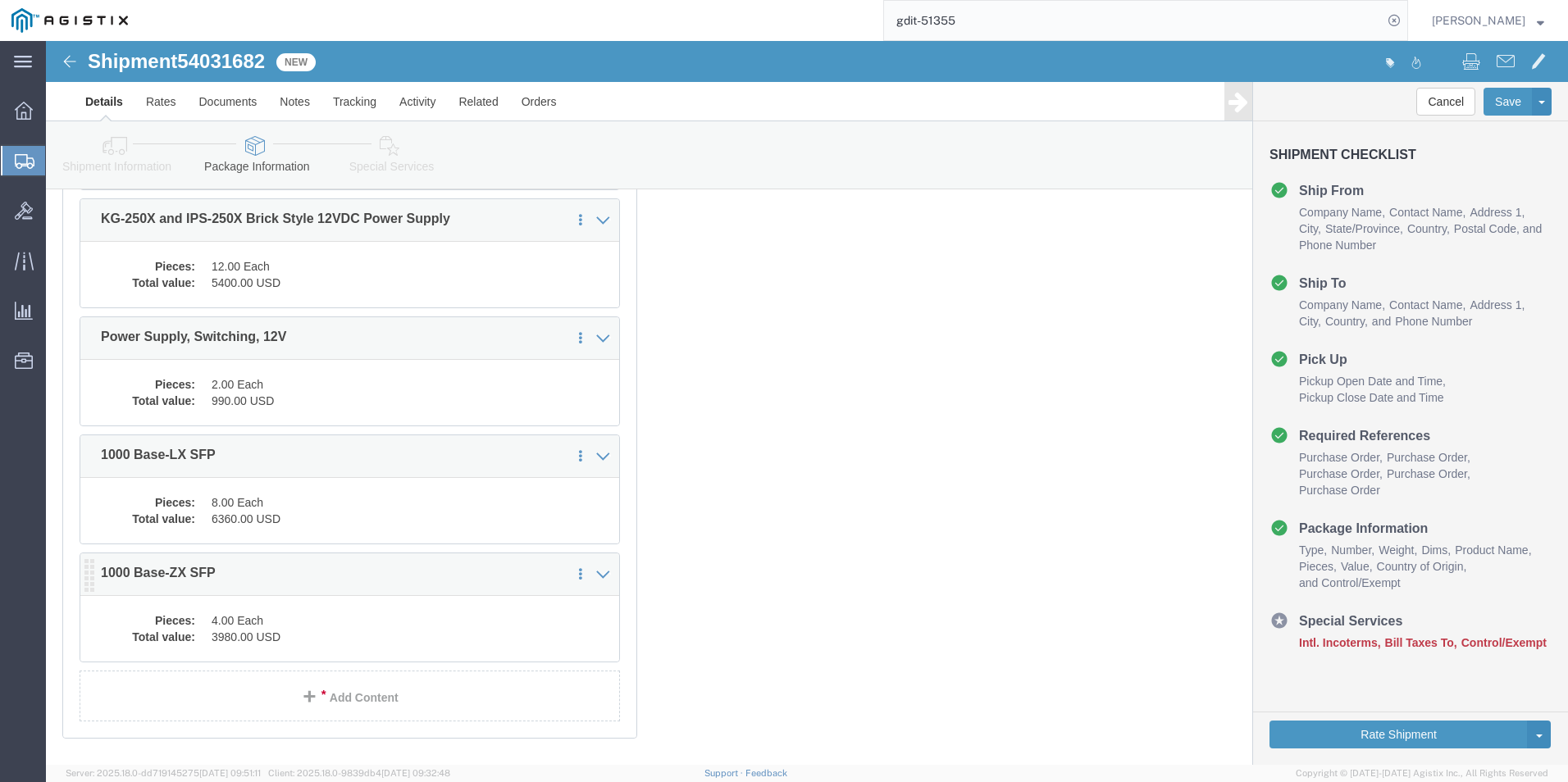
scroll to position [2019, 0]
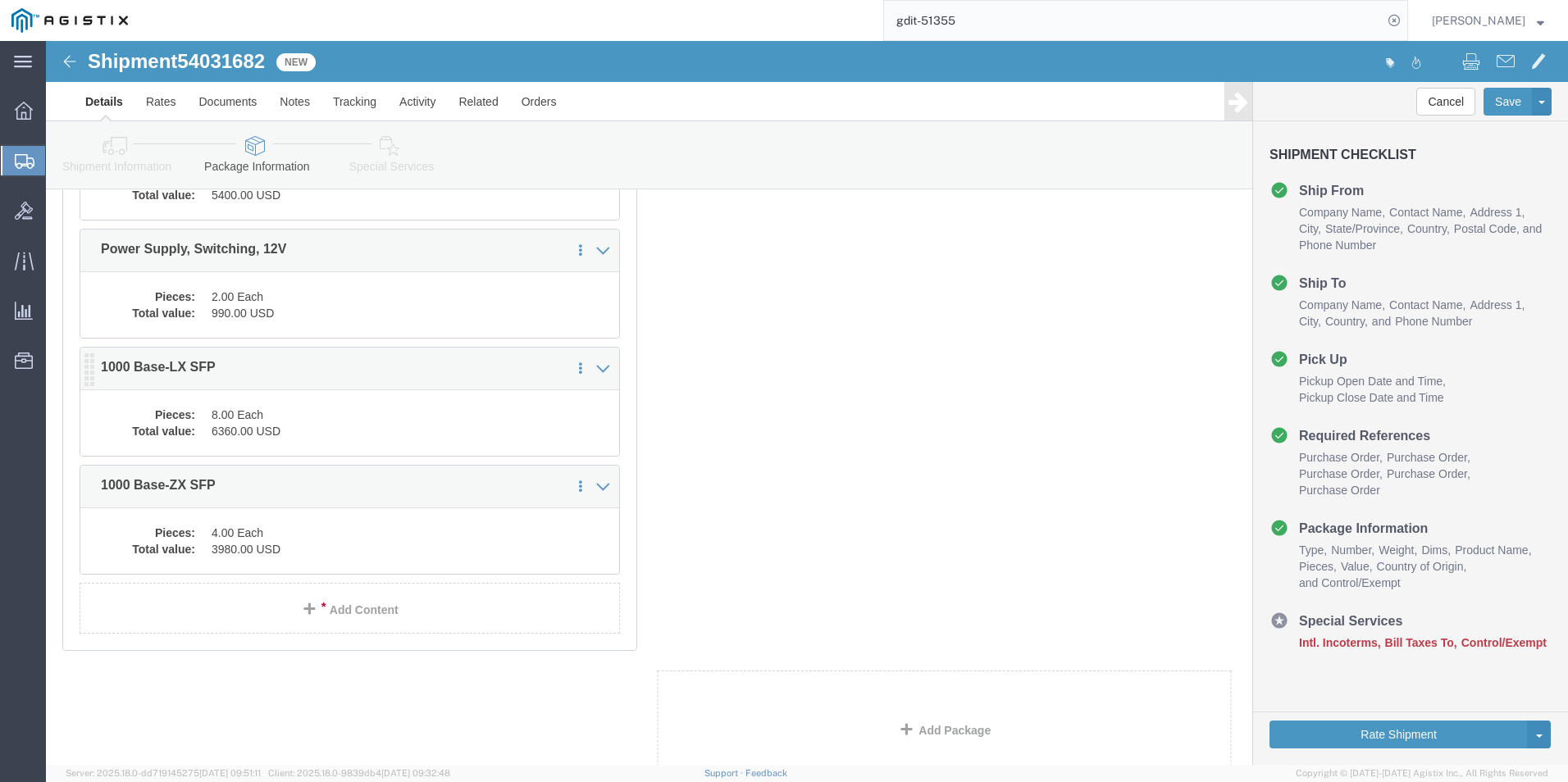
click div "1 x Pallet(s) Standard (Not Stackable) Package Type Select Bale(s) Basket(s) Bo…"
click dd "6360.00 USD"
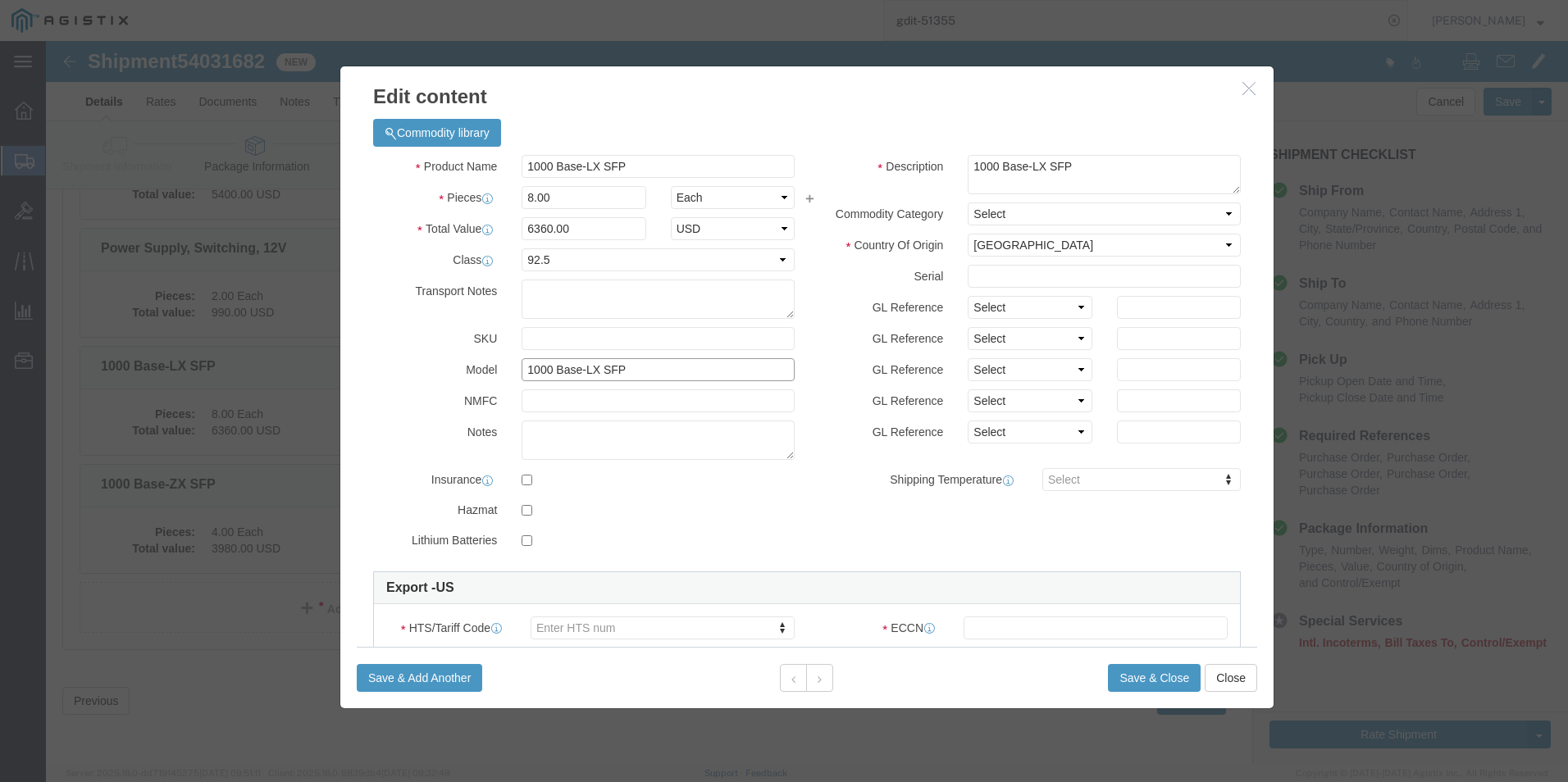
click input "1000 Base-LX SFP"
type input "1"
click input "text"
paste input "FX-1GSM"
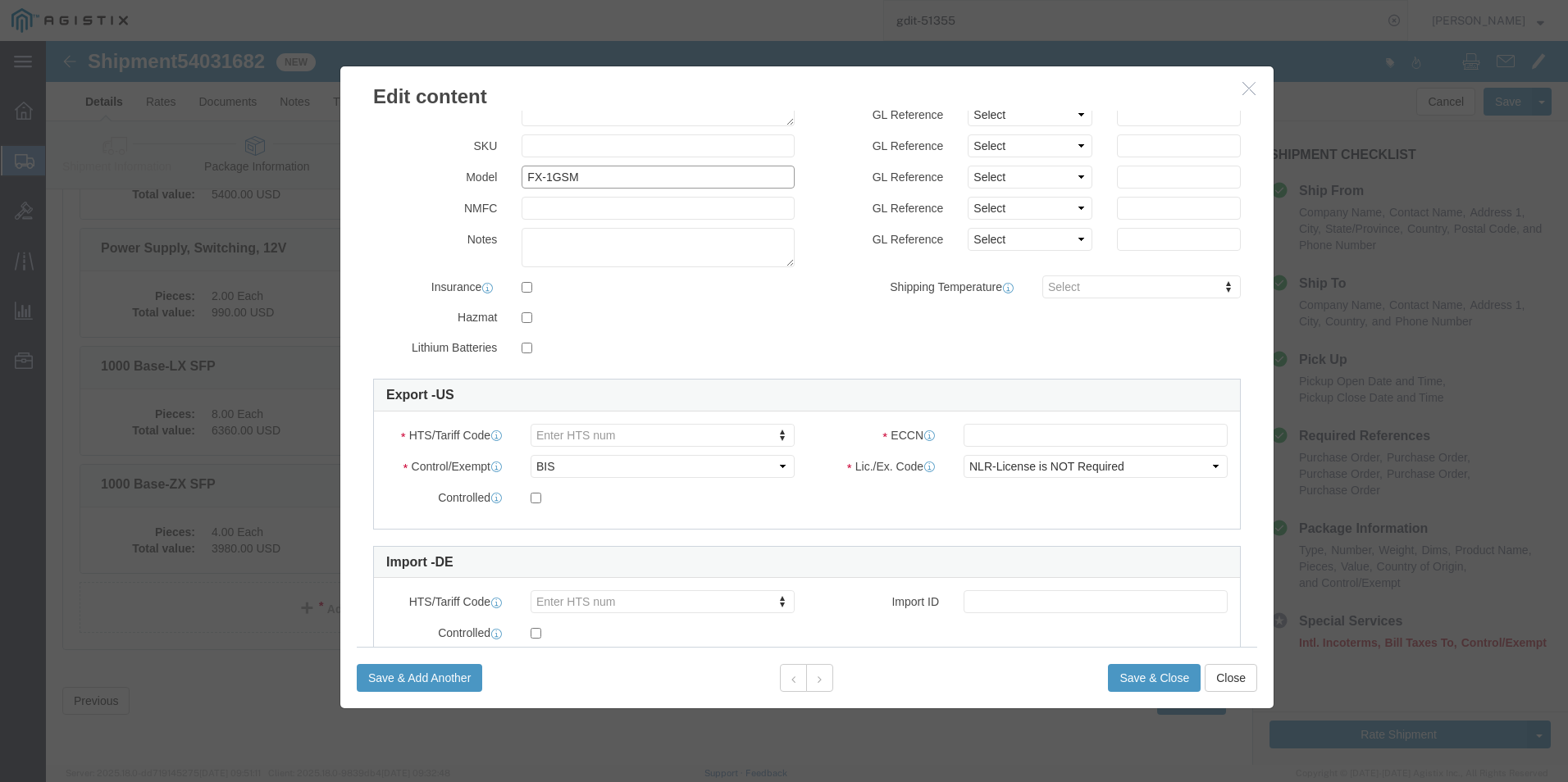
scroll to position [246, 0]
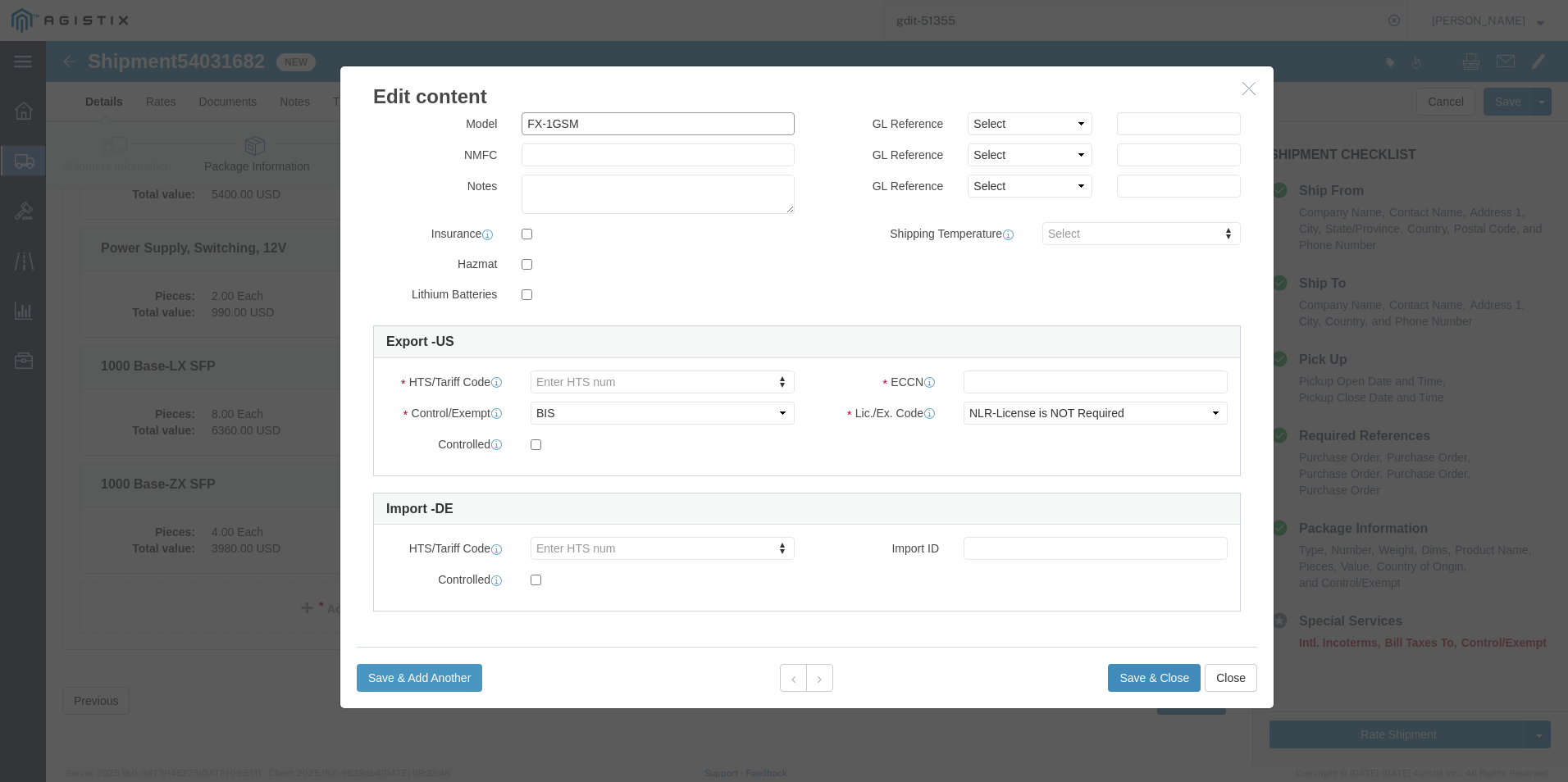
type input "FX-1GSM"
click button "Save & Close"
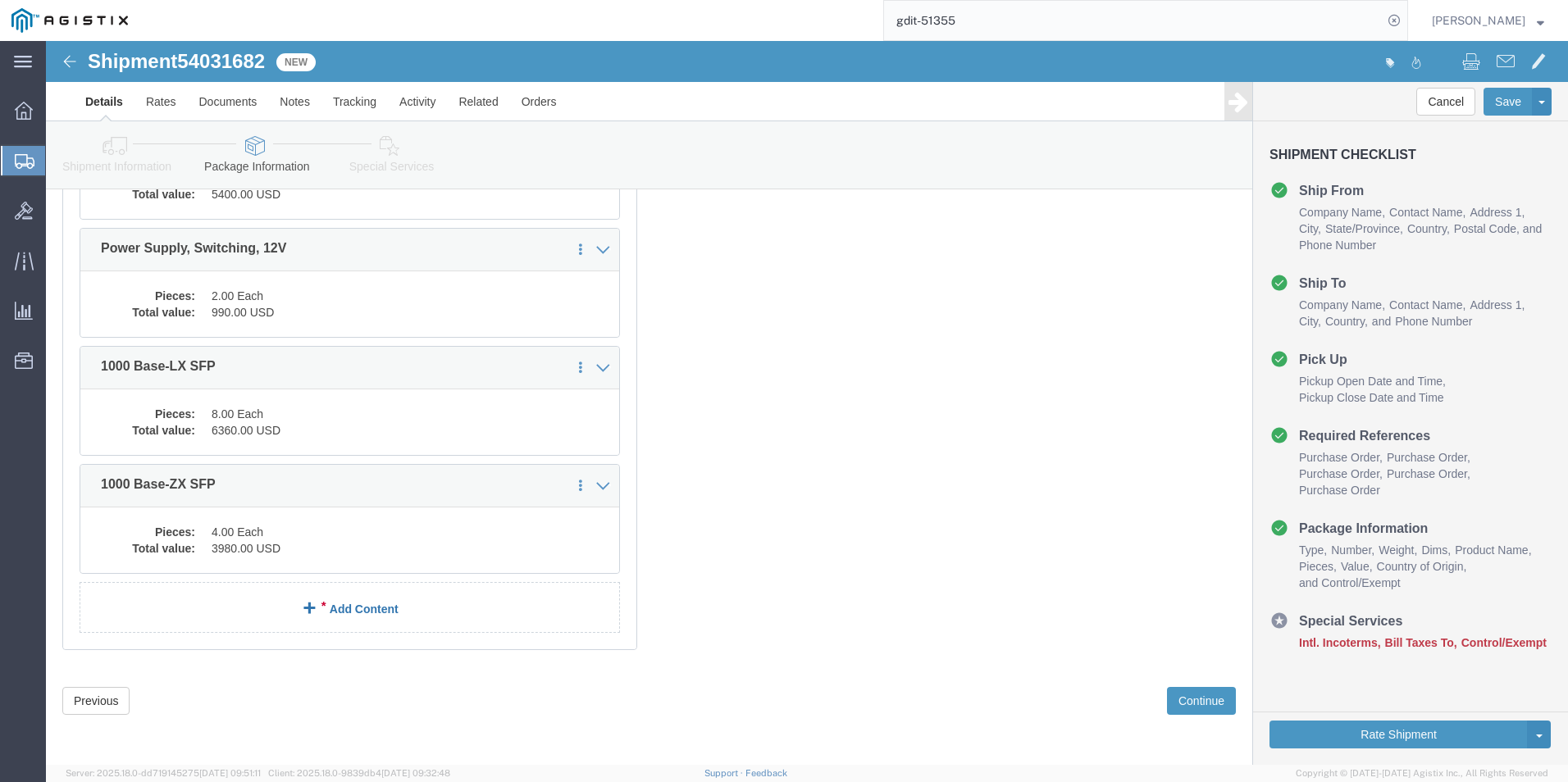
click link "Add Content"
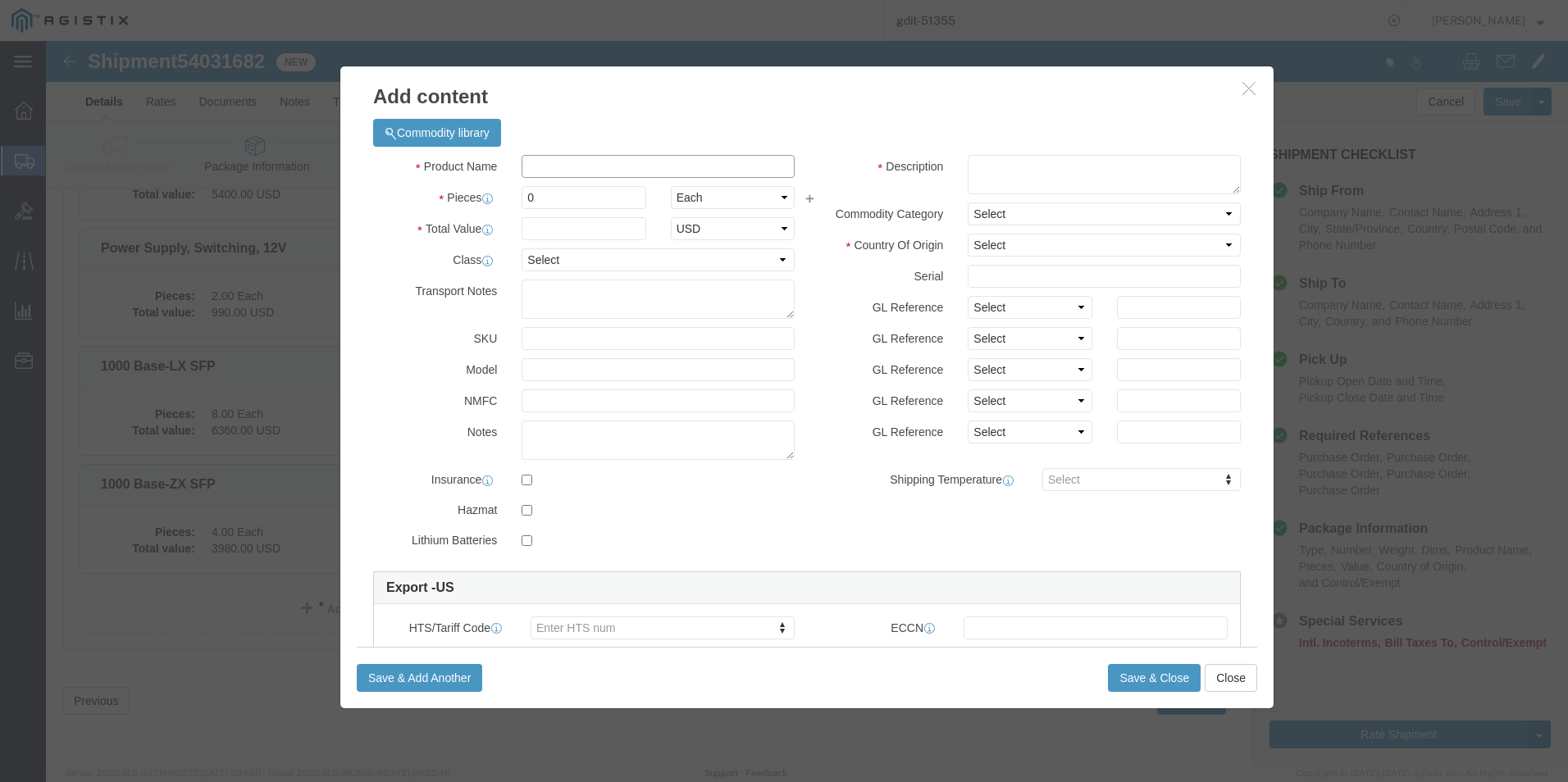
click input "text"
paste input "Standard Power Adapter"
type input "Standard Power Adapter"
click textarea
paste textarea "Standard Power Adapter"
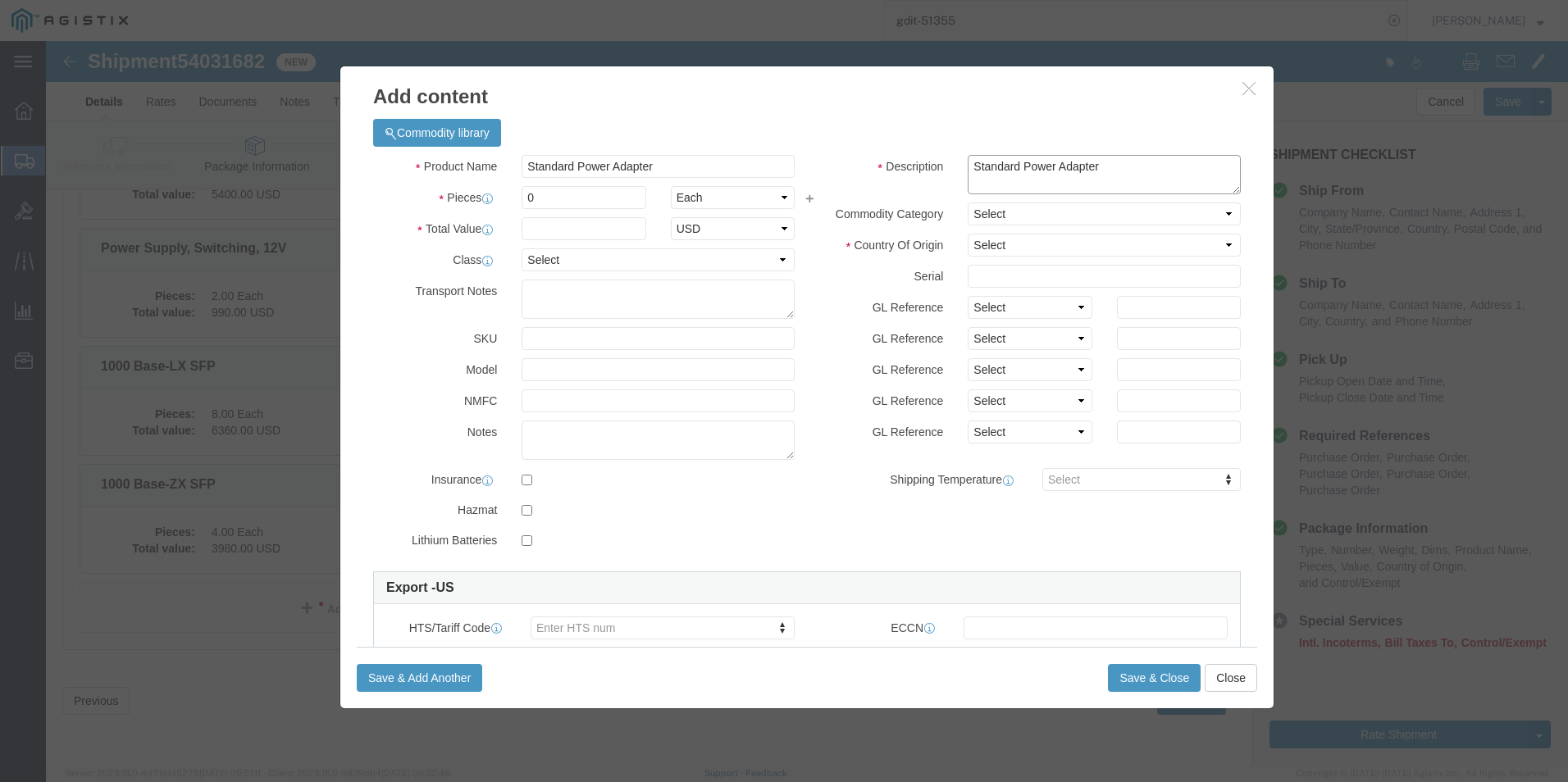
type textarea "Standard Power Adapter"
click input "0"
type input "12"
click select "Select 50 55 60 65 70 85 92.5 100 125 175 250 300 400"
select select "92.5"
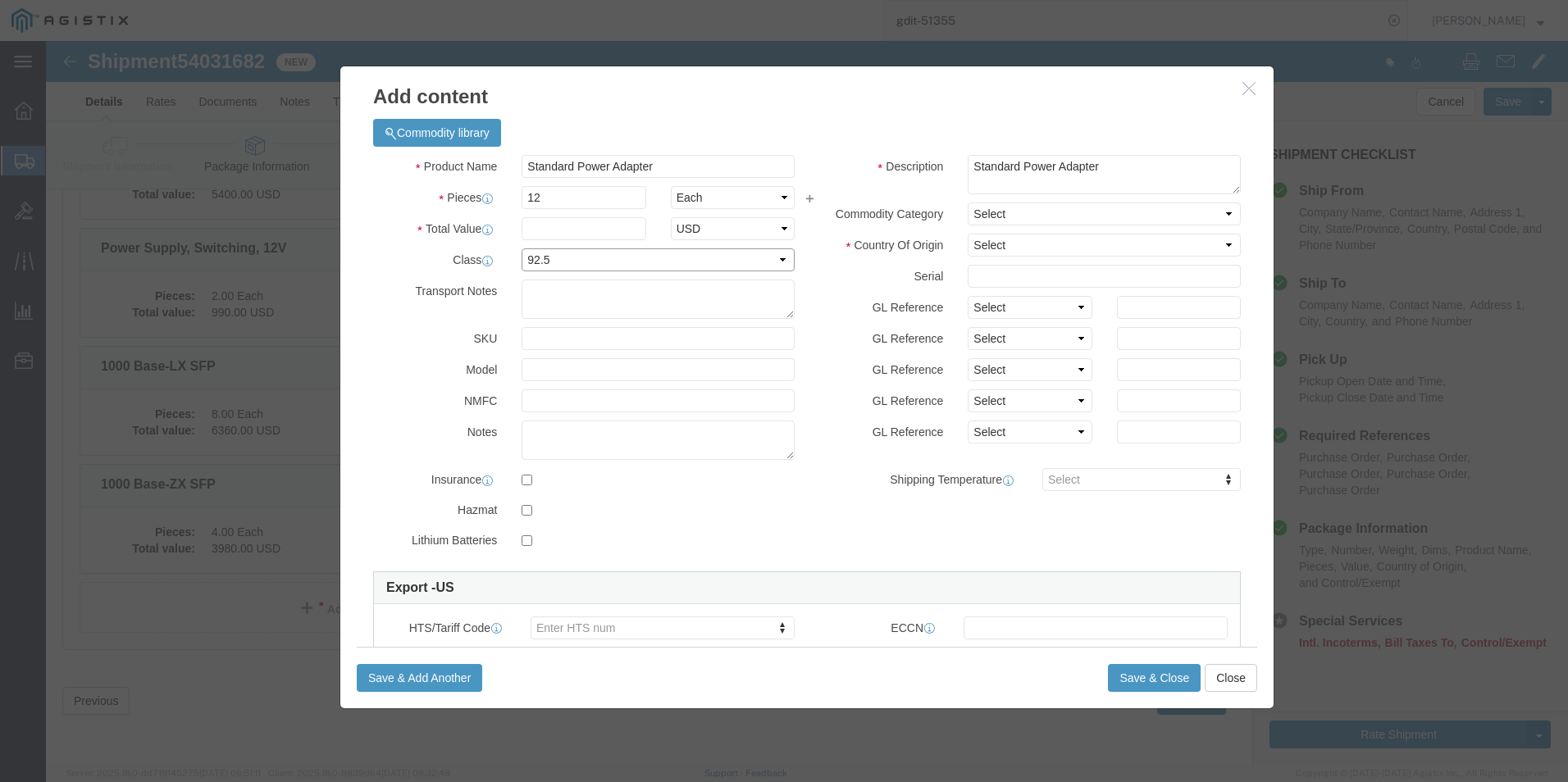
click select "Select 50 55 60 65 70 85 92.5 100 125 175 250 300 400"
click select "Select [GEOGRAPHIC_DATA] [GEOGRAPHIC_DATA] [GEOGRAPHIC_DATA] [GEOGRAPHIC_DATA] …"
select select "US"
click select "Select [GEOGRAPHIC_DATA] [GEOGRAPHIC_DATA] [GEOGRAPHIC_DATA] [GEOGRAPHIC_DATA] …"
click input "text"
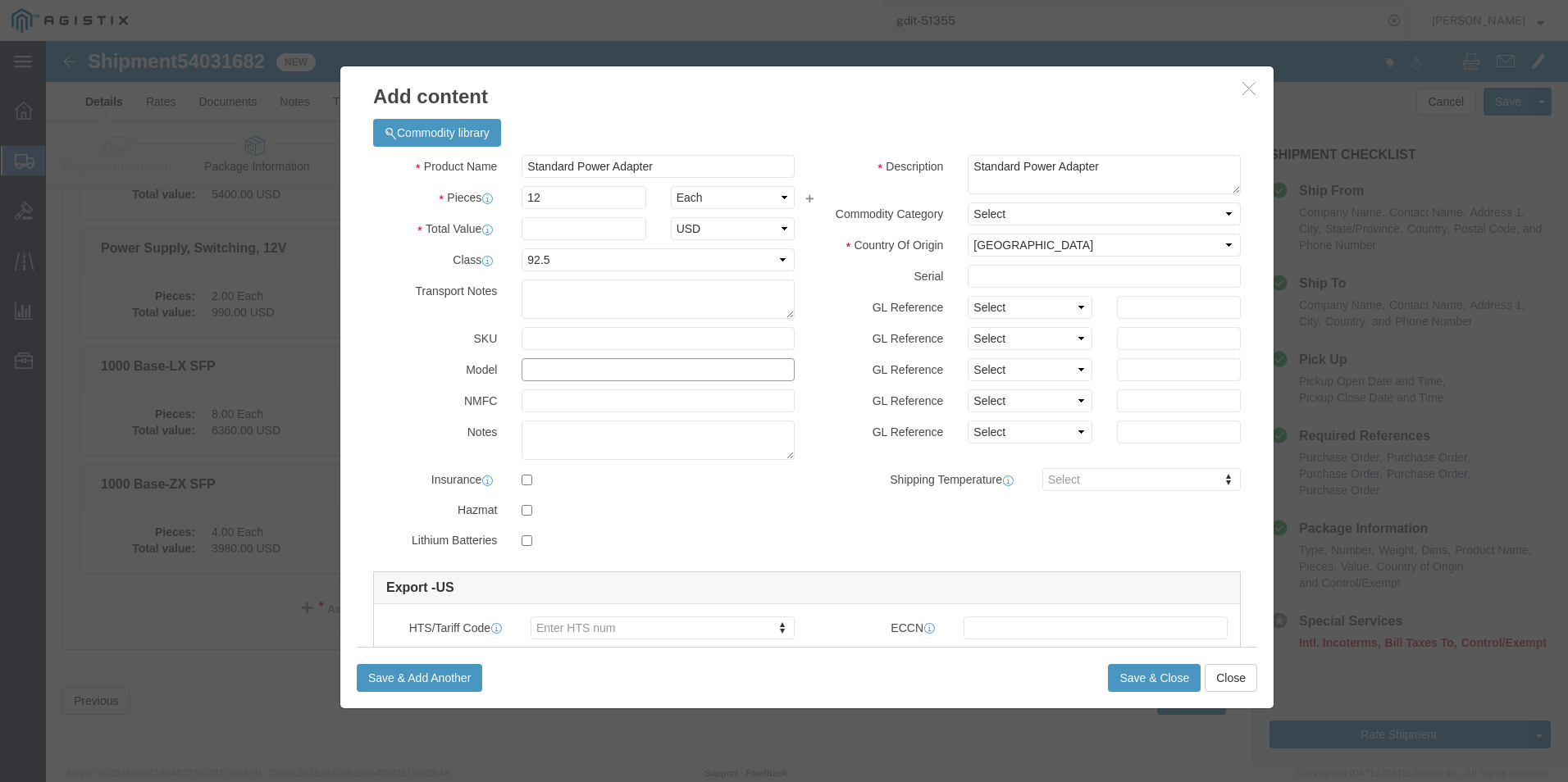
click input "text"
paste input "FX-PWR"
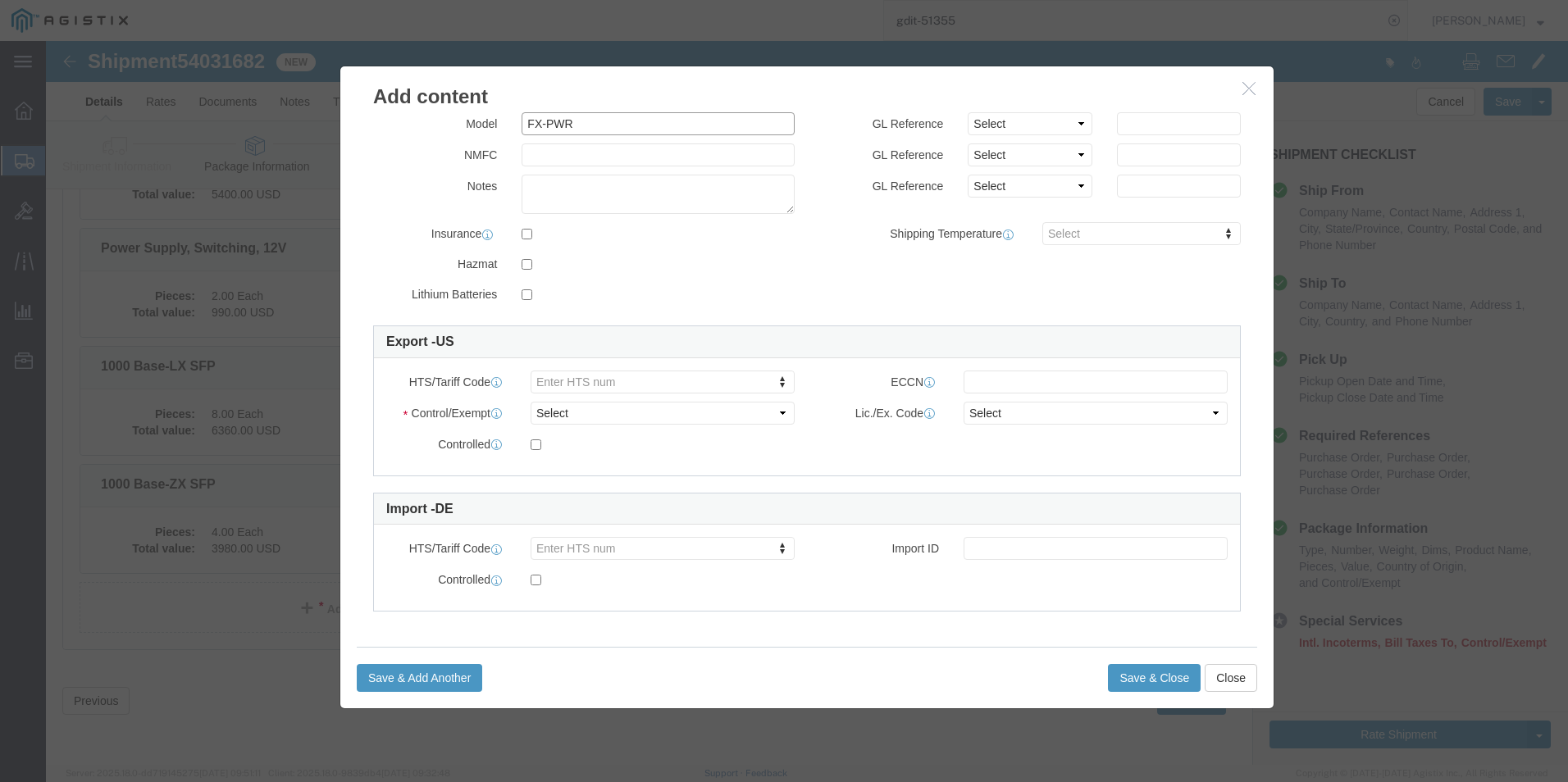
type input "FX-PWR"
click select "Select ATF BIS DEA EPA FDA FTR ITAR OFAC Other (OPA)"
select select "BIS"
click select "Select ATF BIS DEA EPA FDA FTR ITAR OFAC Other (OPA)"
click select "Select AGR-Agricultural APP-Computers APR-Additional Permissive Exports AVS-Air…"
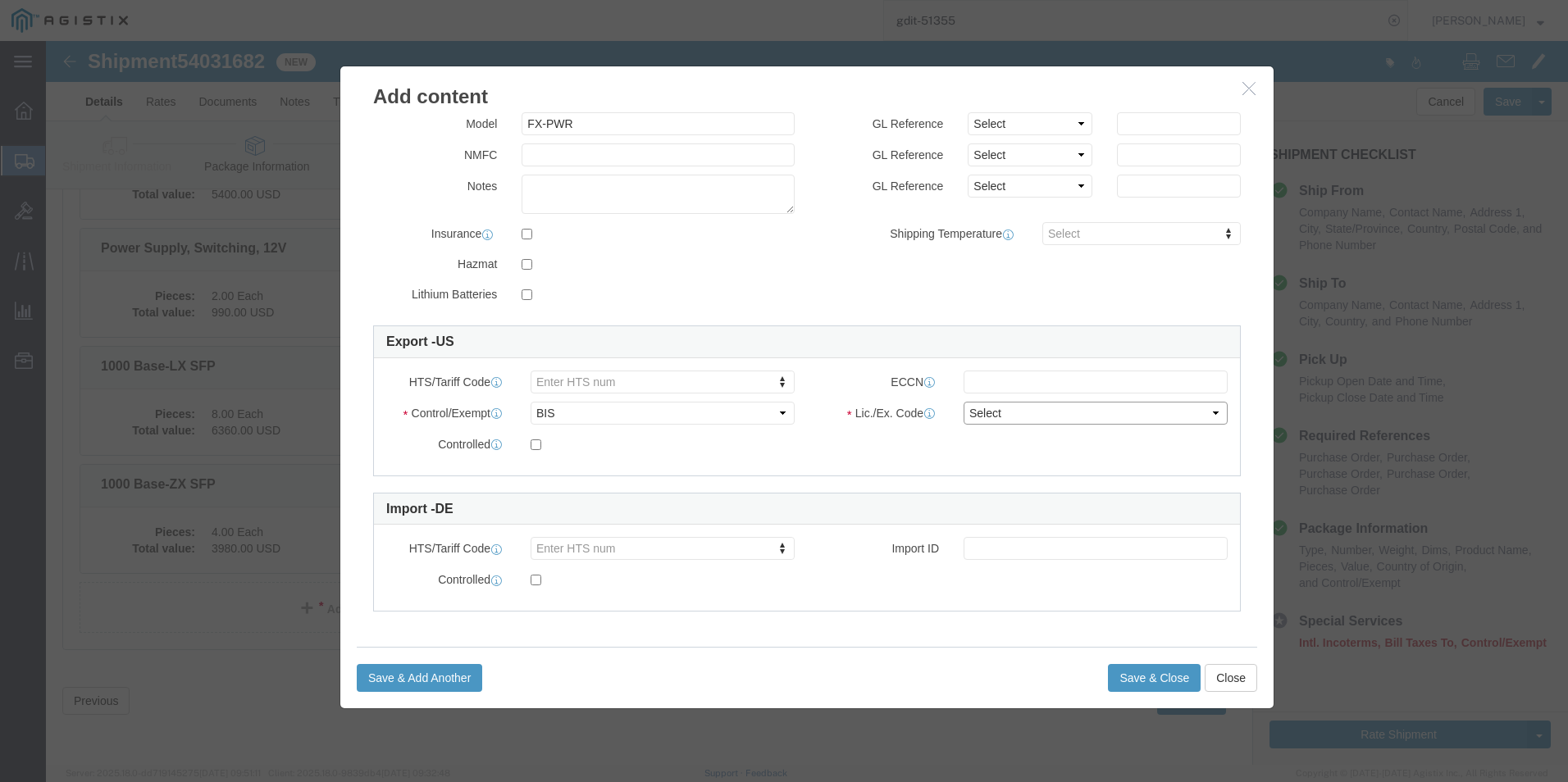
select select "NLR"
click select "Select AGR-Agricultural APP-Computers APR-Additional Permissive Exports AVS-Air…"
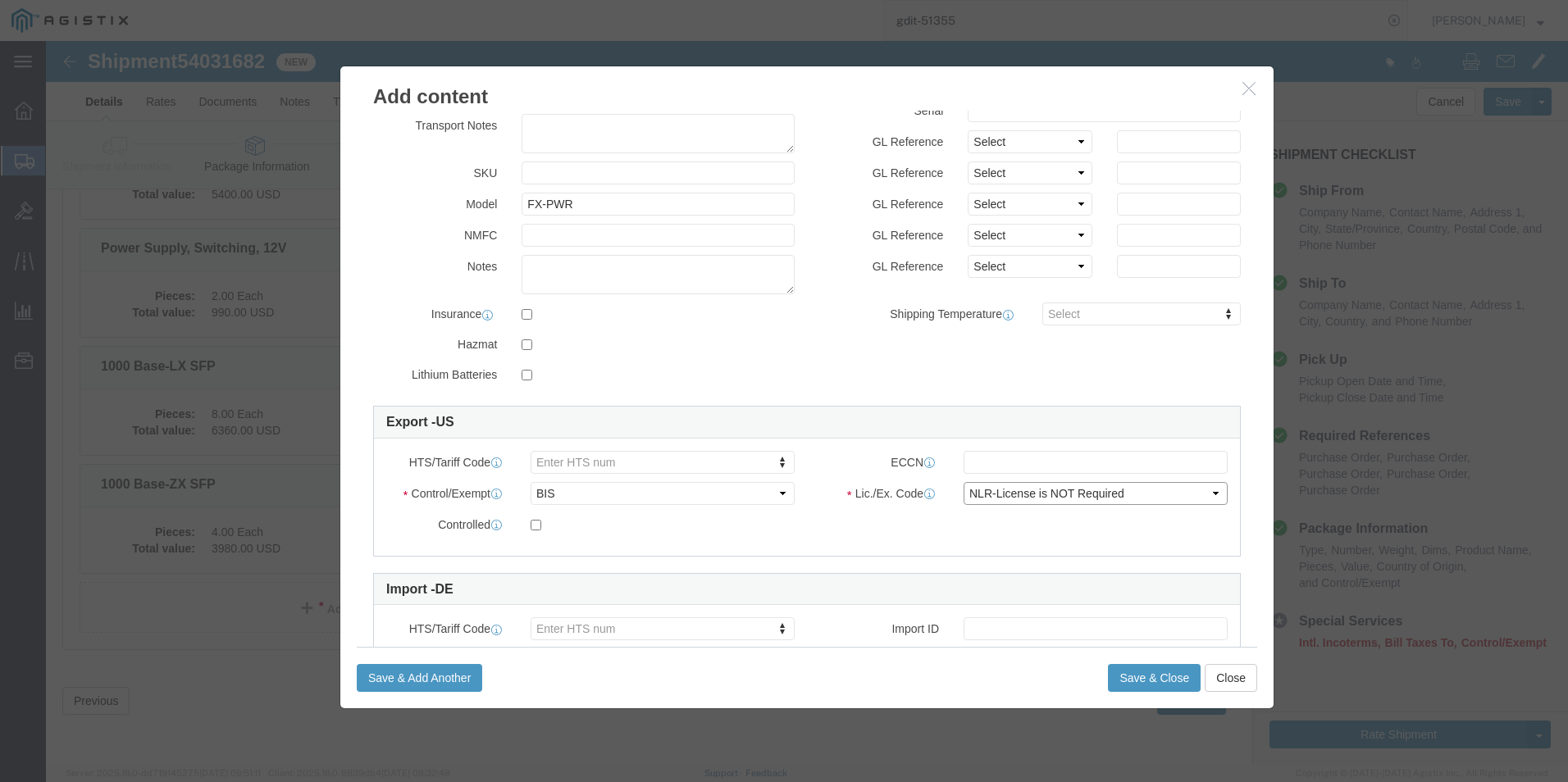
scroll to position [0, 0]
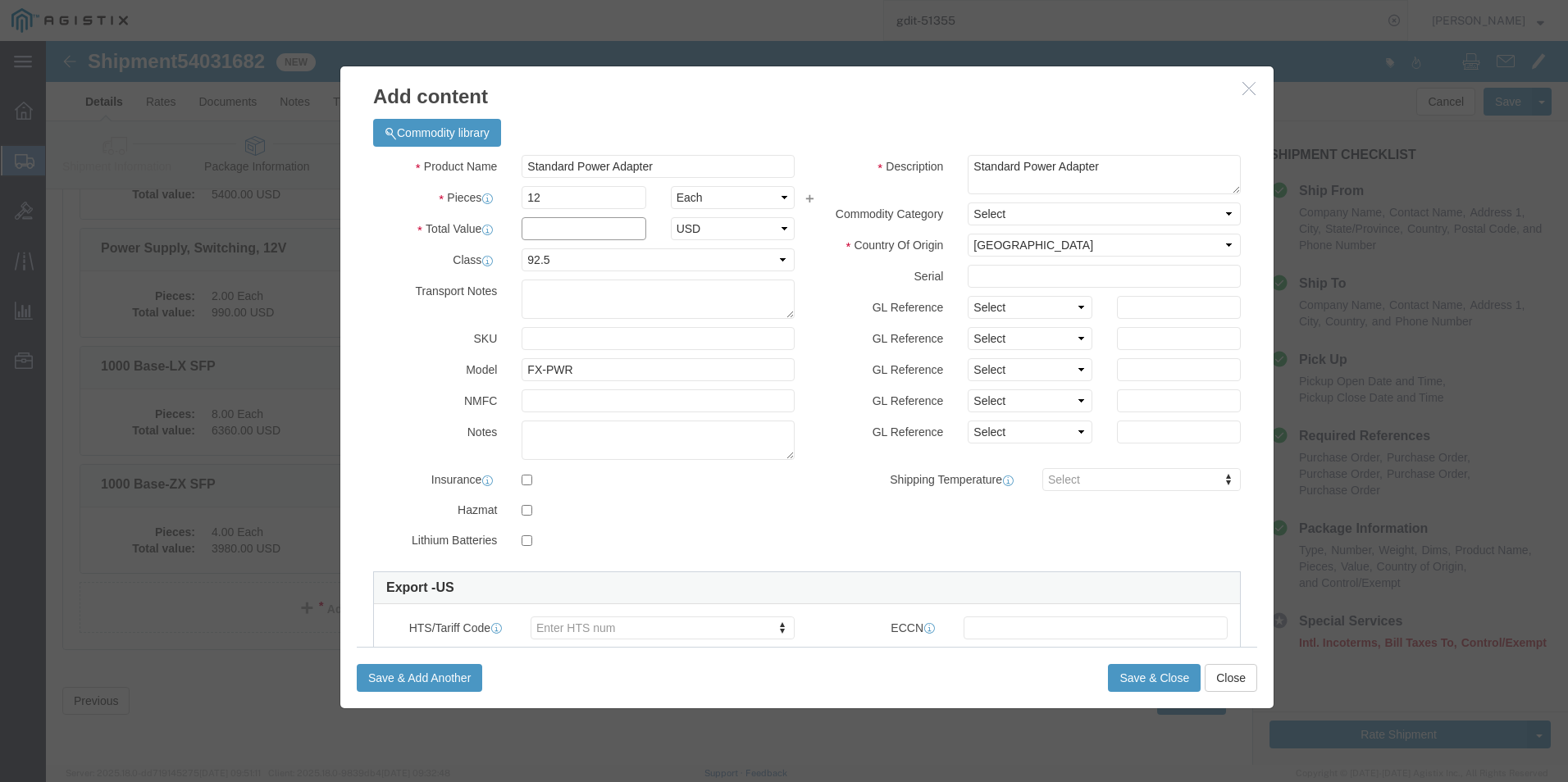
click input "text"
click input "7140"
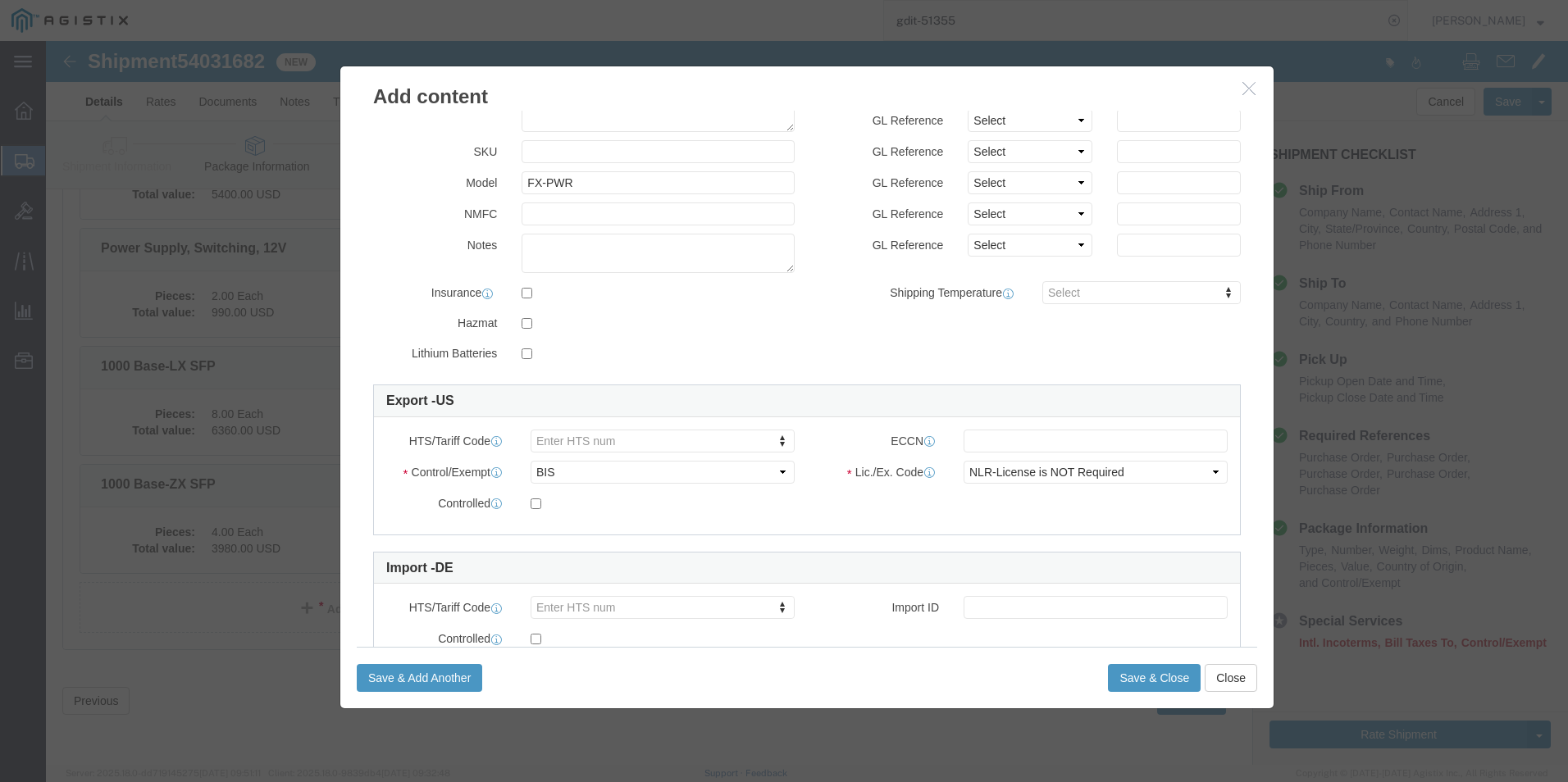
scroll to position [246, 0]
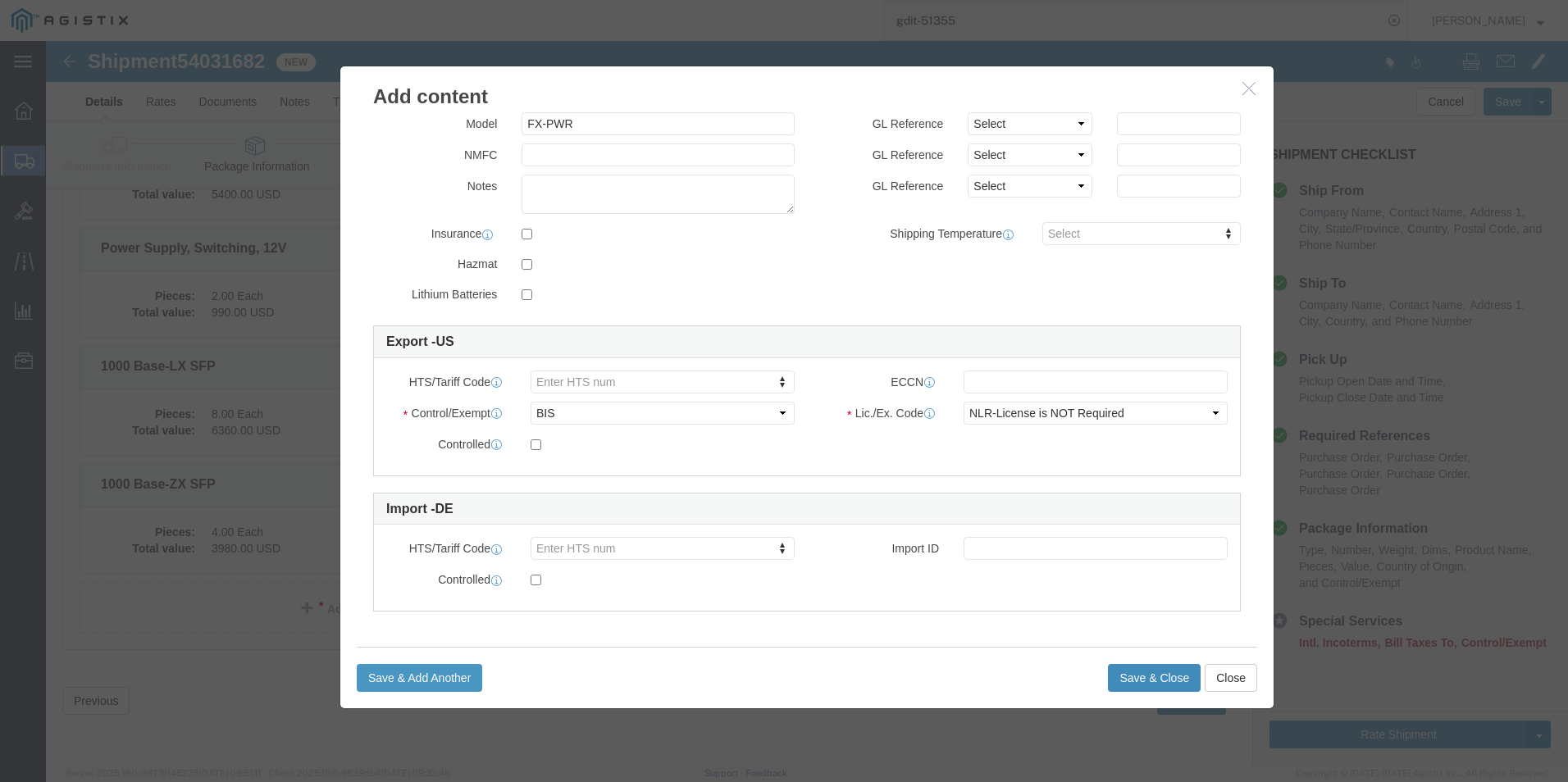
type input "7,140"
click button "Save & Close"
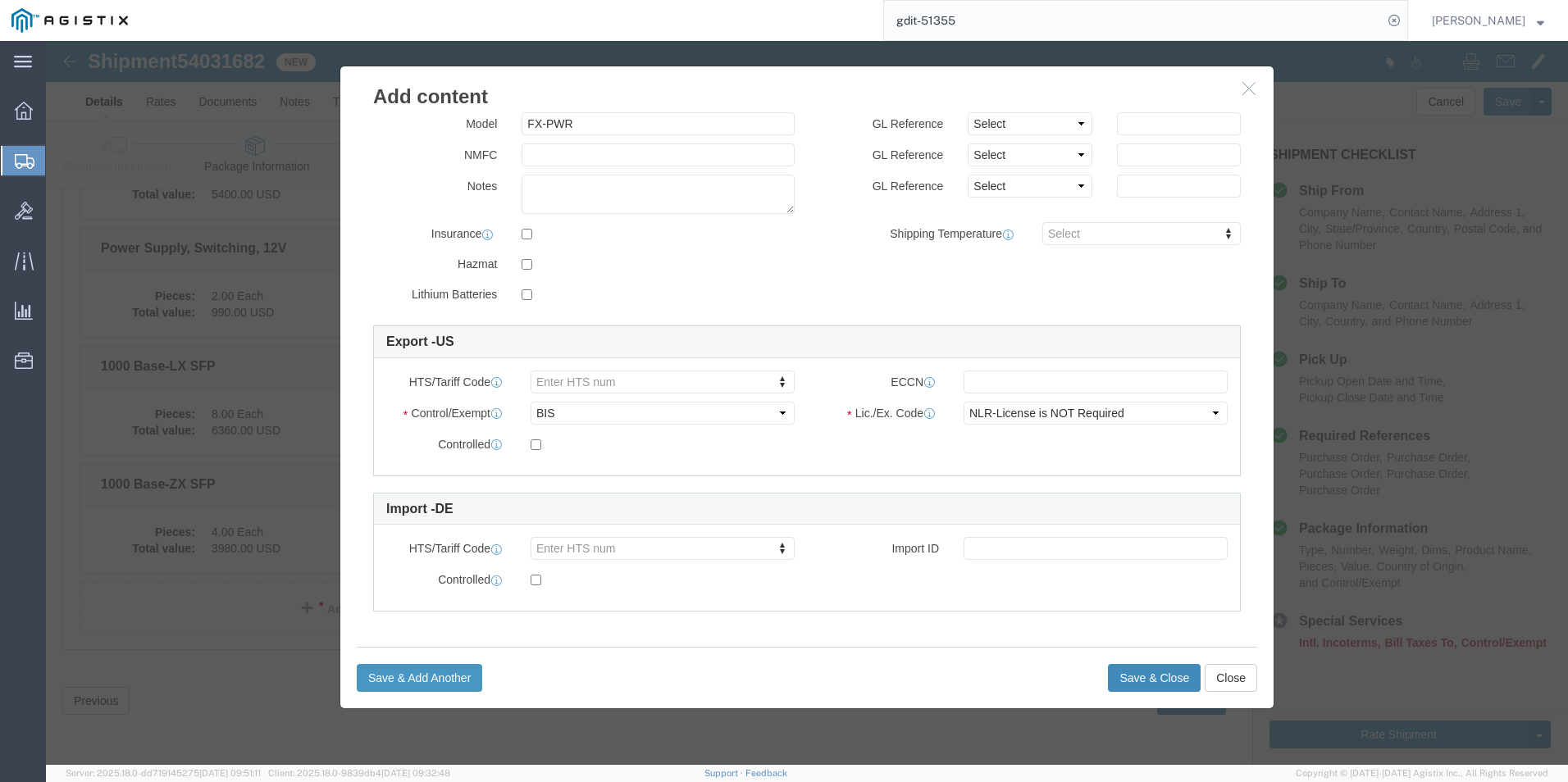
scroll to position [2043, 0]
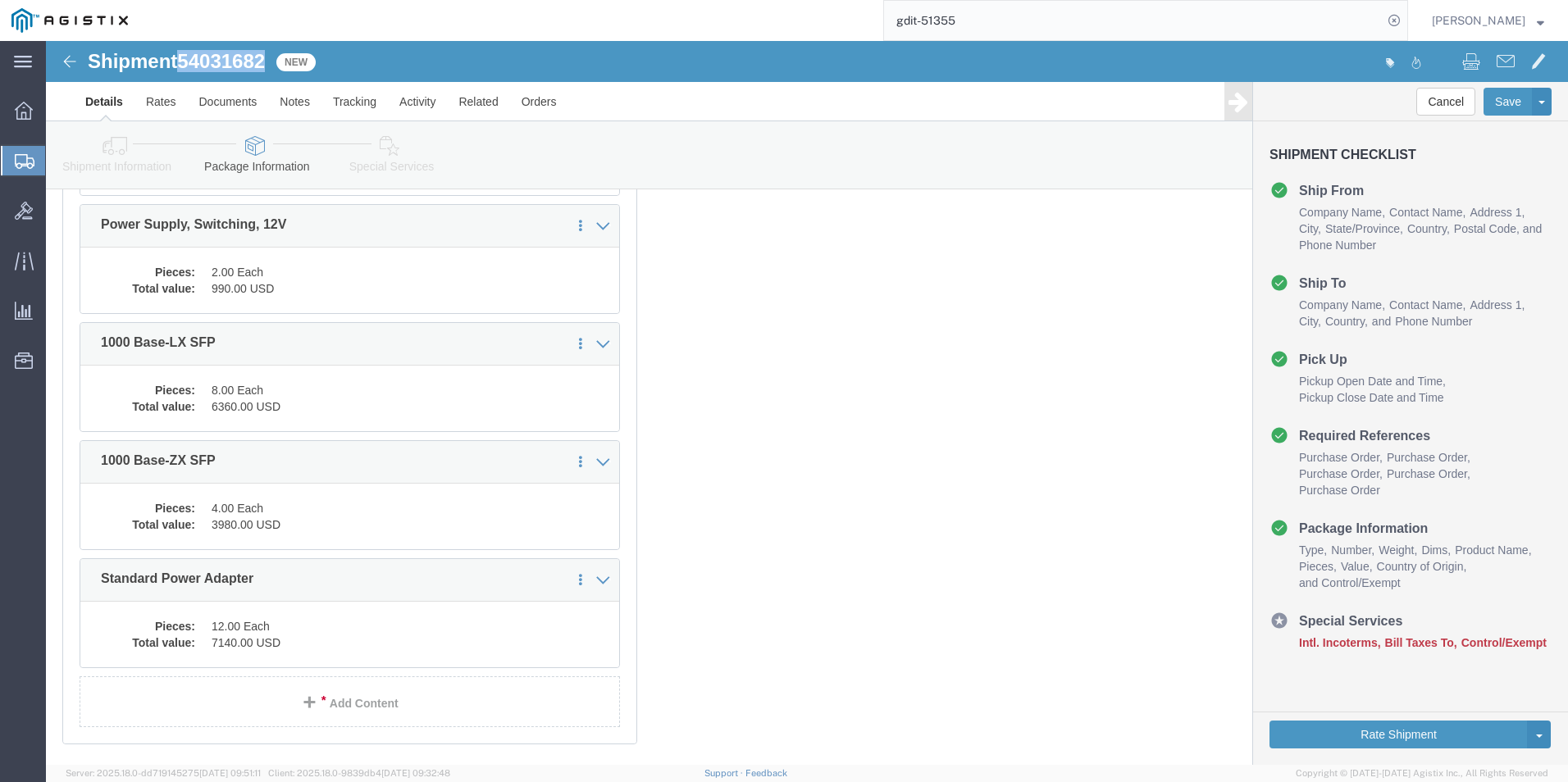
drag, startPoint x: 136, startPoint y: 20, endPoint x: 223, endPoint y: 17, distance: 87.1
click h1 "Shipment 54031682"
drag, startPoint x: 223, startPoint y: 17, endPoint x: 196, endPoint y: 14, distance: 27.2
copy span "54031682"
click button "Save"
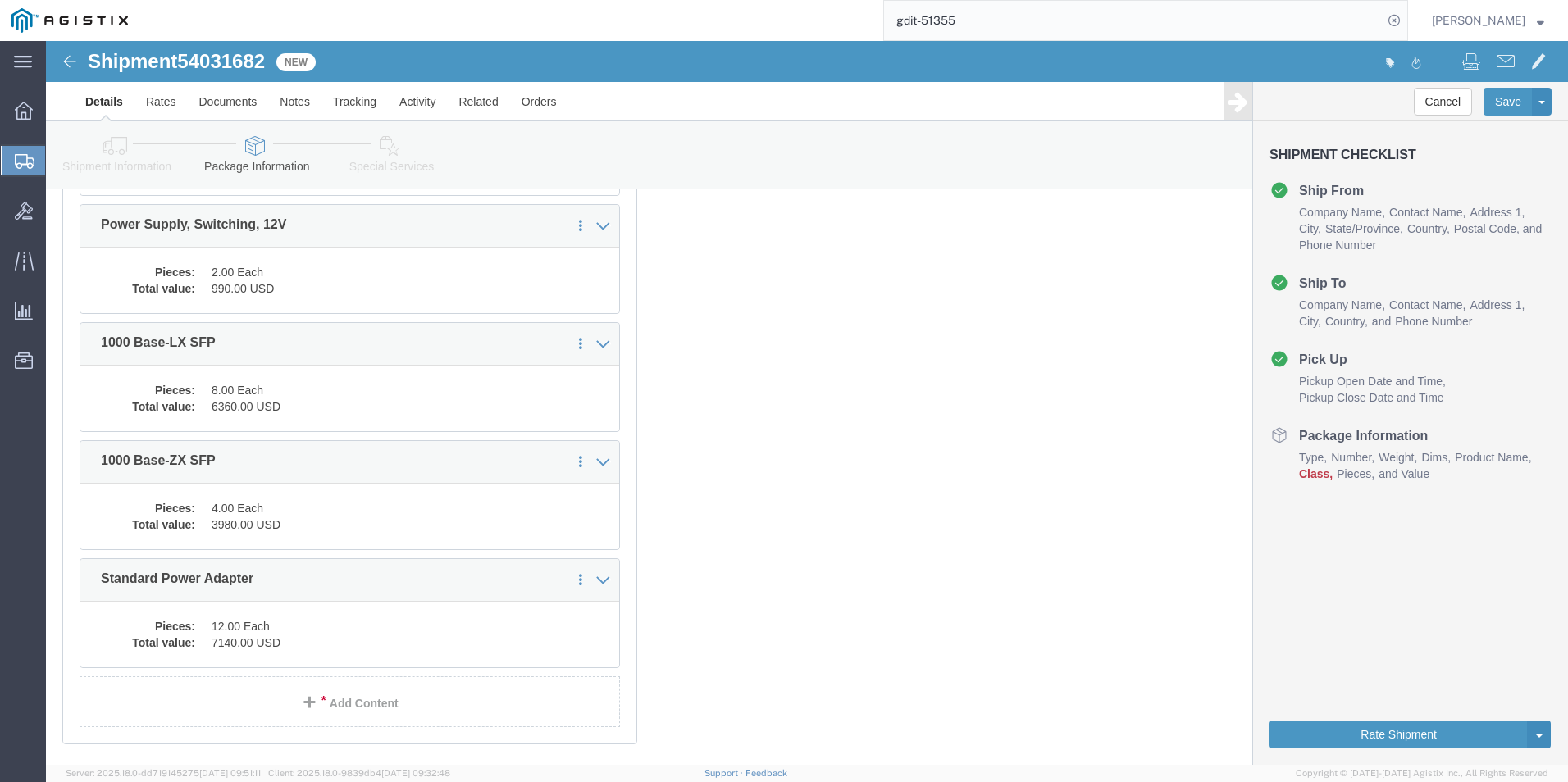
drag, startPoint x: 1327, startPoint y: 149, endPoint x: 1179, endPoint y: 147, distance: 148.0
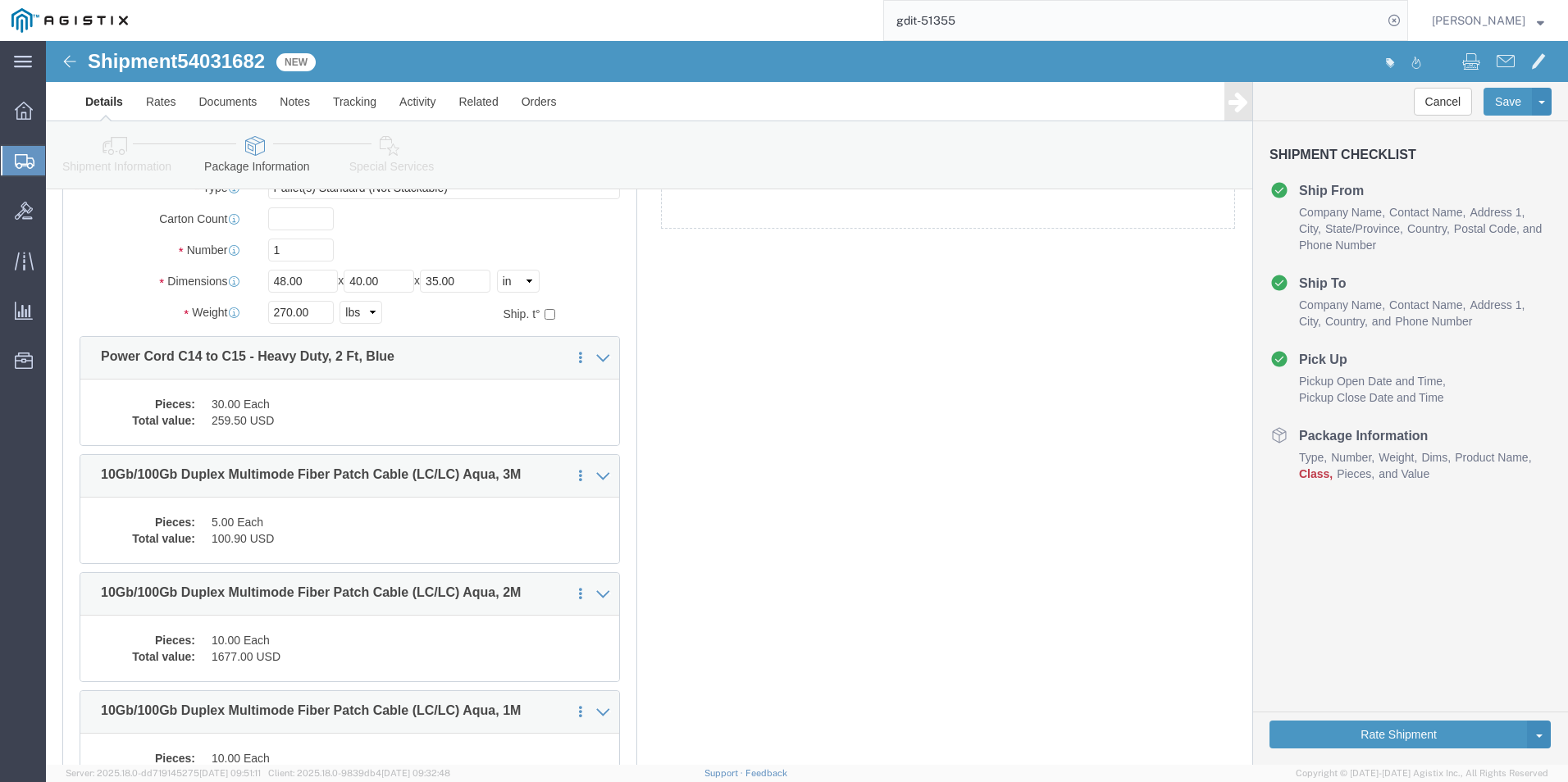
scroll to position [75, 0]
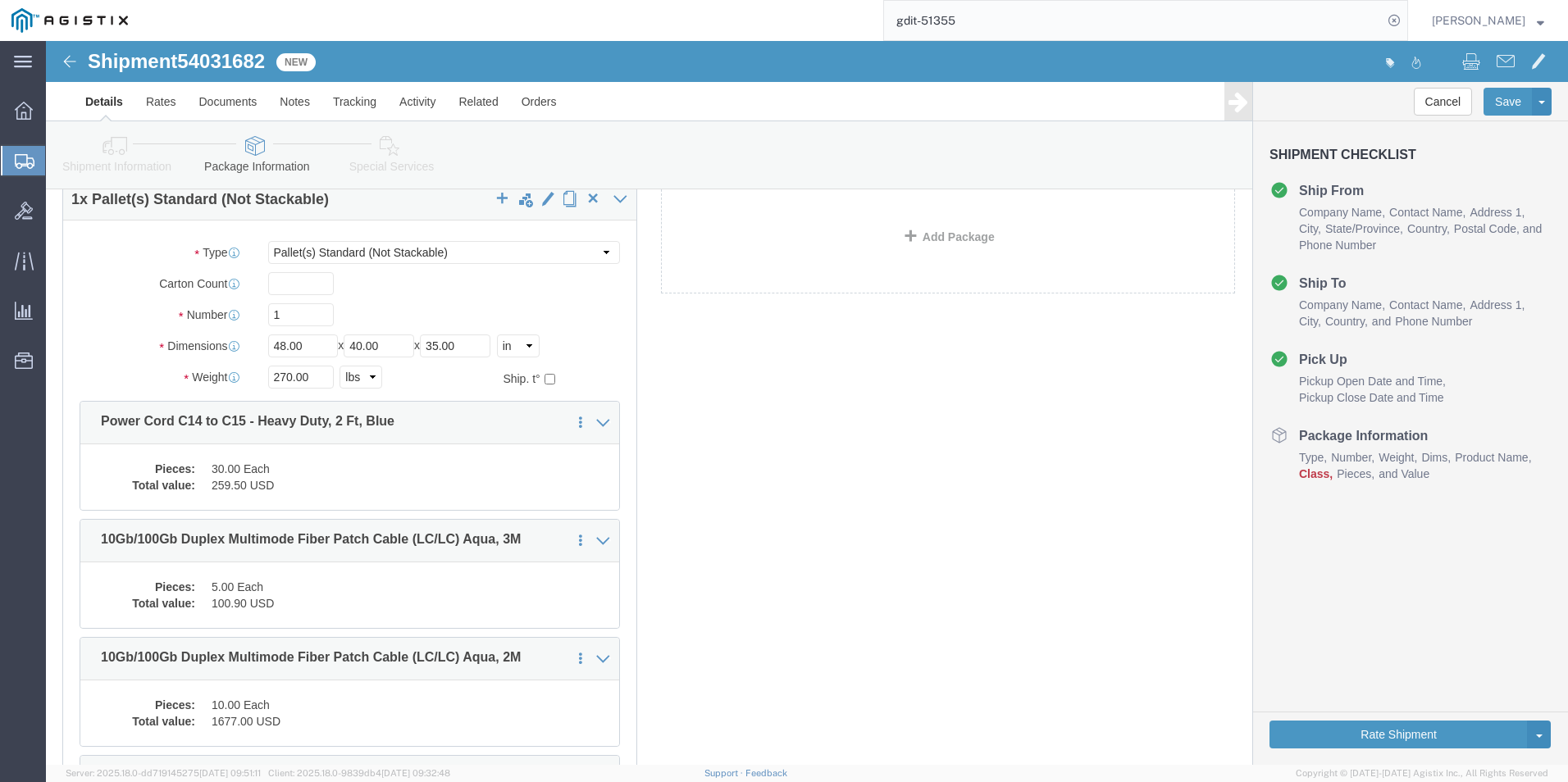
click ul "Save in commodity library Clone this content Delete this content Power Cord C14…"
click dd "259.50 USD"
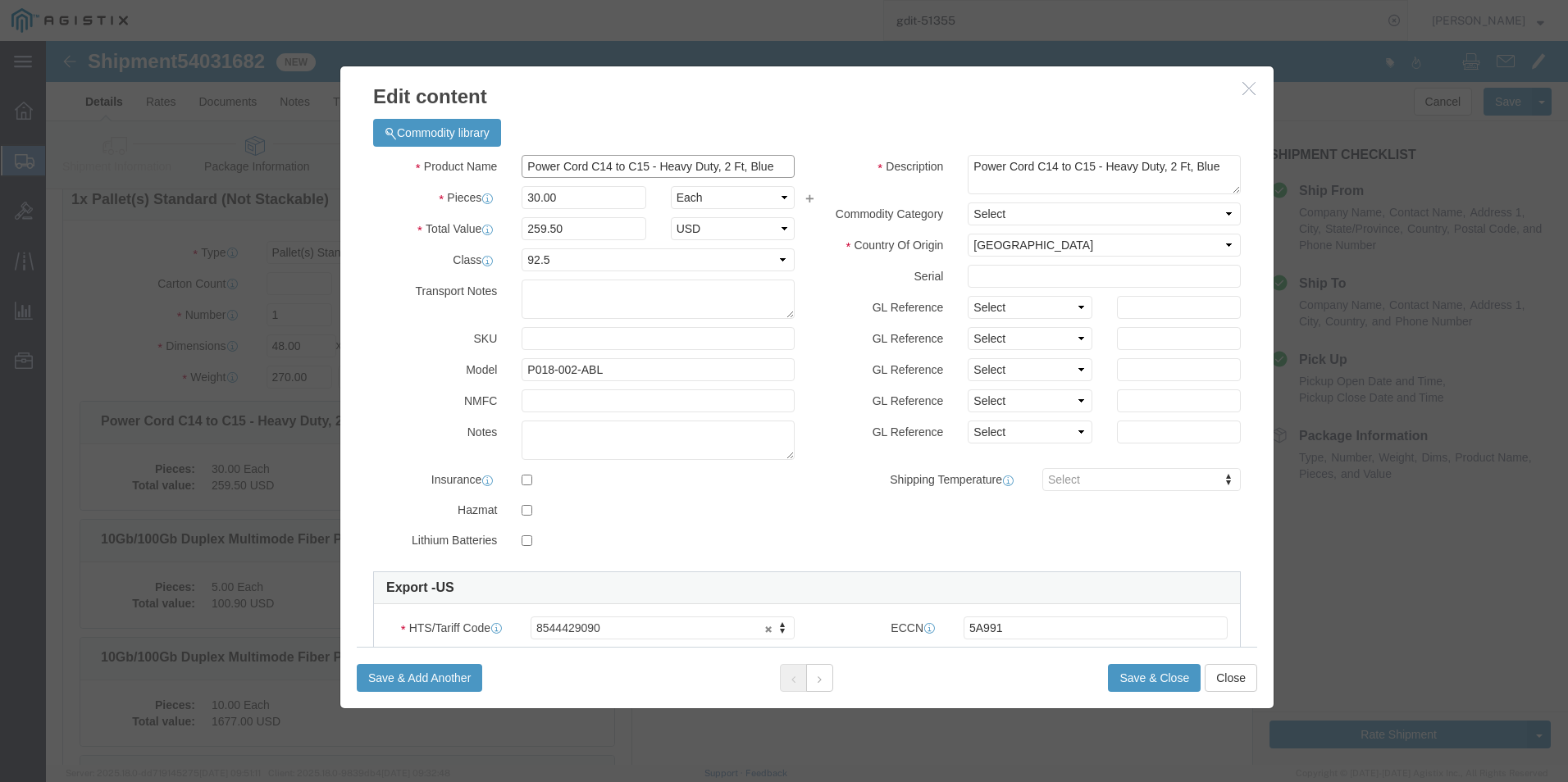
click input "Power Cord C14 to C15 - Heavy Duty, 2 Ft, Blue"
click icon "button"
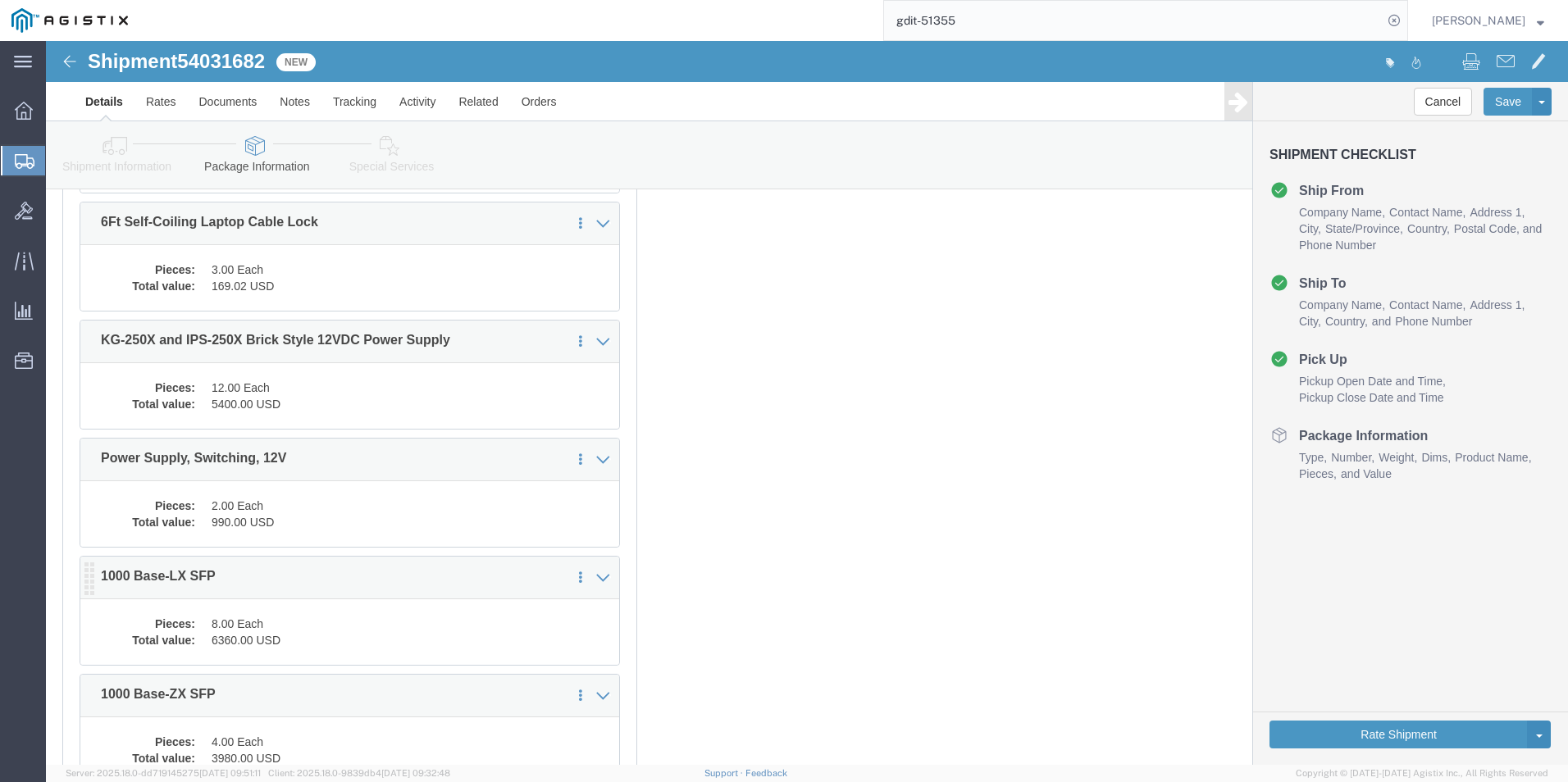
scroll to position [1727, 0]
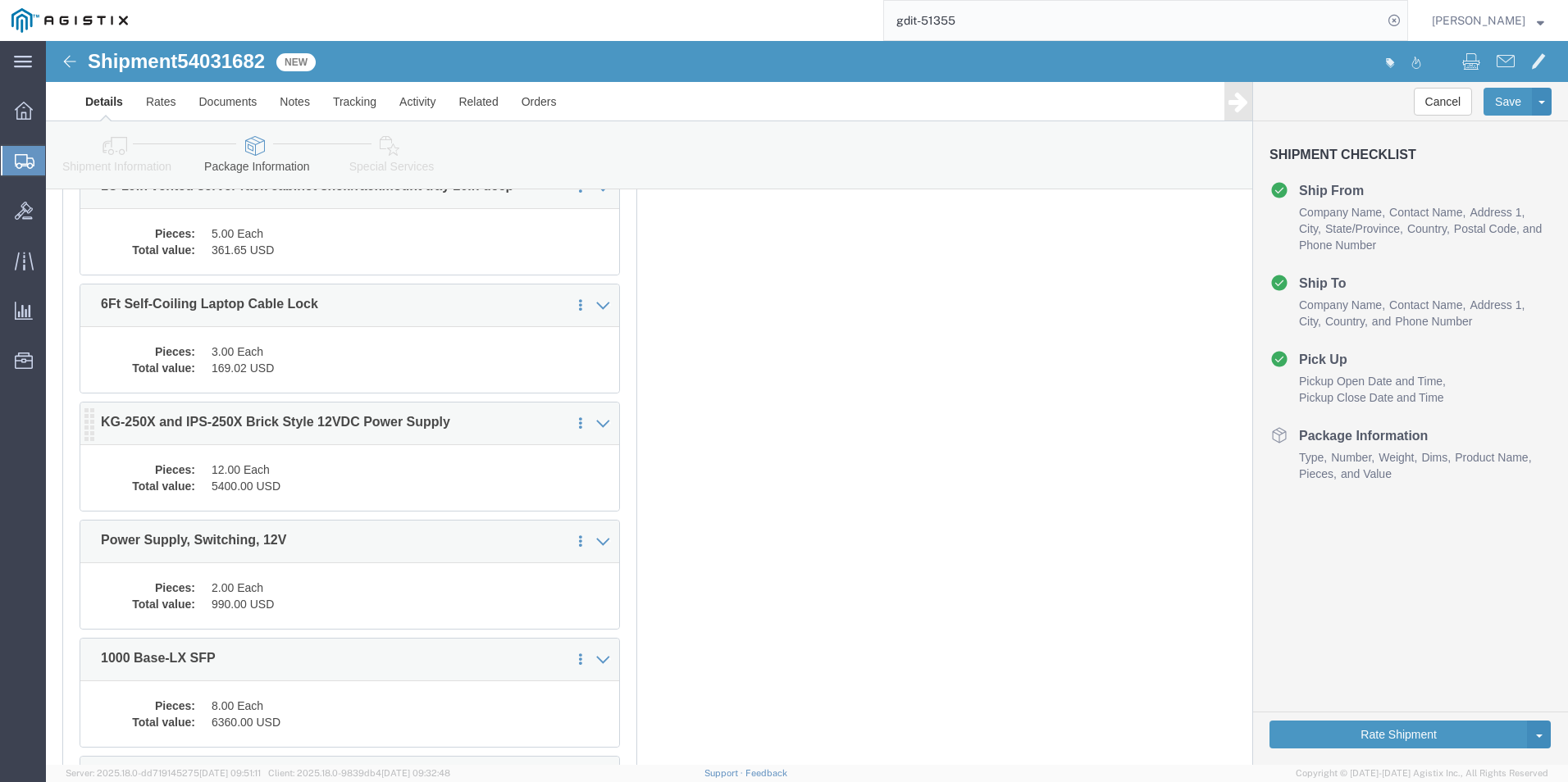
click dd "12.00 Each"
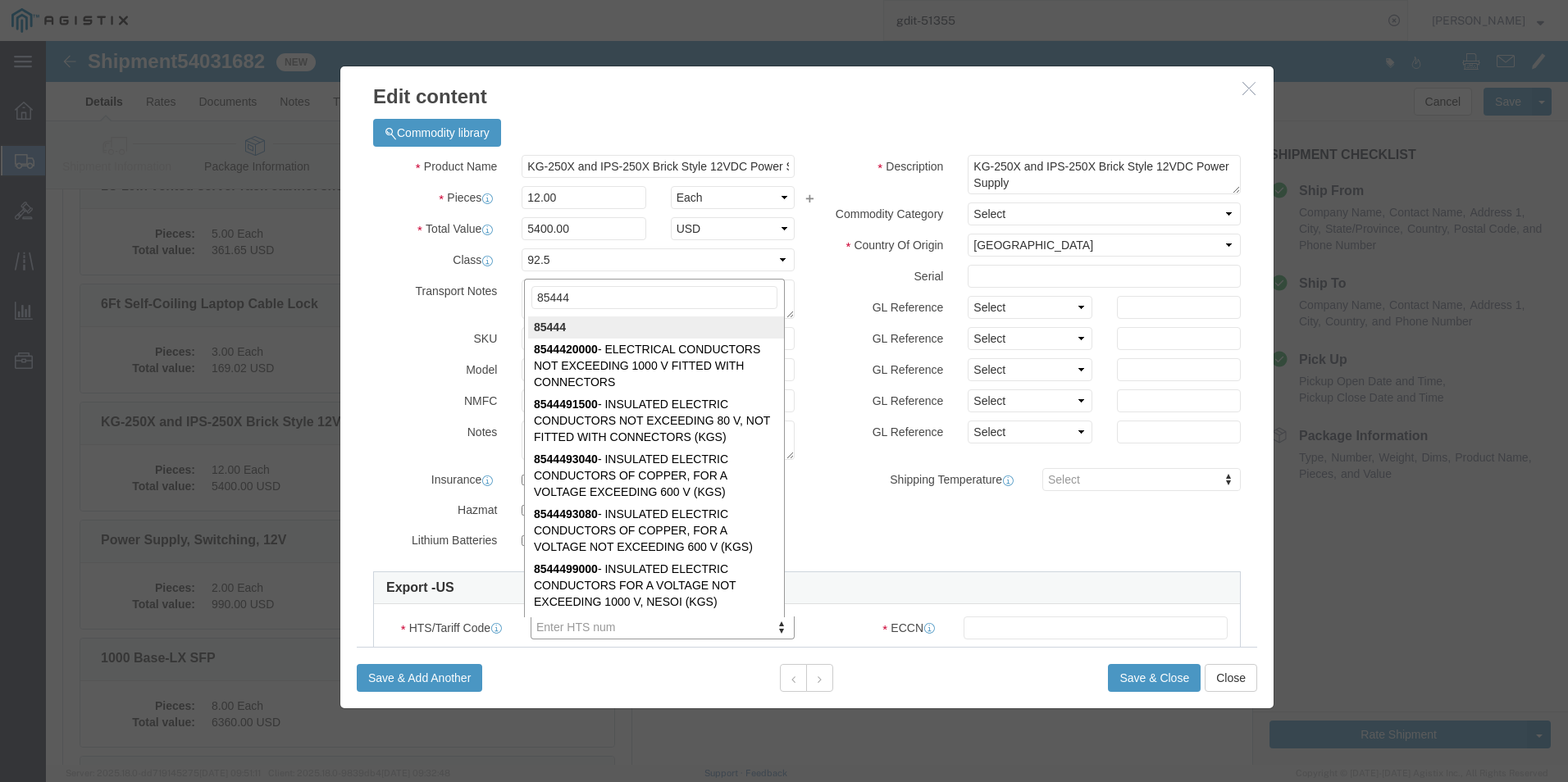
scroll to position [0, 0]
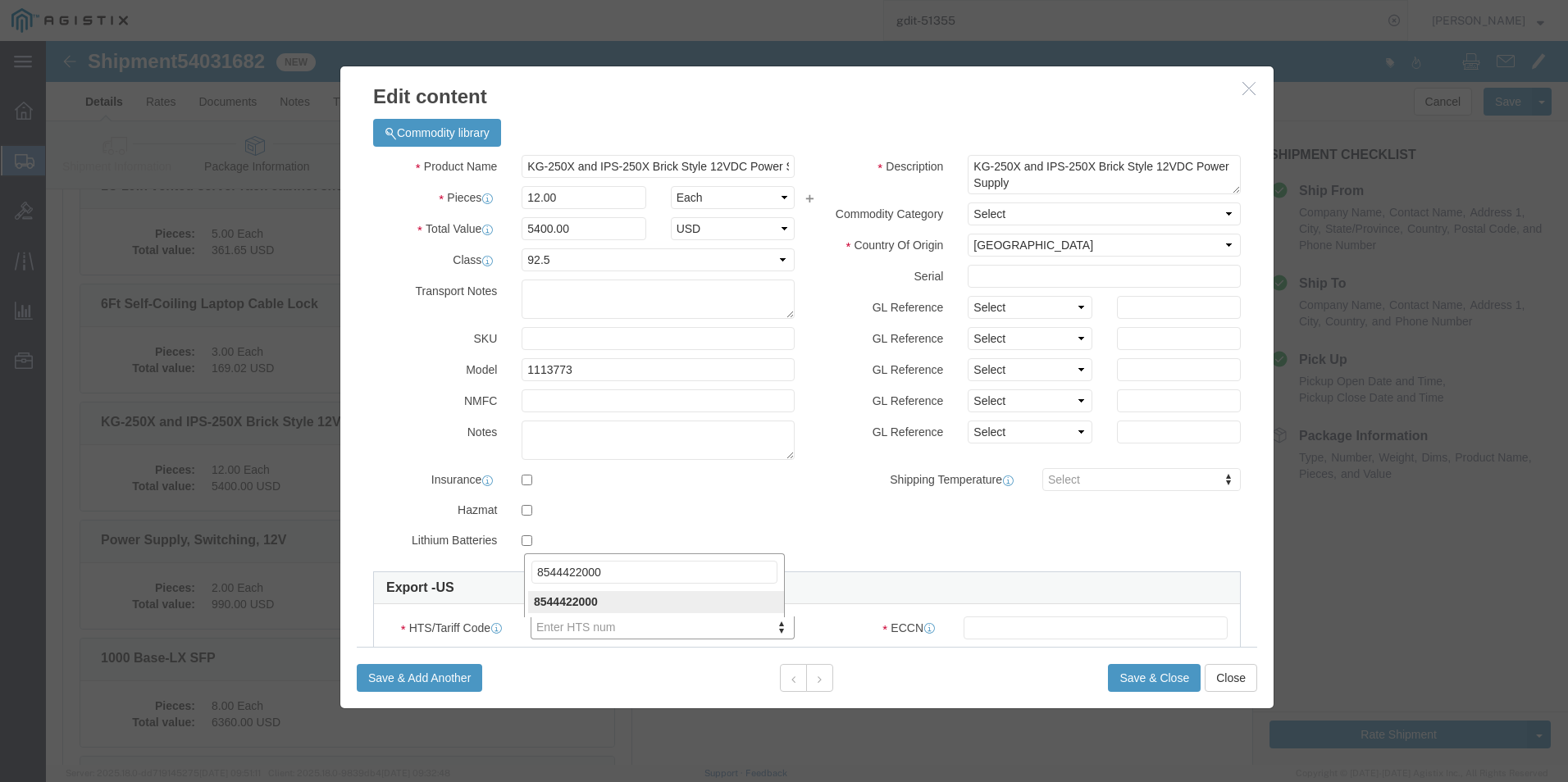
type input "8544422000"
click button "Save & Close"
